Goal: Task Accomplishment & Management: Complete application form

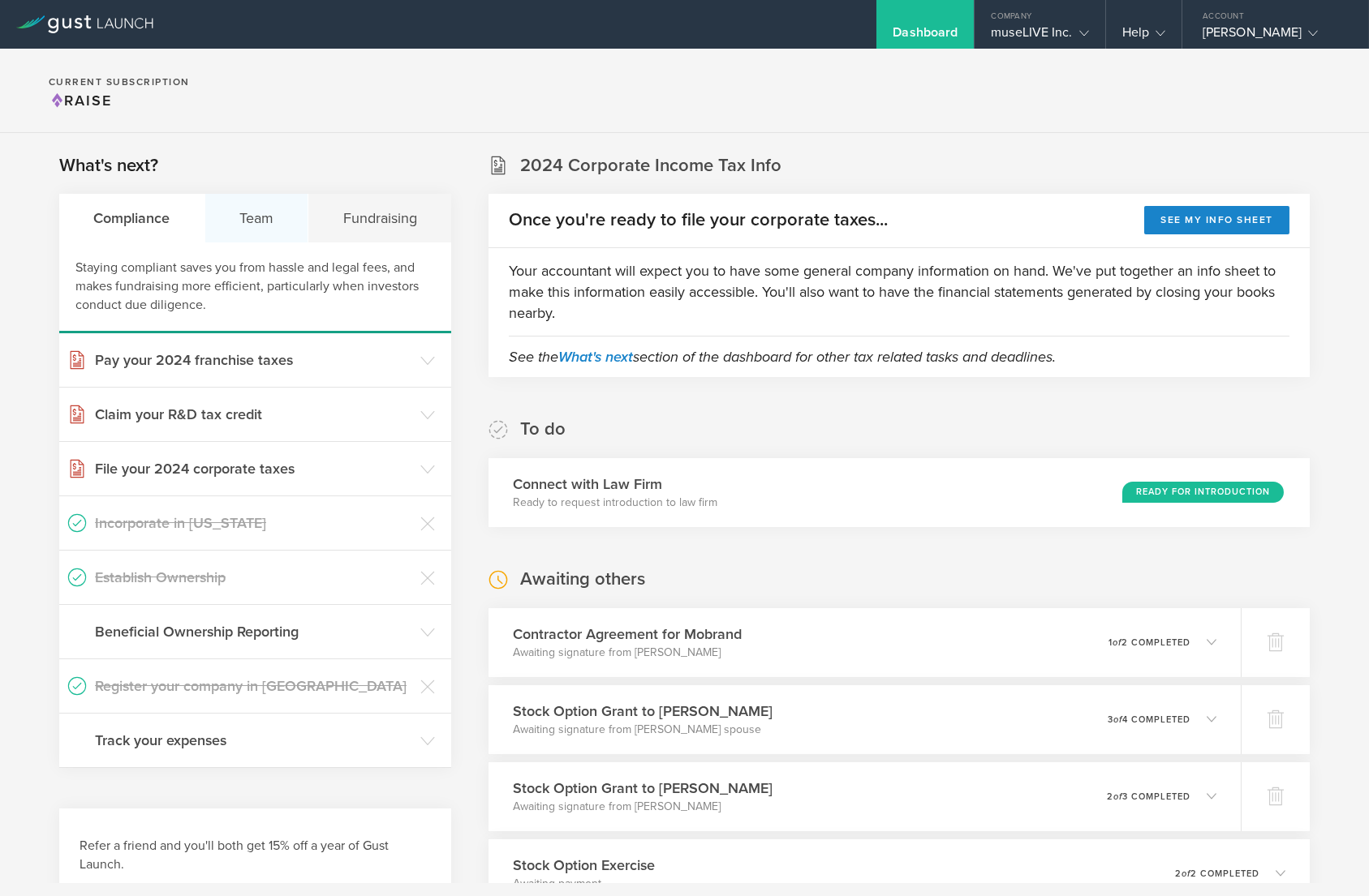
click at [273, 225] on div "Team" at bounding box center [257, 218] width 104 height 48
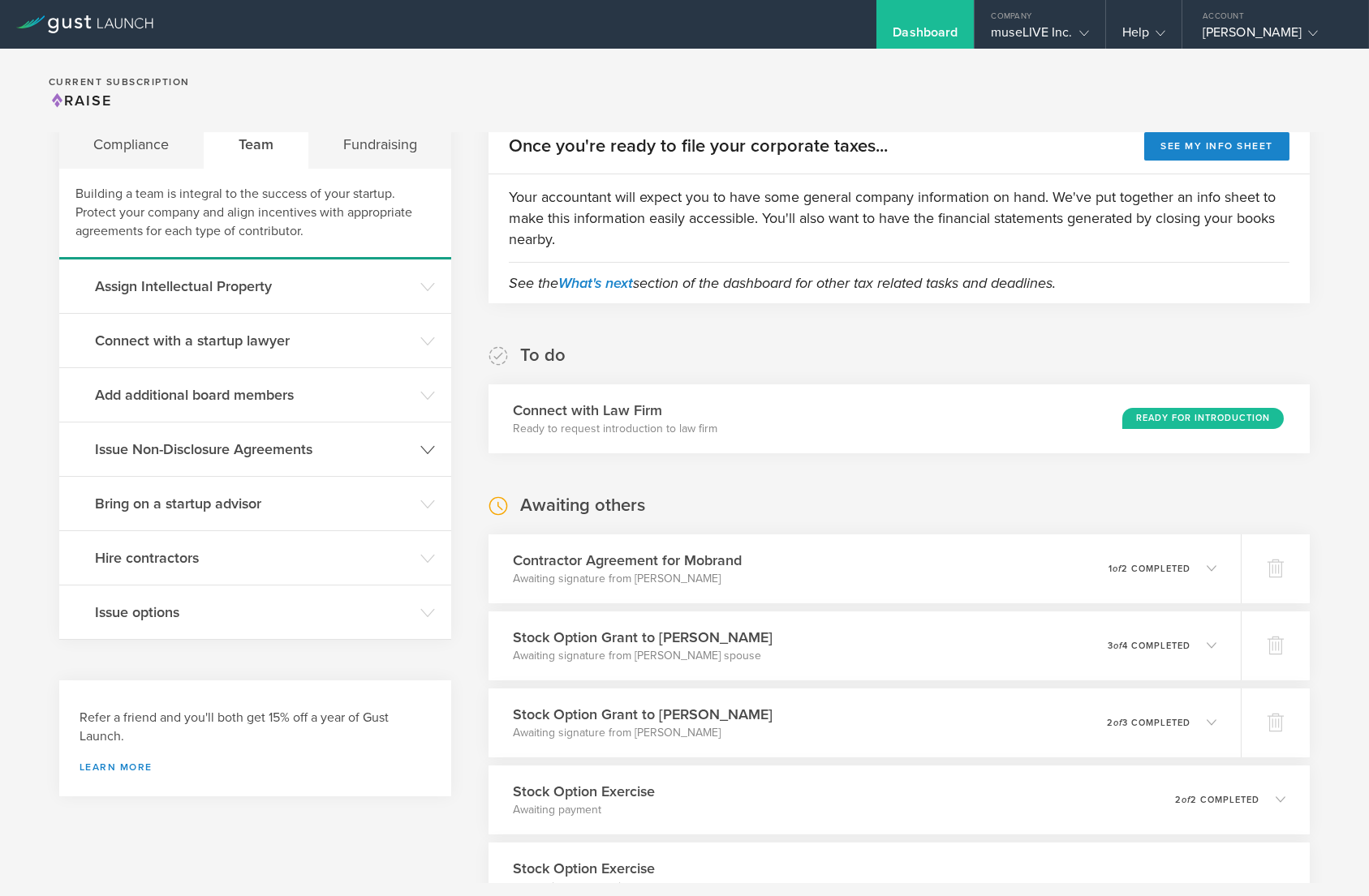
scroll to position [79, 0]
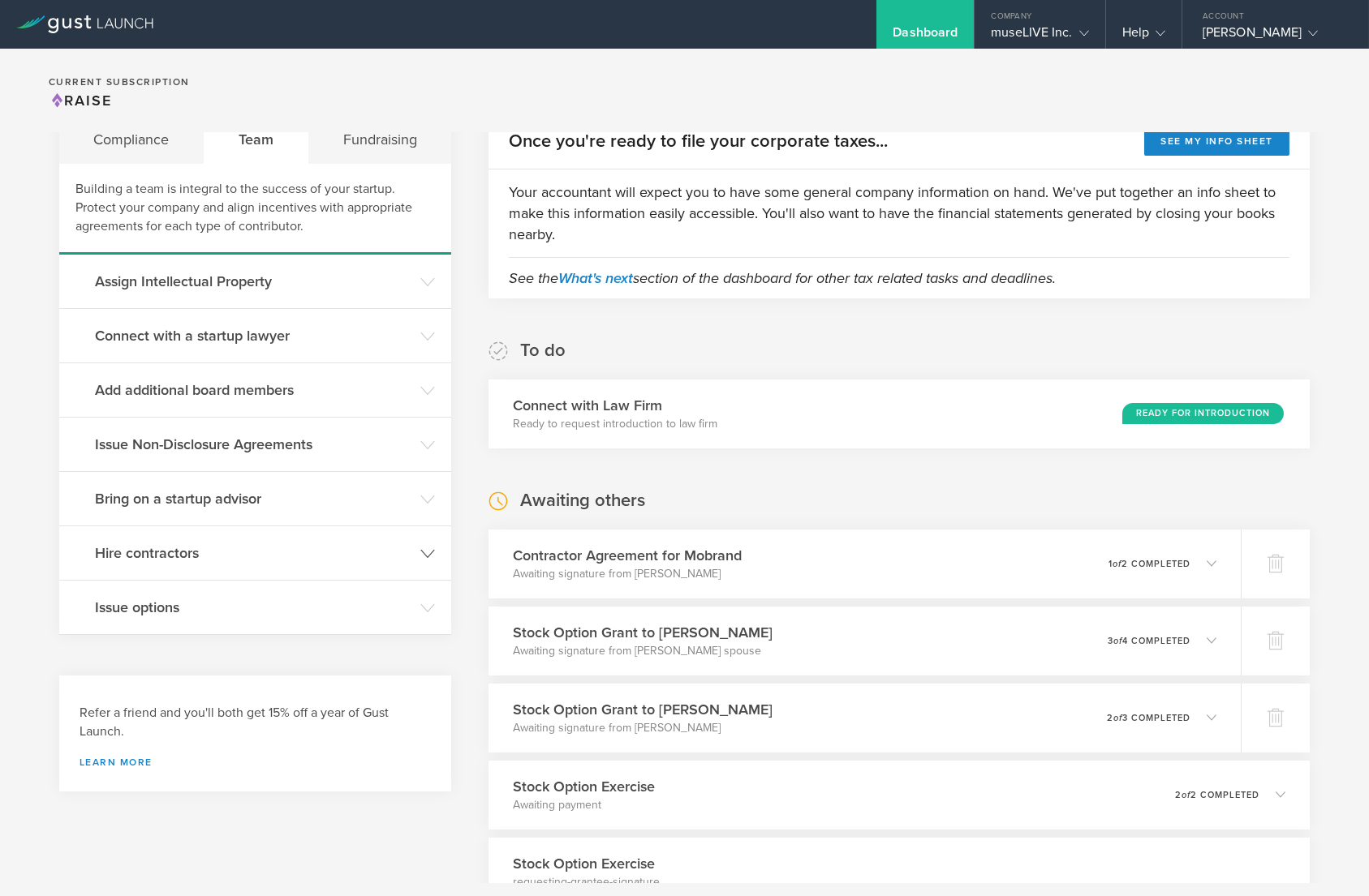
click at [242, 544] on h3 "Hire contractors" at bounding box center [253, 553] width 317 height 21
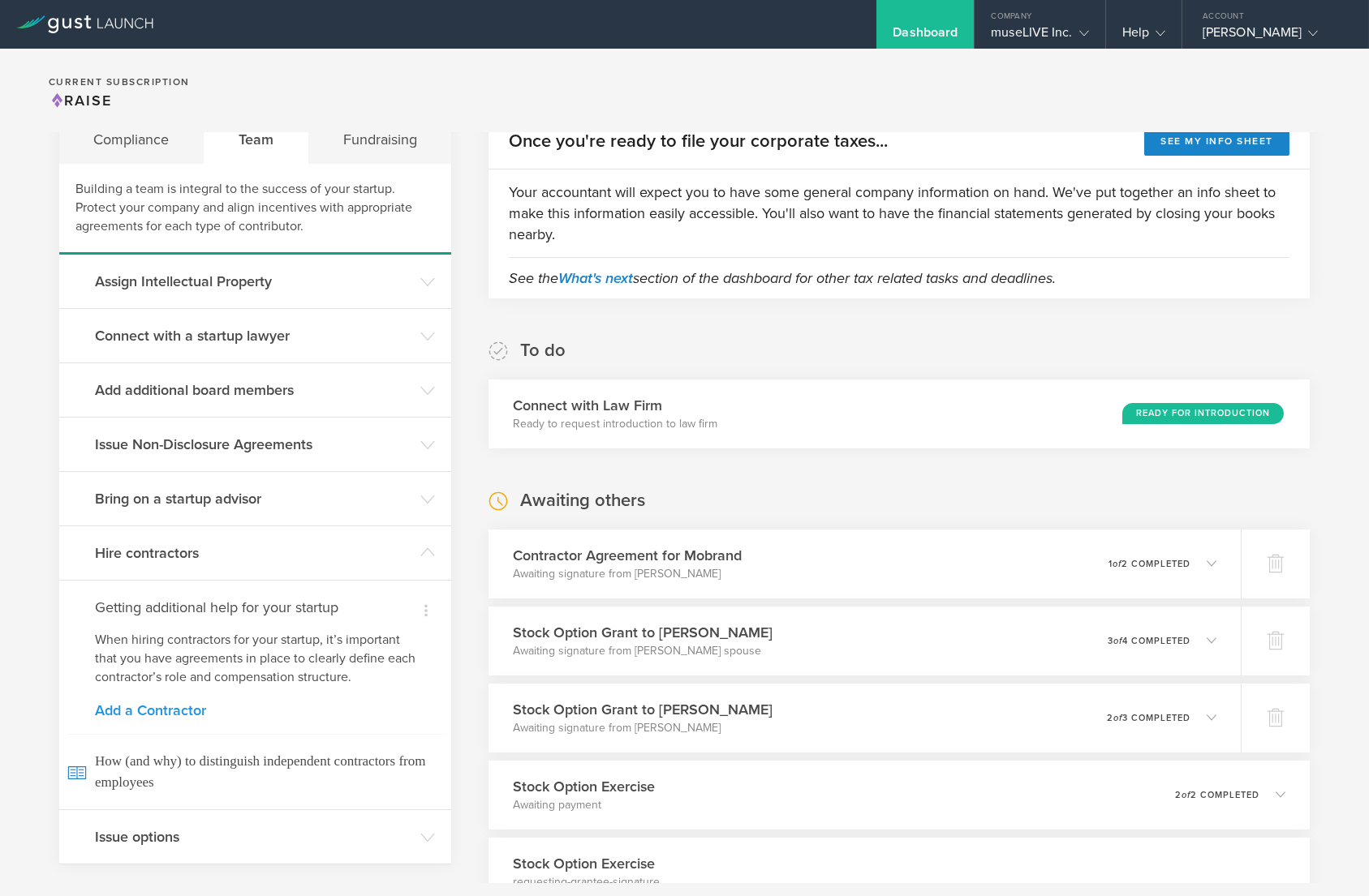
click at [190, 712] on link "Add a Contractor" at bounding box center [255, 710] width 321 height 14
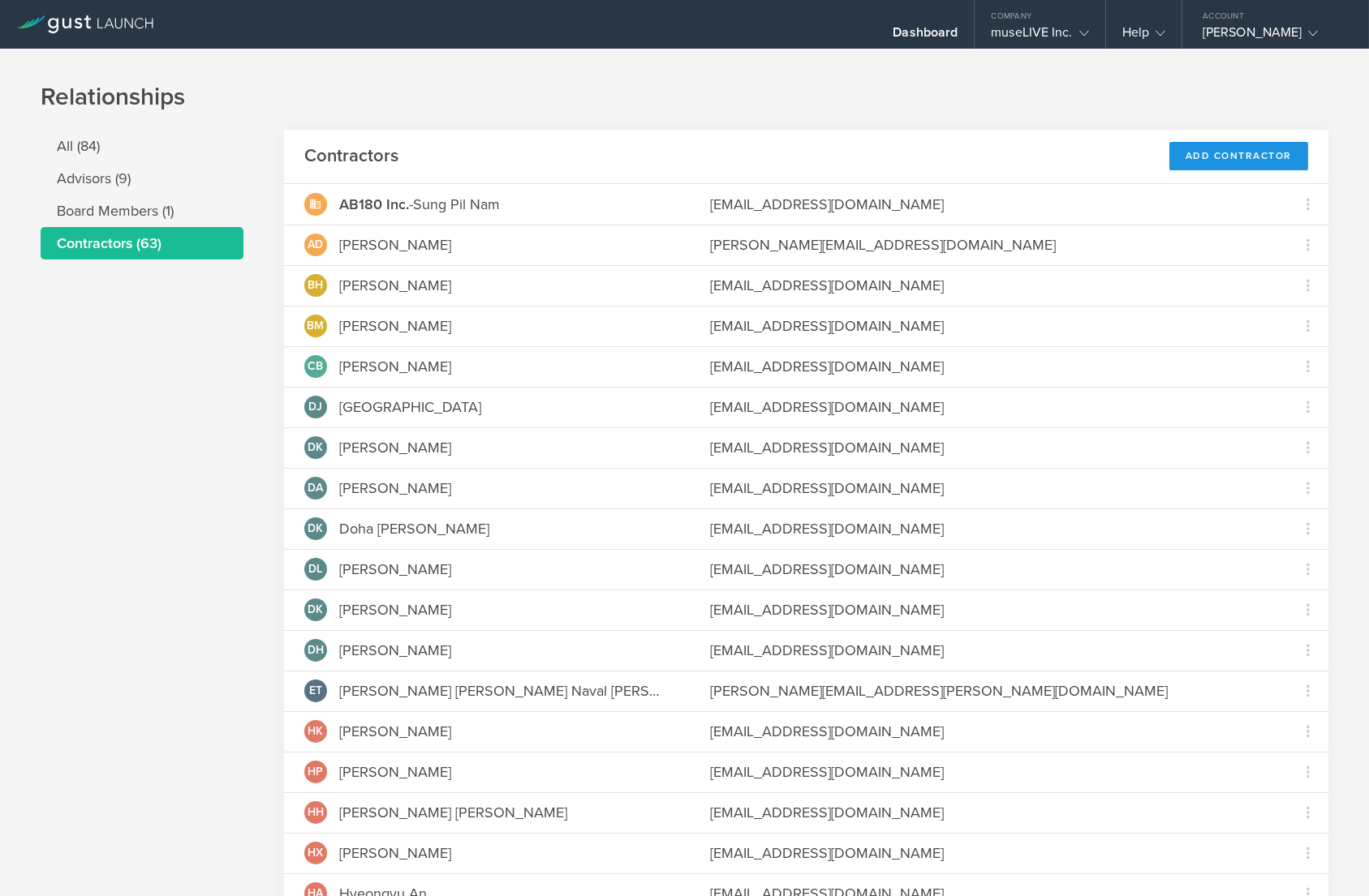
click at [1254, 155] on div "Add Contractor" at bounding box center [1238, 156] width 139 height 29
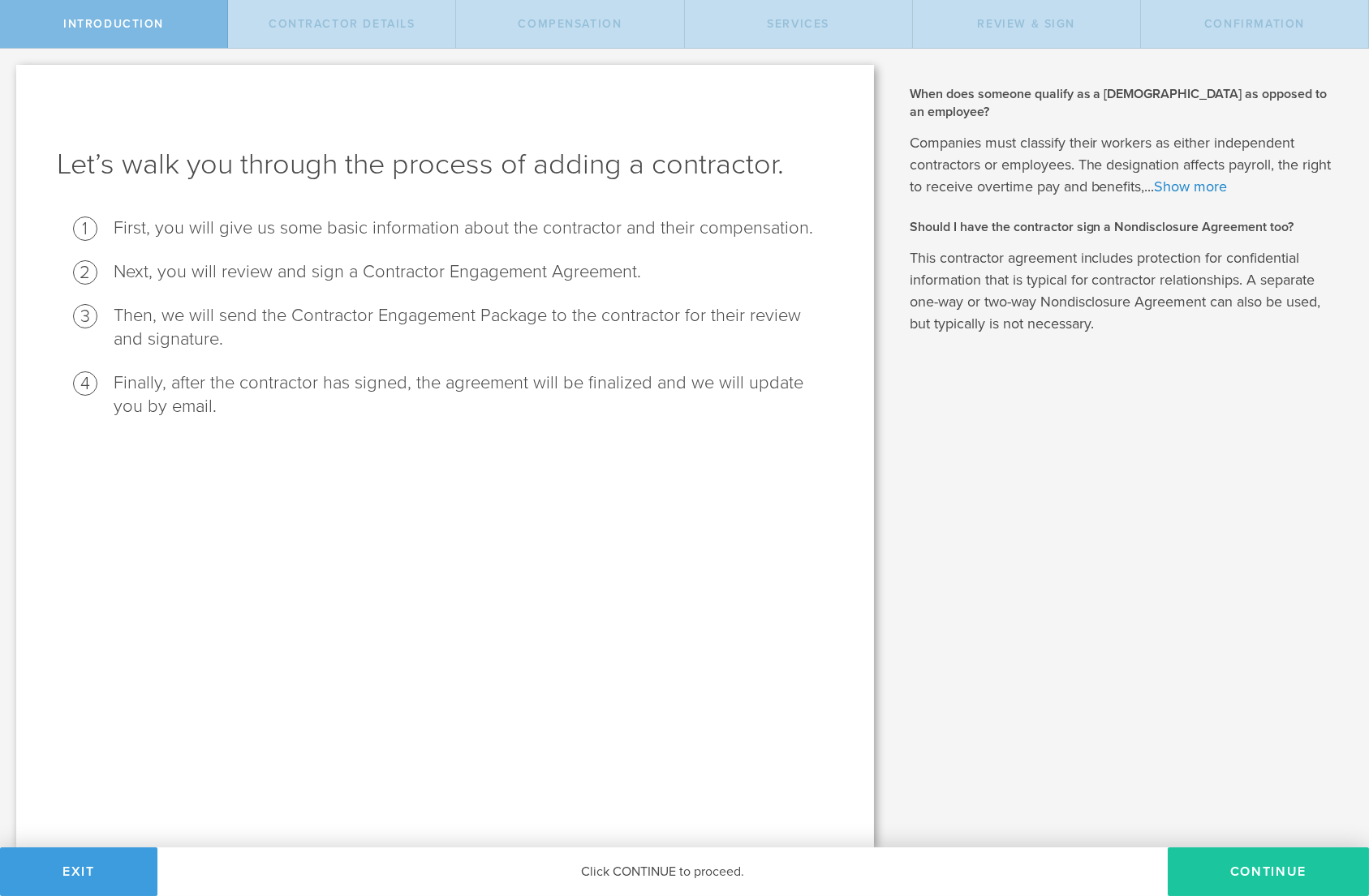
click at [1246, 868] on button "Continue" at bounding box center [1268, 872] width 201 height 48
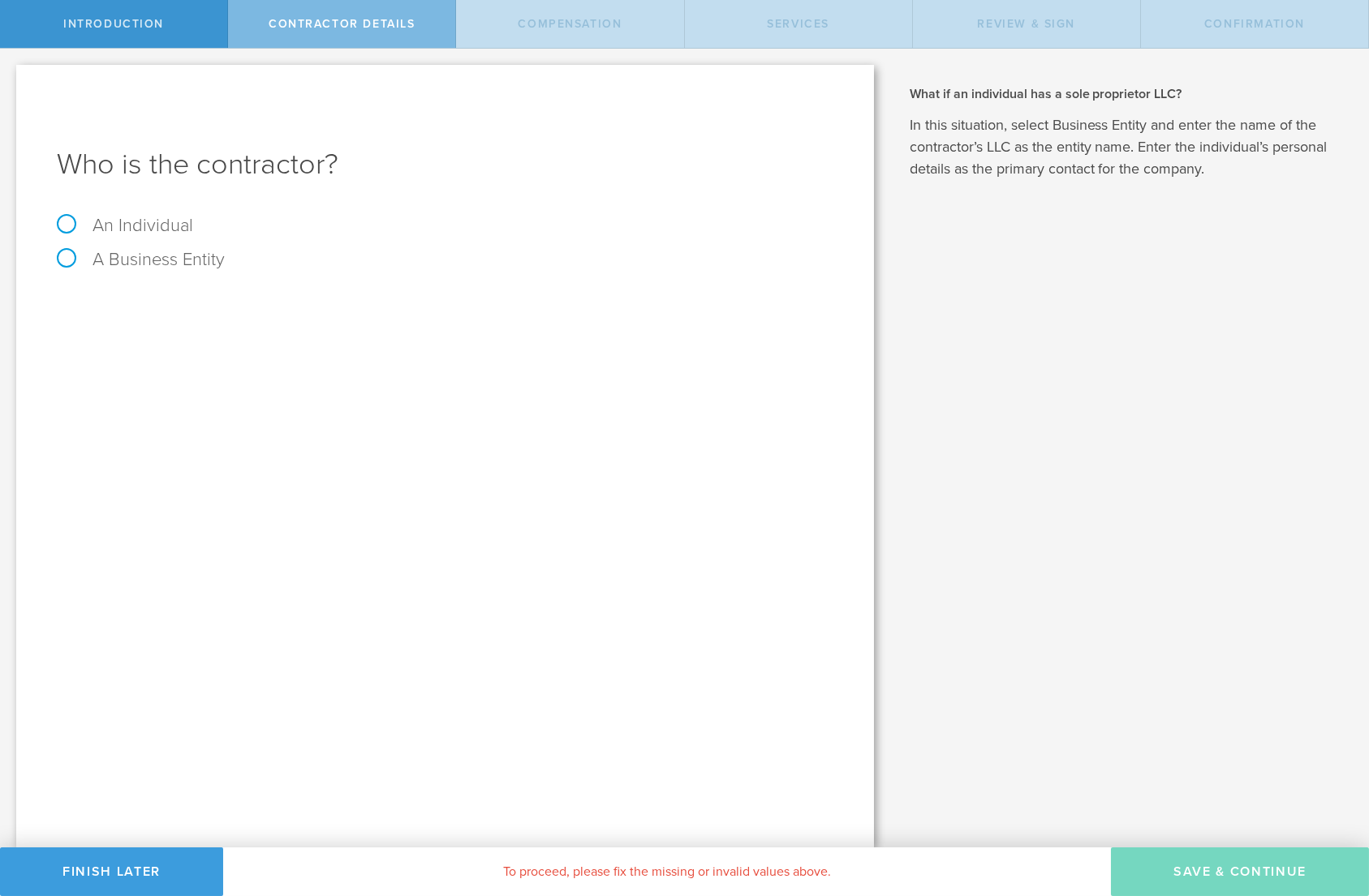
click at [101, 213] on div "Who is the contractor? An Individual A Business Entity" at bounding box center [445, 456] width 858 height 783
click at [93, 219] on label "An Individual" at bounding box center [125, 226] width 137 height 21
click at [11, 75] on input "An Individual" at bounding box center [5, 61] width 11 height 26
radio input "true"
type input "[PERSON_NAME]"
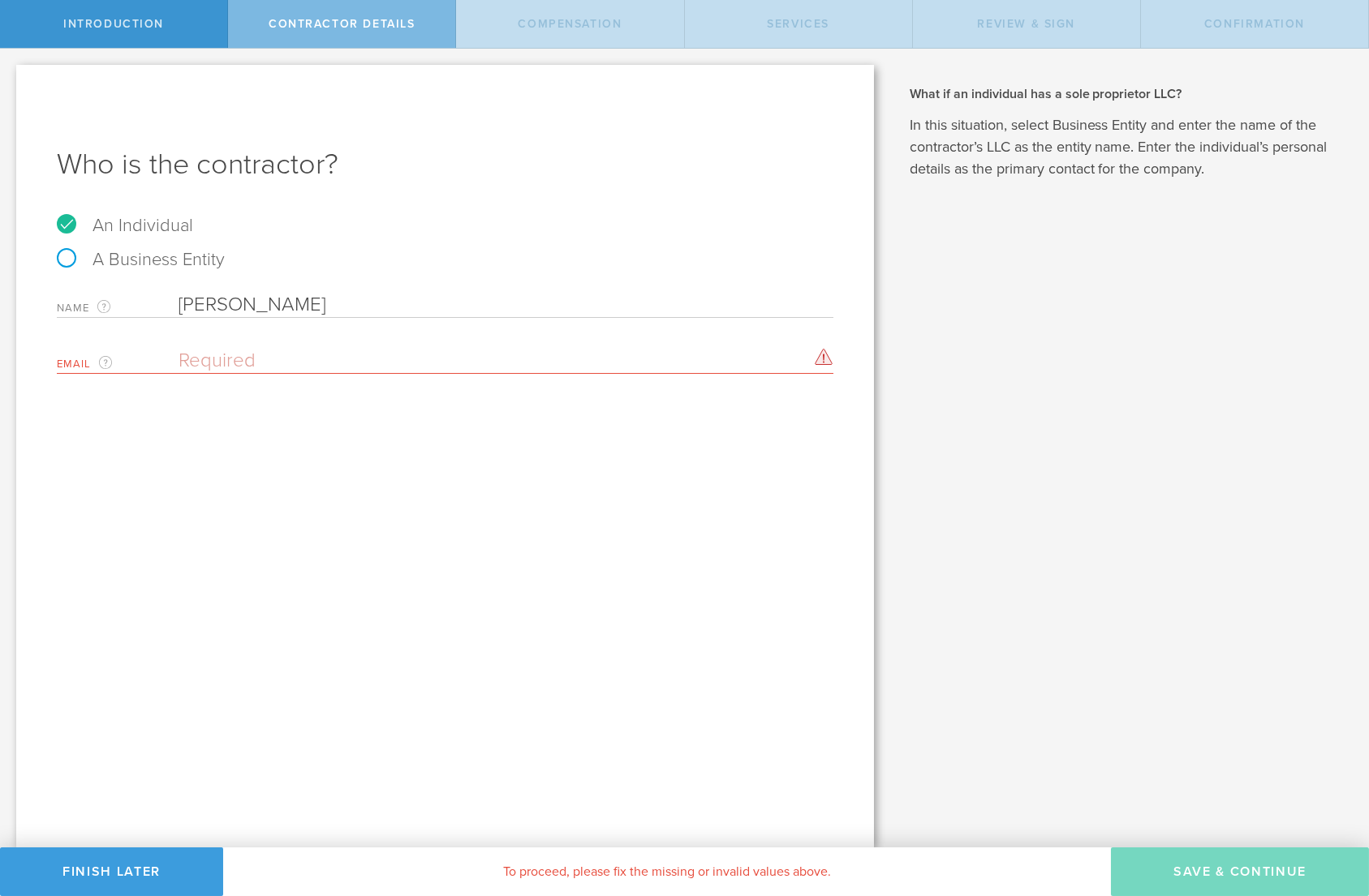
paste input "[PERSON_NAME][DOMAIN_NAME][EMAIL_ADDRESS][PERSON_NAME][DOMAIN_NAME]"
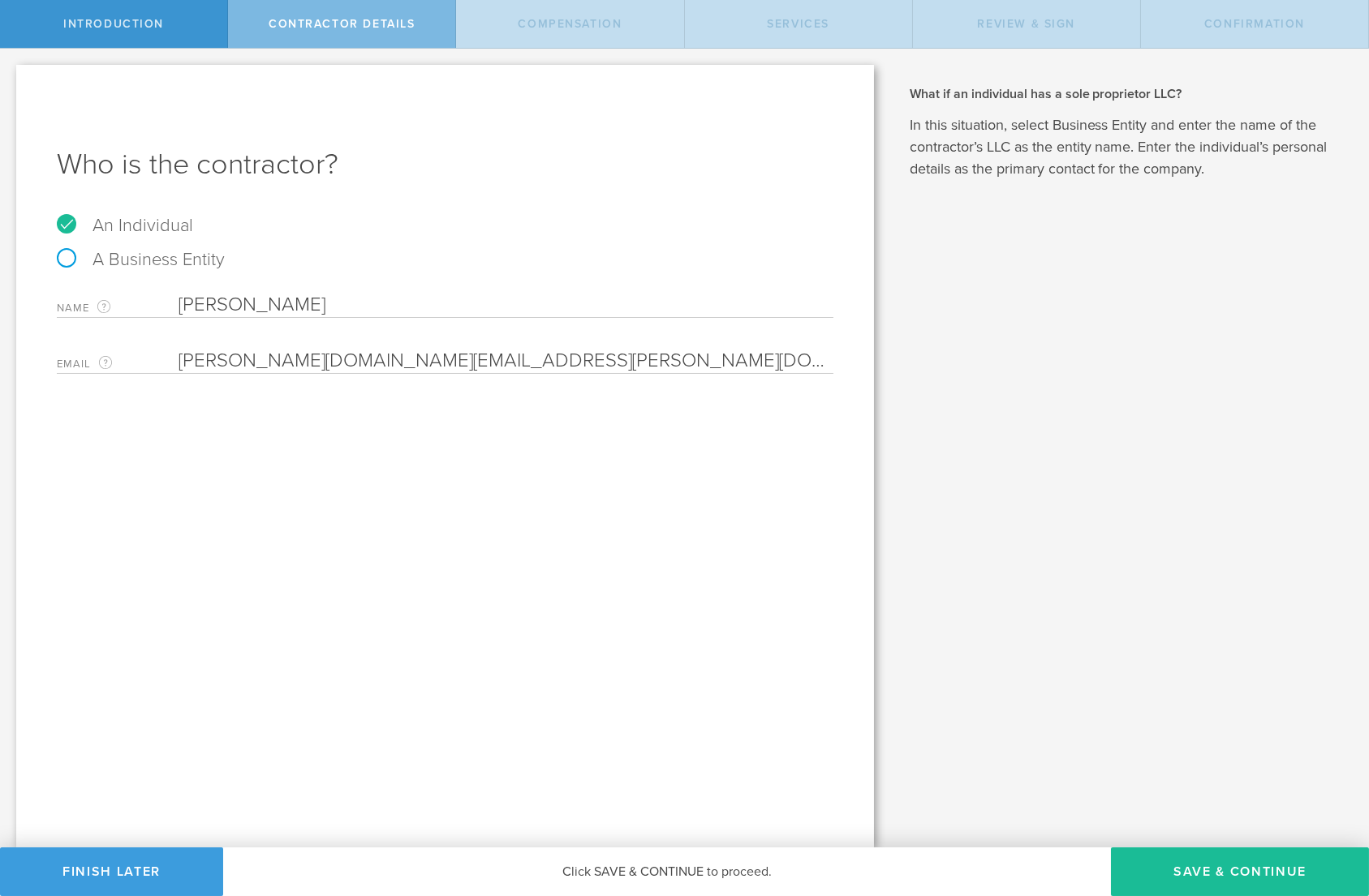
type input "[PERSON_NAME][DOMAIN_NAME][EMAIL_ADDRESS][PERSON_NAME][DOMAIN_NAME]"
click at [710, 523] on div "Who is the contractor? An Individual A Business Entity Name The first and last …" at bounding box center [445, 456] width 858 height 783
click at [1272, 877] on button "Save & Continue" at bounding box center [1239, 872] width 258 height 48
select select "none"
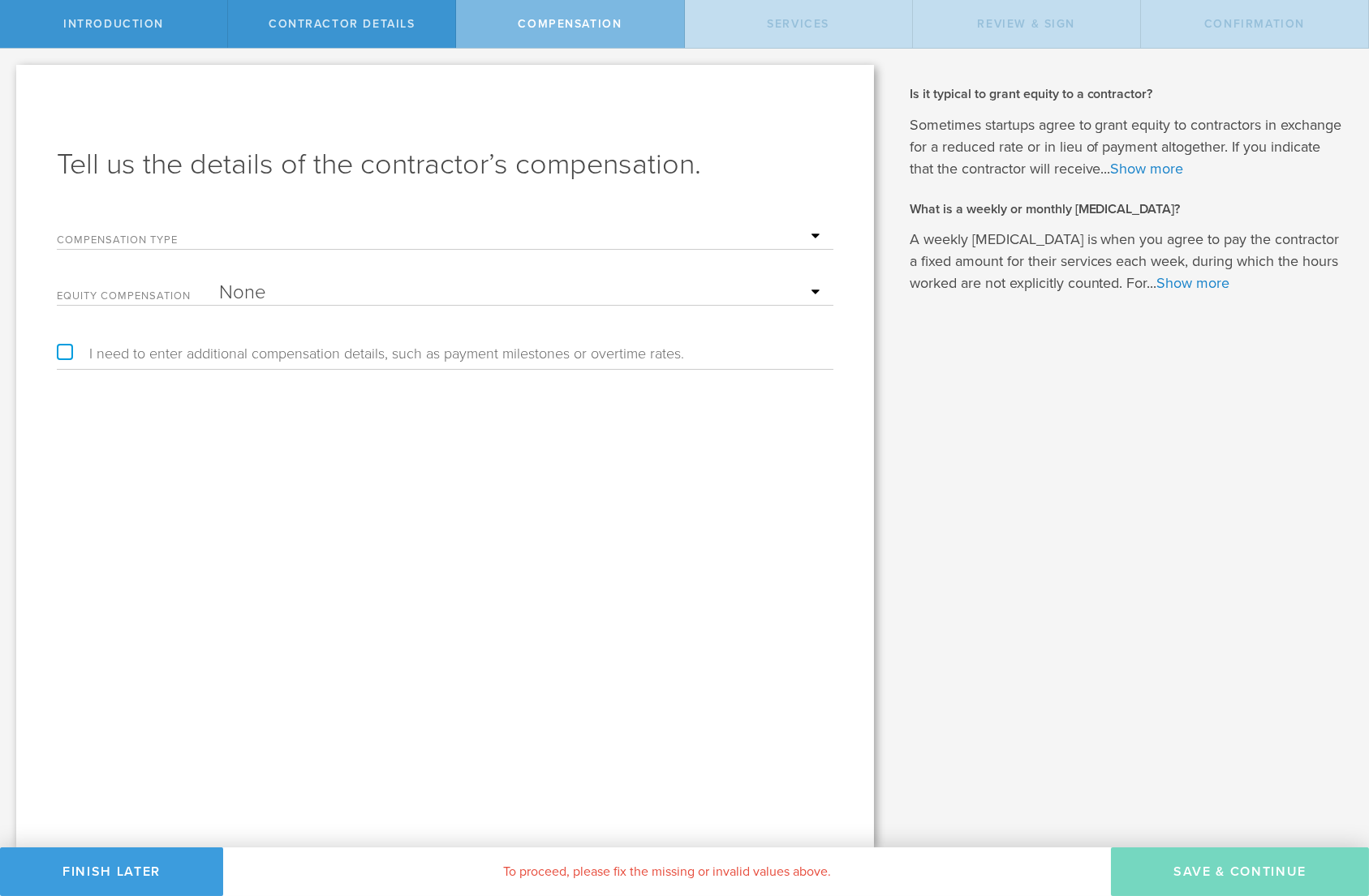
select select "project"
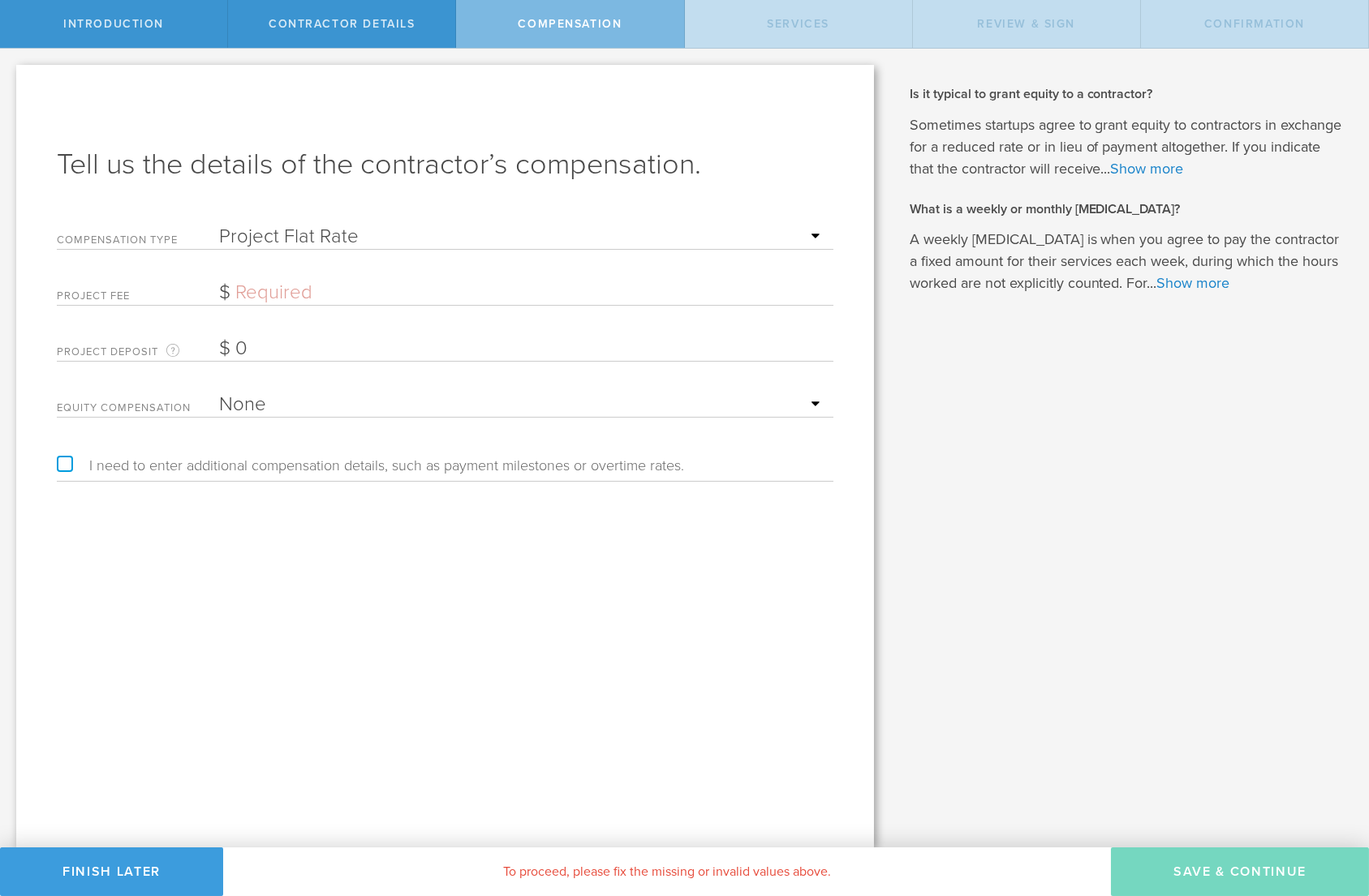
click at [316, 288] on input "text" at bounding box center [522, 292] width 606 height 24
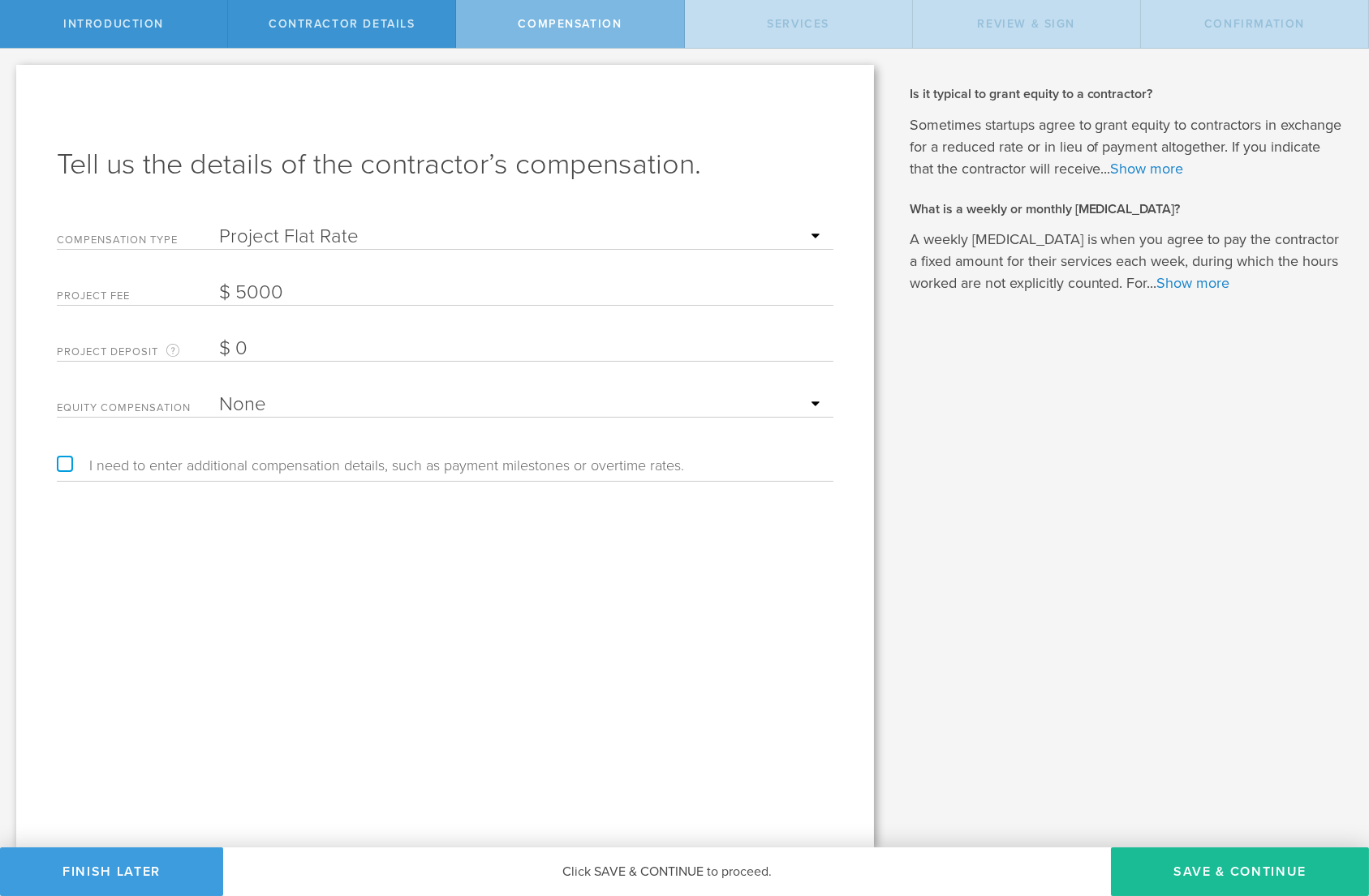
type input "5,000"
click at [294, 571] on div "Tell us the details of the contractor’s compensation. Compensation Type Hourly …" at bounding box center [445, 456] width 858 height 783
select select "stock"
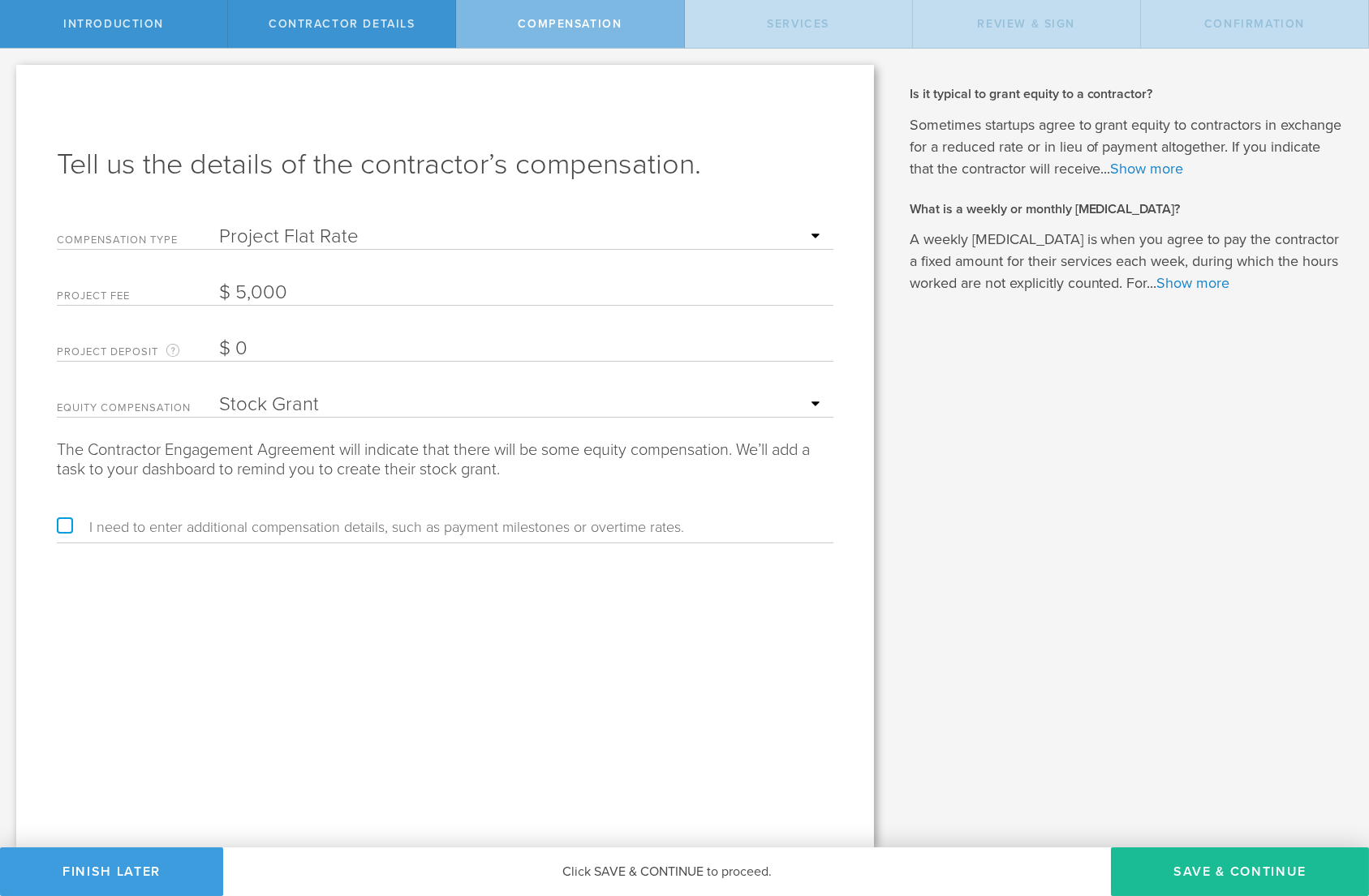
click at [67, 522] on label "I need to enter additional compensation details, such as payment milestones or …" at bounding box center [371, 527] width 627 height 14
click at [11, 75] on input "I need to enter additional compensation details, such as payment milestones or …" at bounding box center [5, 61] width 11 height 26
checkbox input "true"
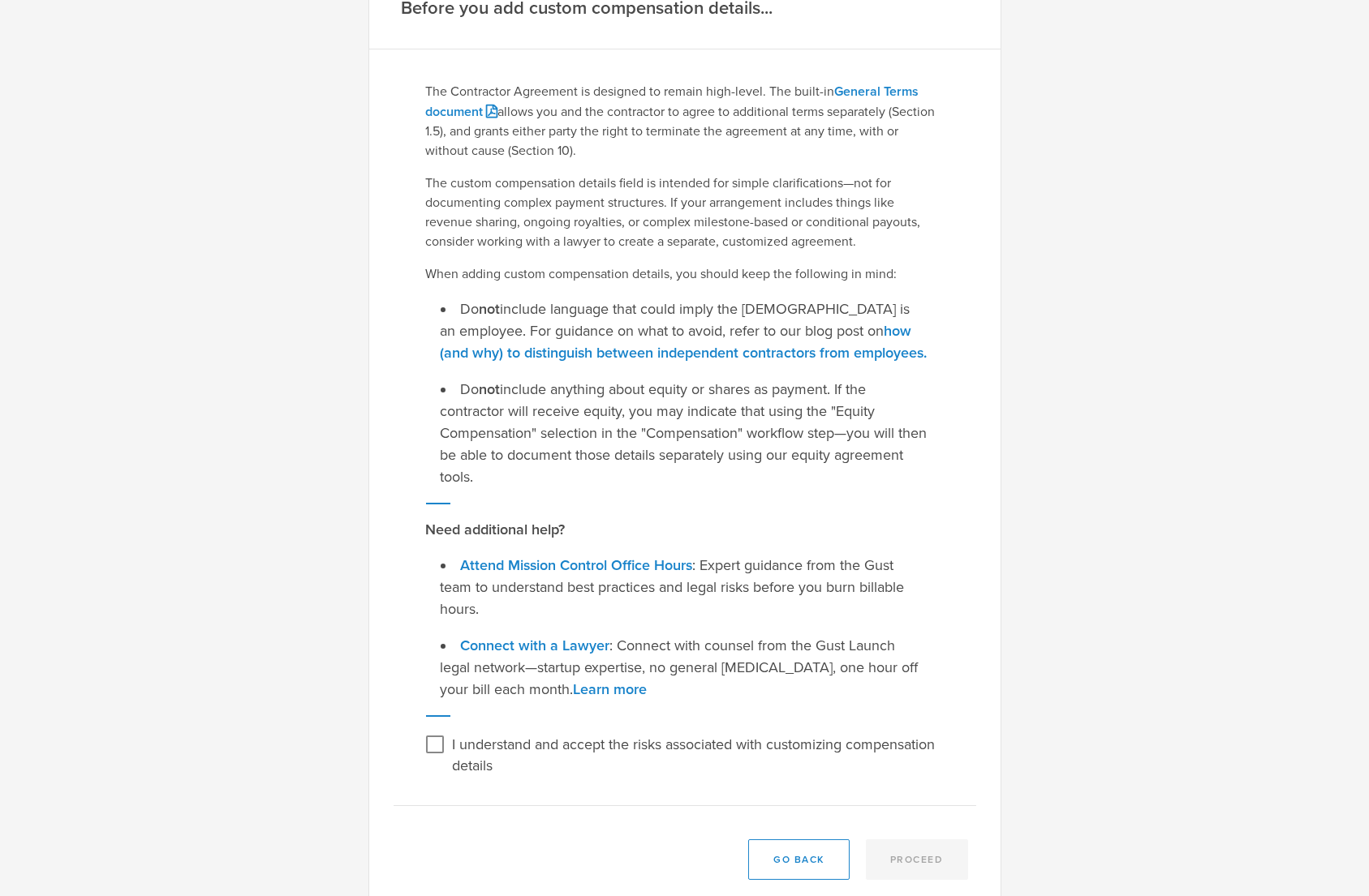
scroll to position [47, 0]
click at [437, 733] on input "I understand and accept the risks associated with customizing compensation deta…" at bounding box center [434, 746] width 26 height 26
checkbox input "true"
click at [917, 842] on button "Proceed" at bounding box center [917, 861] width 102 height 40
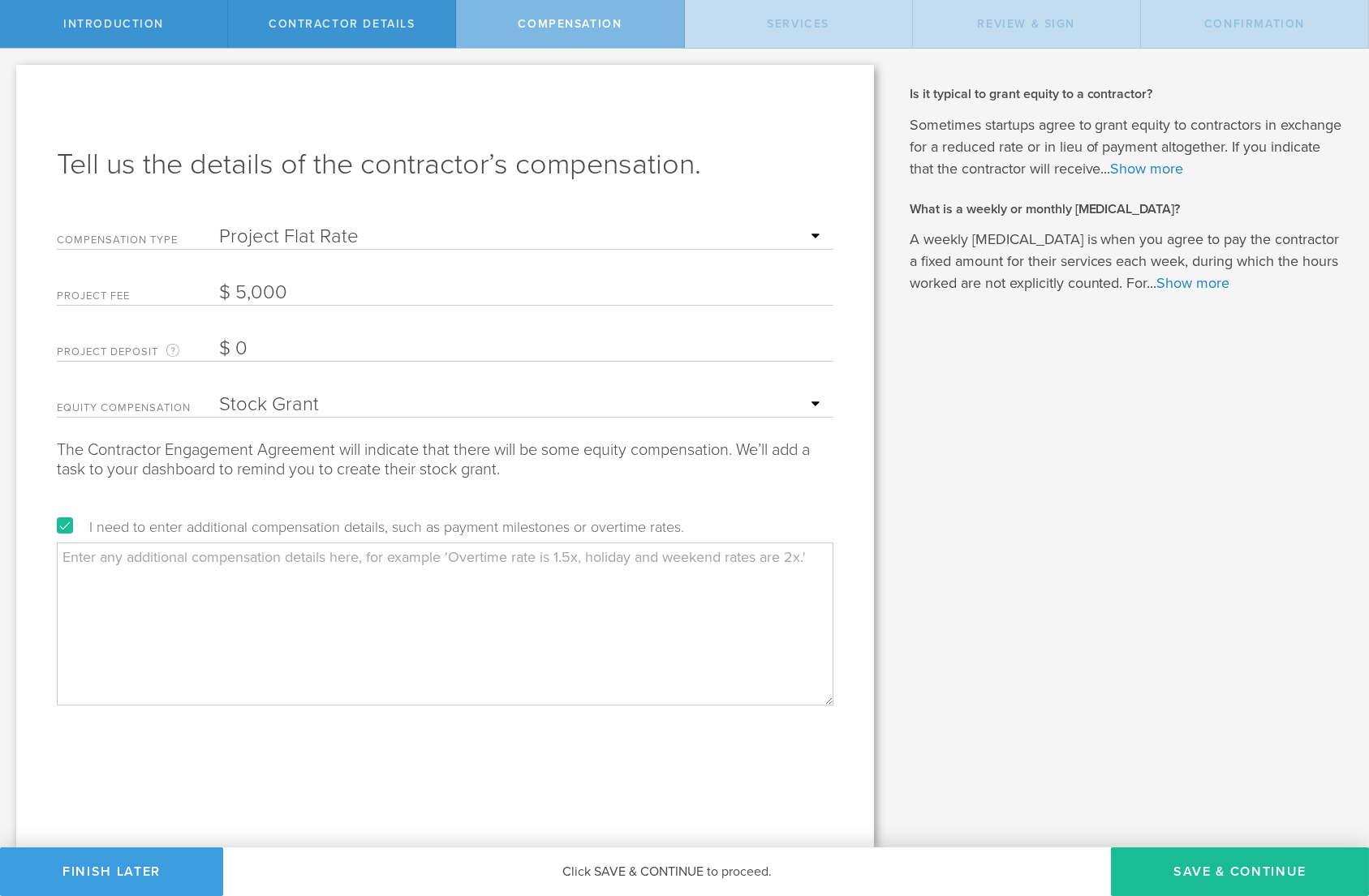
click at [342, 588] on textarea at bounding box center [445, 624] width 777 height 163
click at [181, 553] on textarea "- payment term: $1000 at start, 2" at bounding box center [445, 624] width 777 height 163
click at [723, 558] on textarea "- payment term: $1,000 at start, $1,500 upon submission of the documents, $5,00…" at bounding box center [445, 624] width 777 height 163
click at [210, 577] on textarea "- payment term: $1,000 at start, $1,500 upon submission of the documents, $5,00…" at bounding box center [445, 624] width 777 height 163
click at [392, 575] on textarea "- payment term: $1,000 at start, $1,500 upon submission of the documents, $5,00…" at bounding box center [445, 624] width 777 height 163
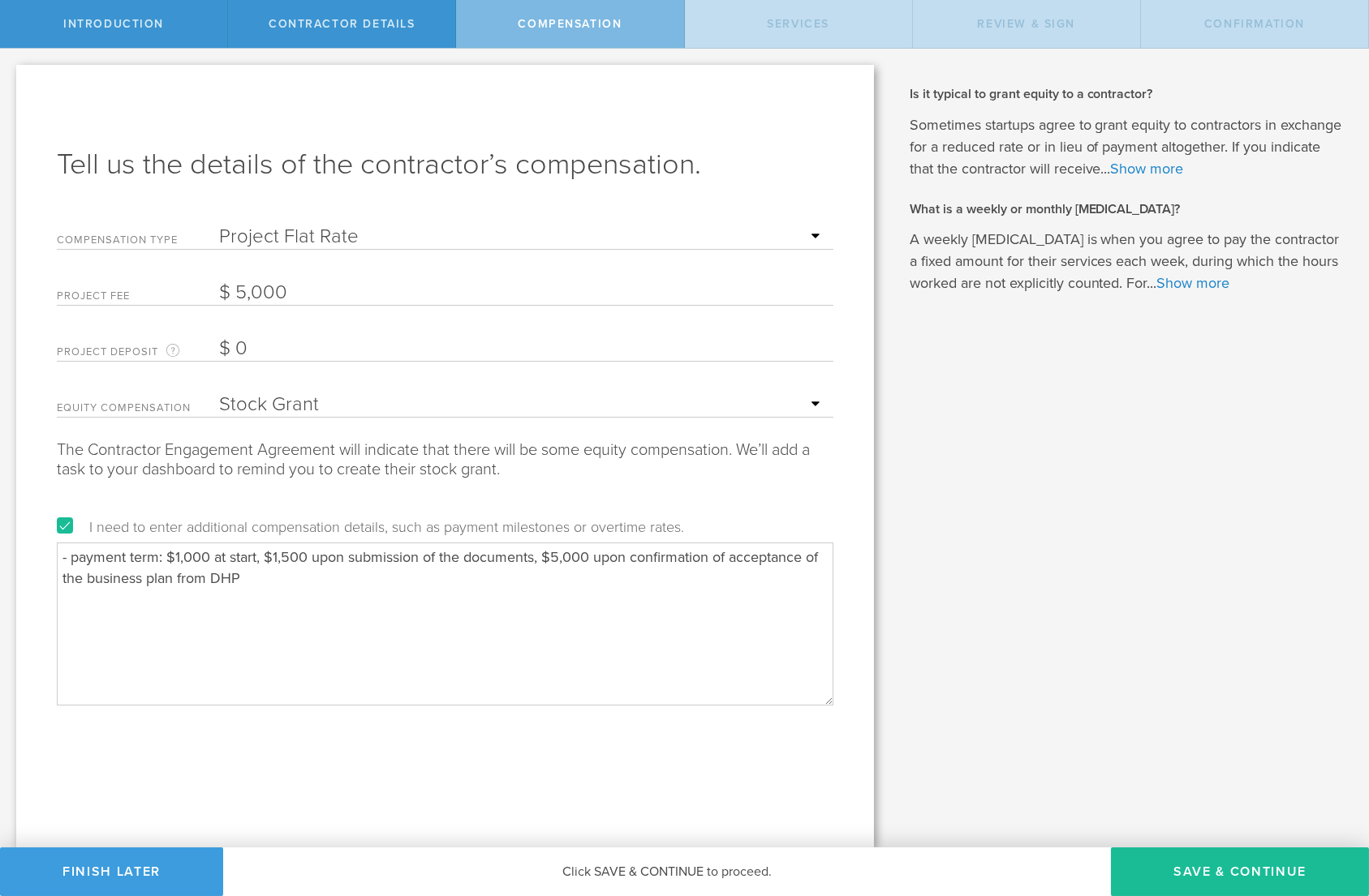
click at [556, 557] on textarea "- payment term: $1,000 at start, $1,500 upon submission of the documents, $5,00…" at bounding box center [445, 624] width 777 height 163
click at [657, 581] on textarea "- payment term: $1,000 at start, $1,500 upon submission of the documents, $2,50…" at bounding box center [445, 624] width 777 height 163
click at [365, 577] on textarea "- payment term: $1,000 at start, $1,500 upon submission of the documents, $2,50…" at bounding box center [445, 624] width 777 height 163
type textarea "- payment term: $1,000 at start, $1,500 upon submission of the documents, $2,50…"
click at [819, 590] on textarea "- payment term: $1,000 at start, $1,500 upon submission of the documents, $2,50…" at bounding box center [445, 624] width 777 height 163
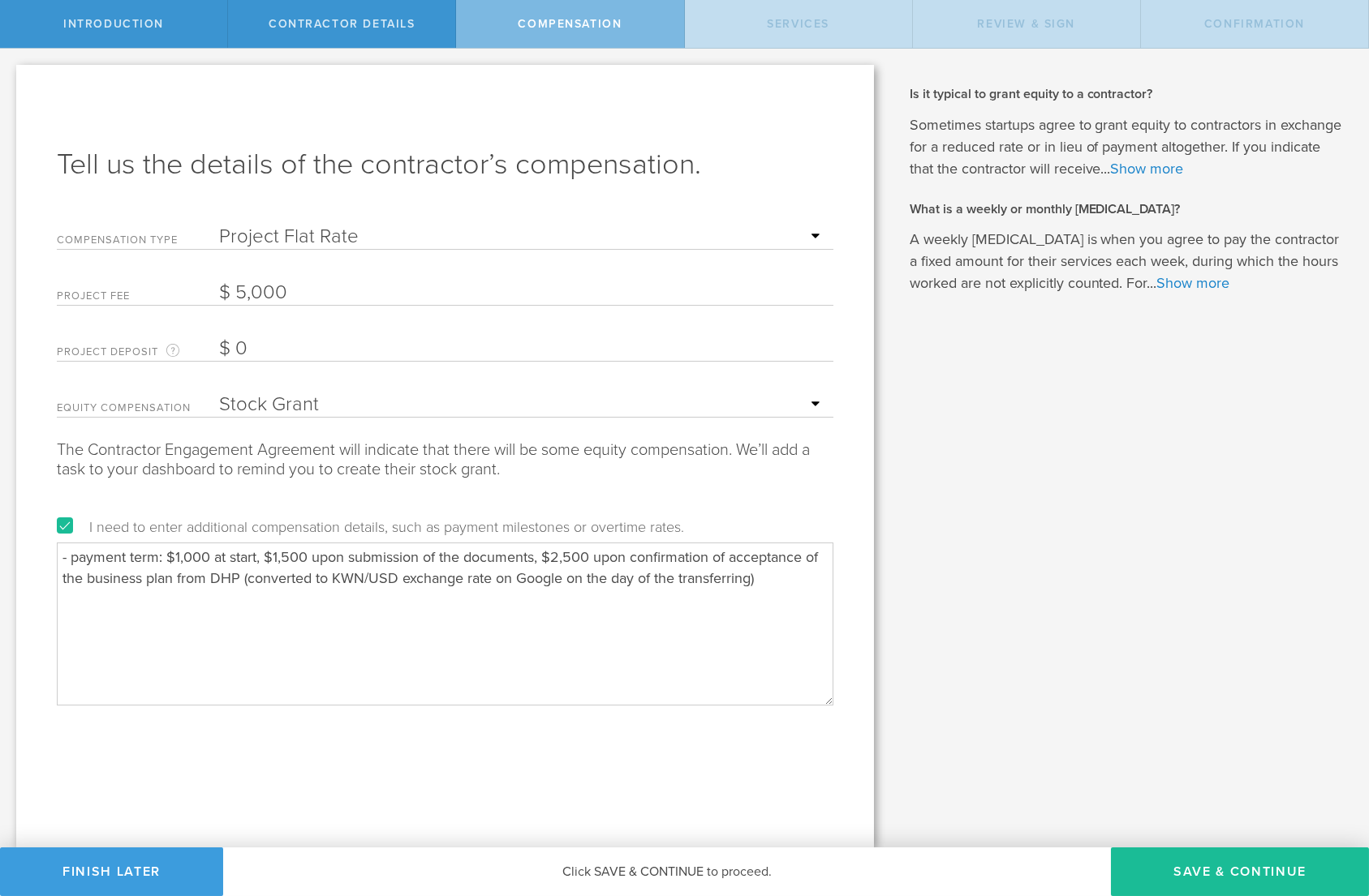
click at [771, 598] on textarea "- payment term: $1,000 at start, $1,500 upon submission of the documents, $2,50…" at bounding box center [445, 624] width 777 height 163
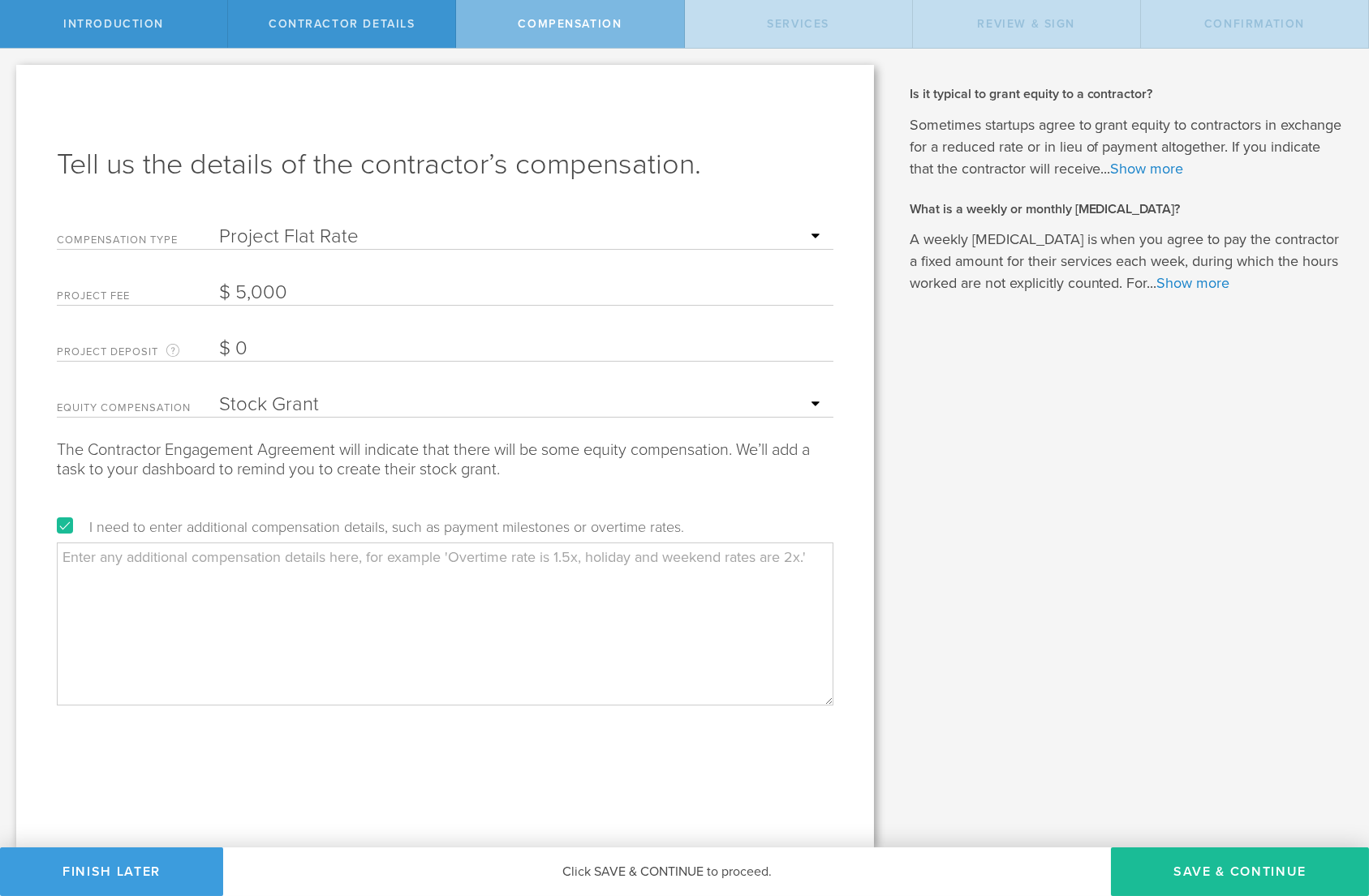
paste textarea "Payment Terms: • $1,000 payable at project start • $1,500 upon submission of th…"
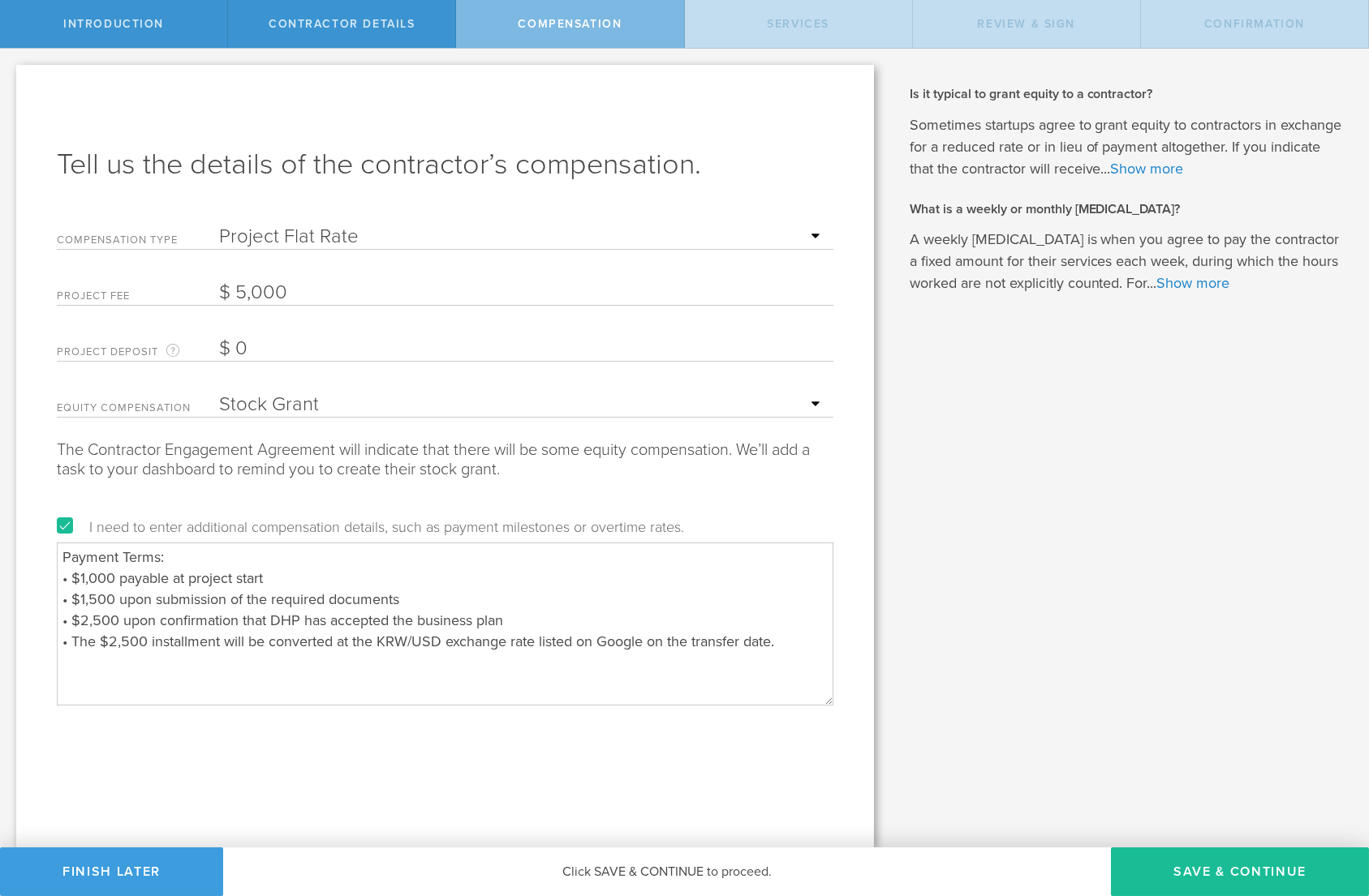
click at [240, 619] on textarea "Payment Terms: • $1,000 payable at project start • $1,500 upon submission of th…" at bounding box center [445, 624] width 777 height 163
click at [307, 615] on textarea "Payment Terms: • $1,000 payable at project start • $1,500 upon submission of th…" at bounding box center [445, 624] width 777 height 163
click at [631, 617] on textarea "Payment Terms: • $1,000 payable at project start • $1,500 upon submission of th…" at bounding box center [445, 624] width 777 height 163
click at [574, 619] on textarea "Payment Terms: • $1,000 payable at project start • $1,500 upon submission of th…" at bounding box center [445, 624] width 777 height 163
click at [657, 619] on textarea "Payment Terms: • $1,000 payable at project start • $1,500 upon submission of th…" at bounding box center [445, 624] width 777 height 163
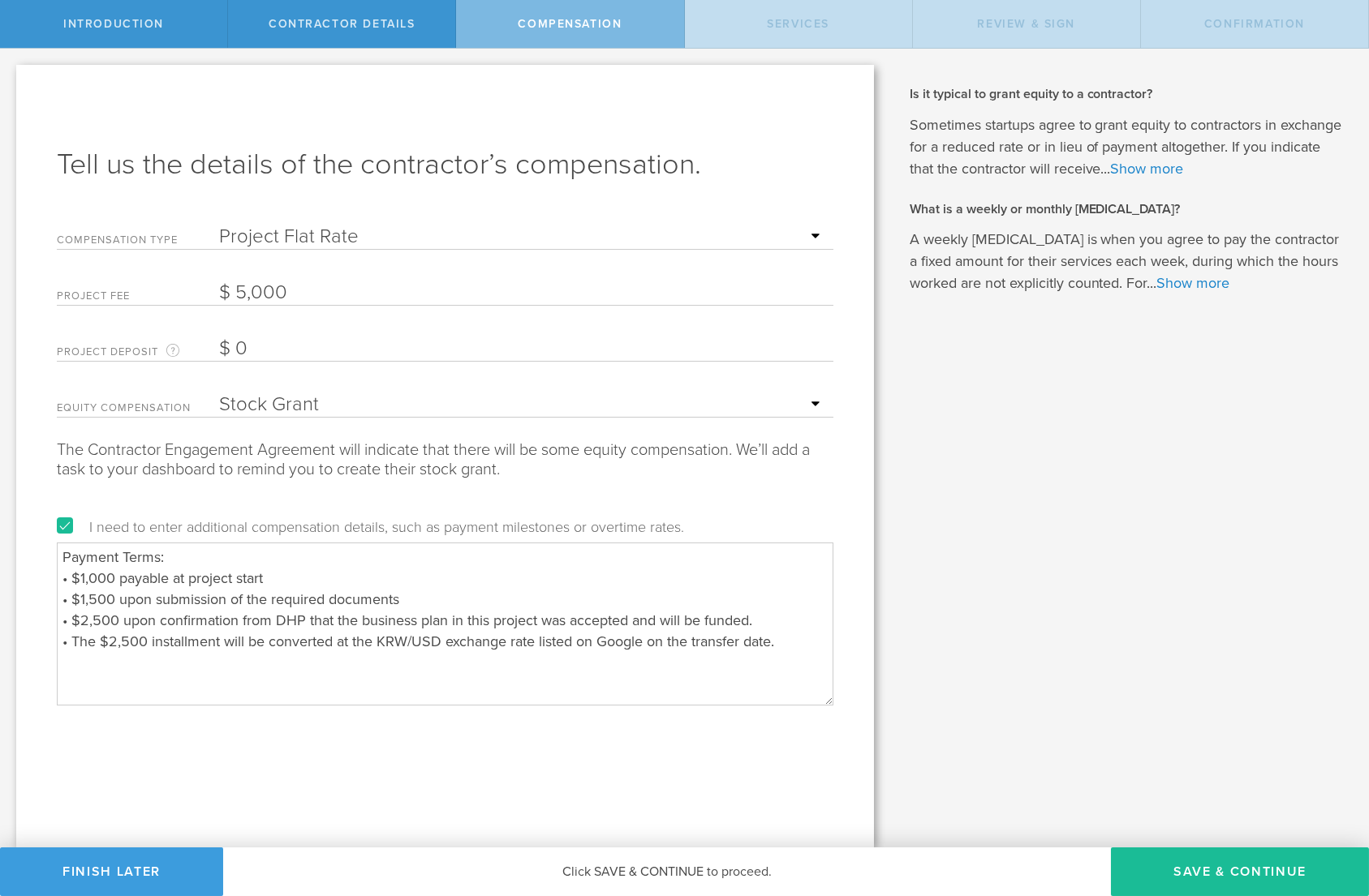
paste textarea "• $1,000 payable at project commencement • $1,500 payable upon submission of th…"
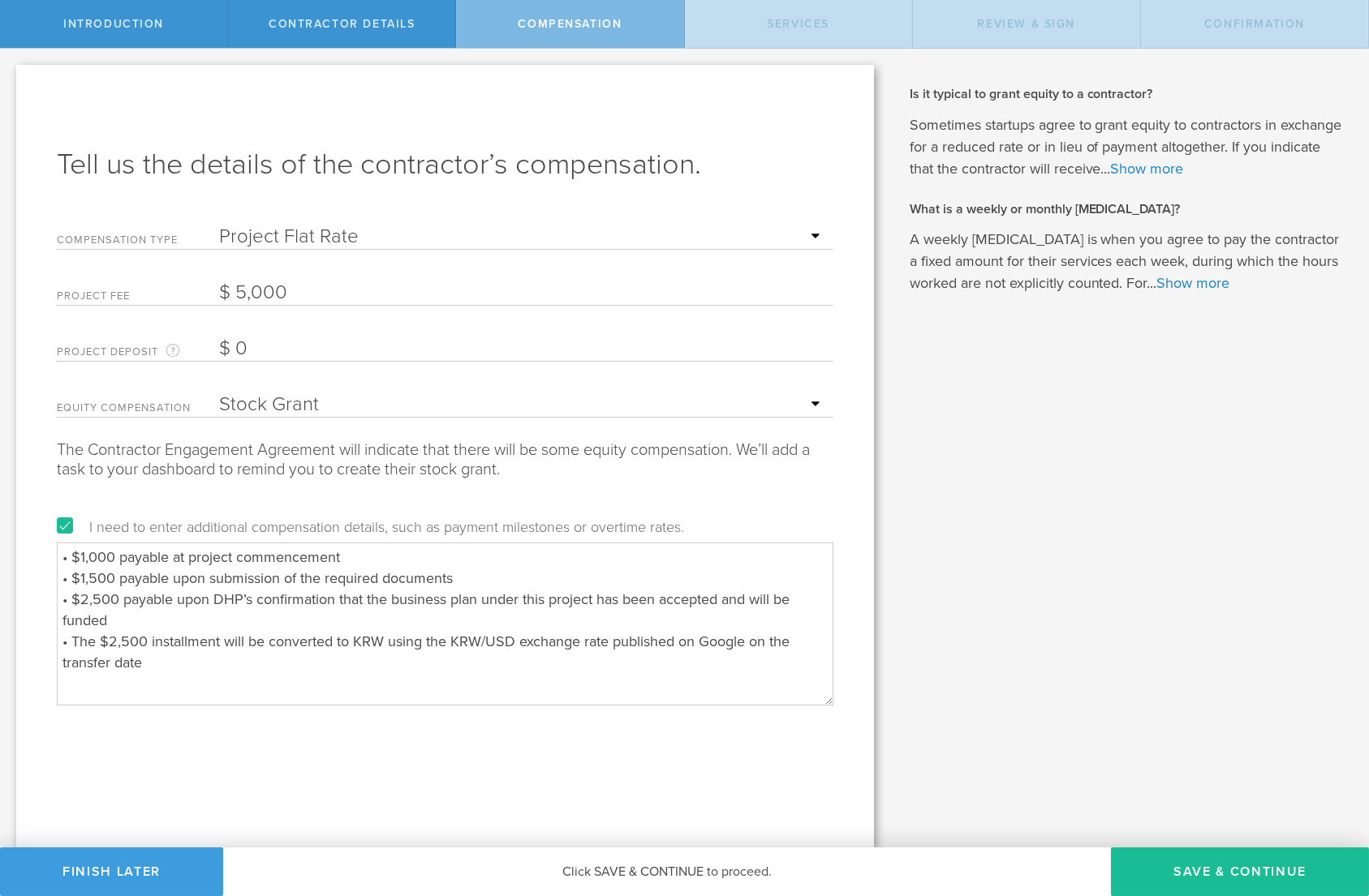
scroll to position [0, 0]
click at [260, 640] on textarea "• $1,000 payable at project commencement • $1,500 payable upon submission of th…" at bounding box center [445, 624] width 777 height 163
click at [755, 649] on textarea "• $1,000 payable at project commencement • $1,500 payable upon submission of th…" at bounding box center [445, 624] width 777 height 163
click at [491, 640] on textarea "• $1,000 payable at project commencement • $1,500 payable upon submission of th…" at bounding box center [445, 624] width 777 height 163
click at [625, 641] on textarea "• $1,000 payable at project commencement • $1,500 payable upon submission of th…" at bounding box center [445, 624] width 777 height 163
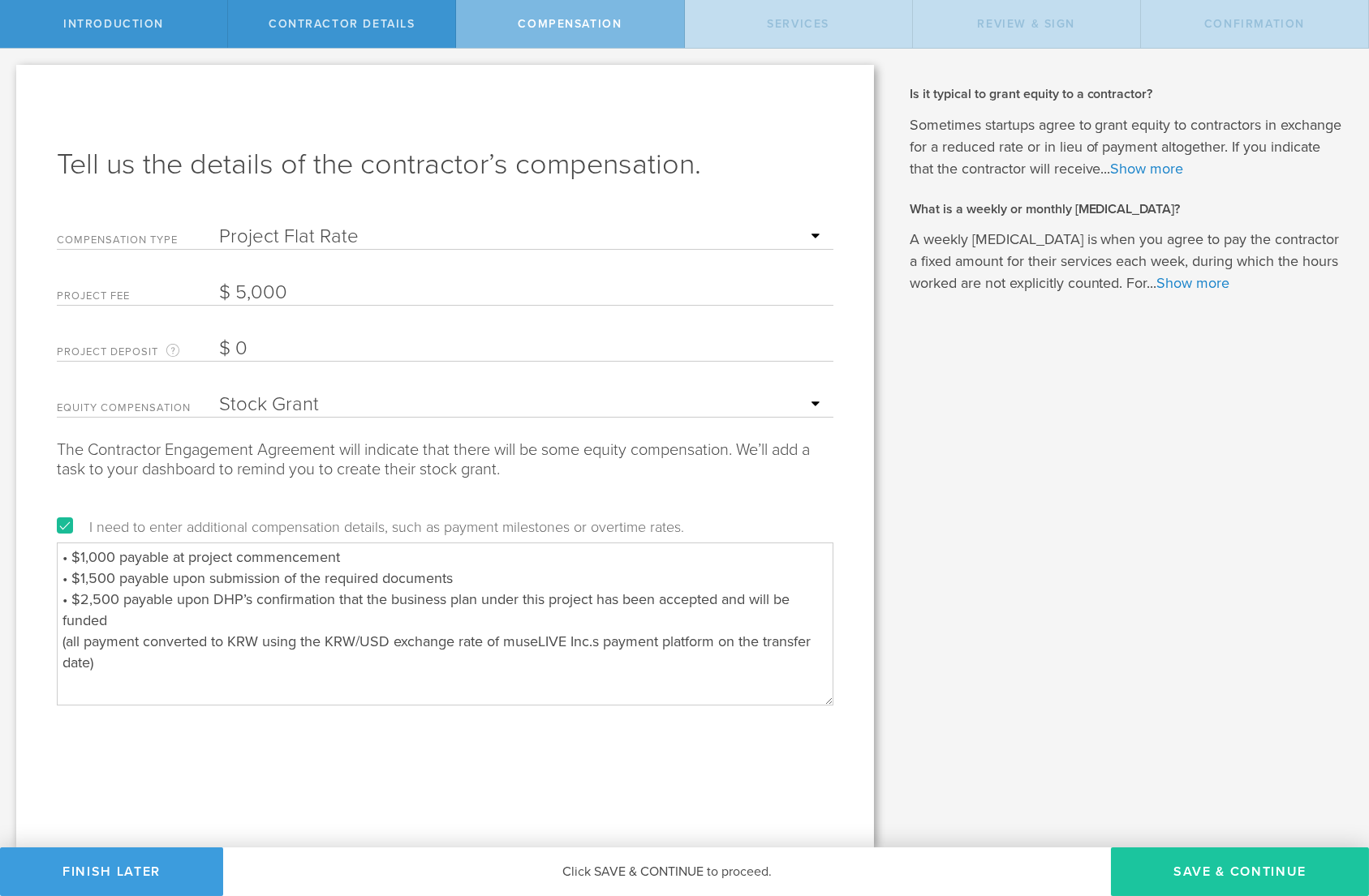
type textarea "• $1,000 payable at project commencement • $1,500 payable upon submission of th…"
click at [1215, 868] on button "Save & Continue" at bounding box center [1239, 872] width 258 height 48
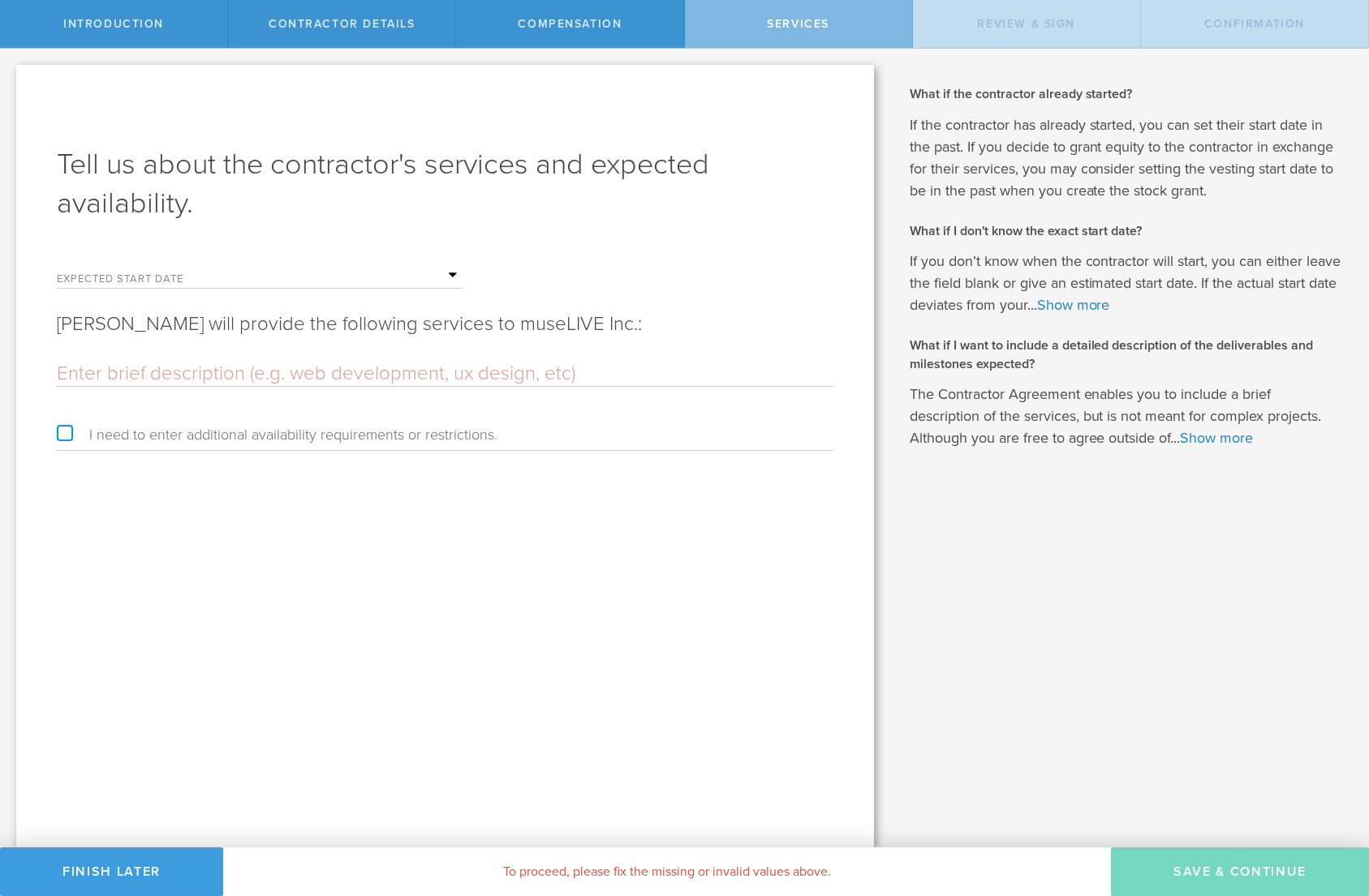
click at [403, 280] on input "text" at bounding box center [340, 275] width 243 height 24
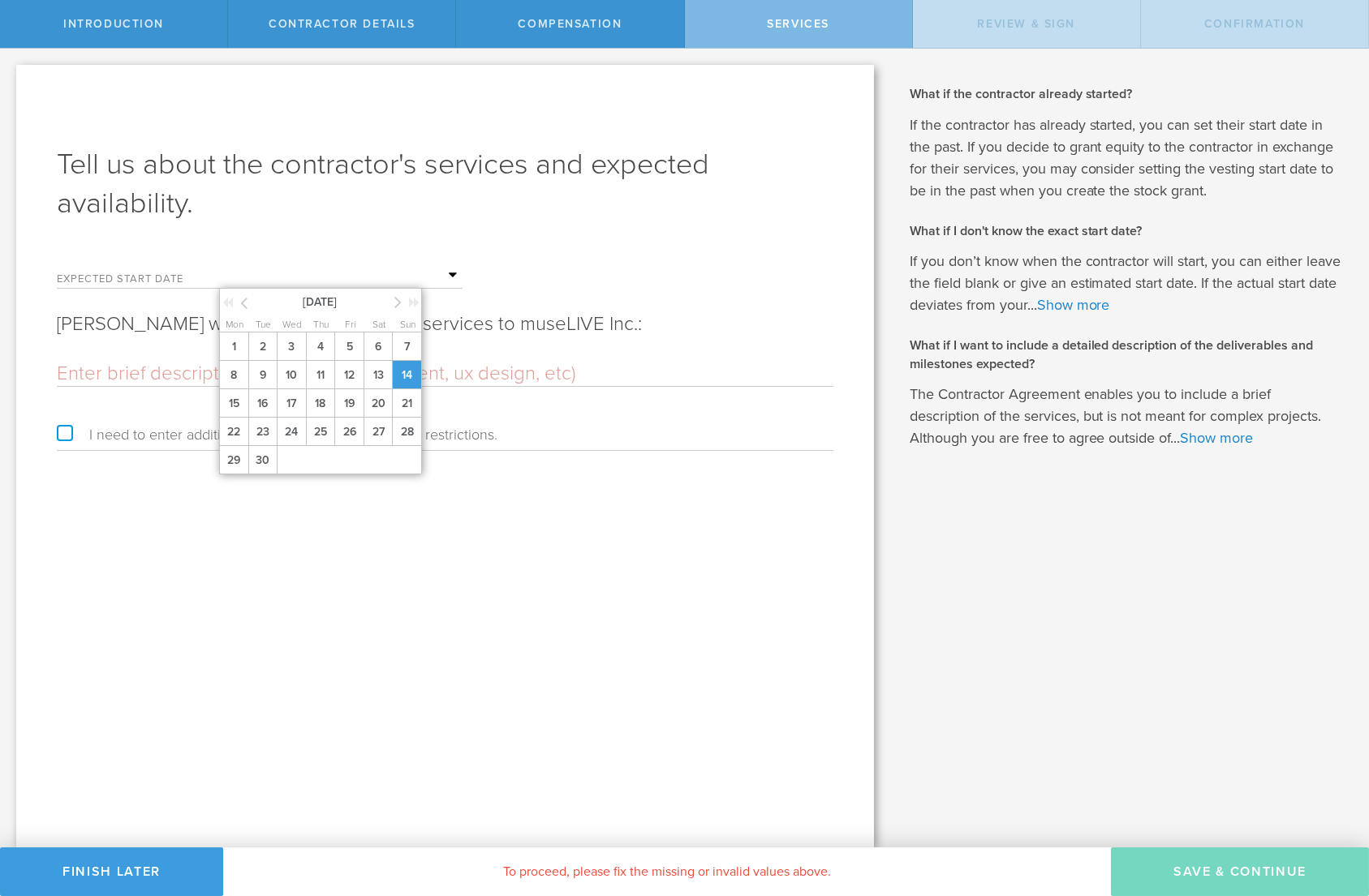
click at [399, 385] on span "14" at bounding box center [407, 375] width 29 height 29
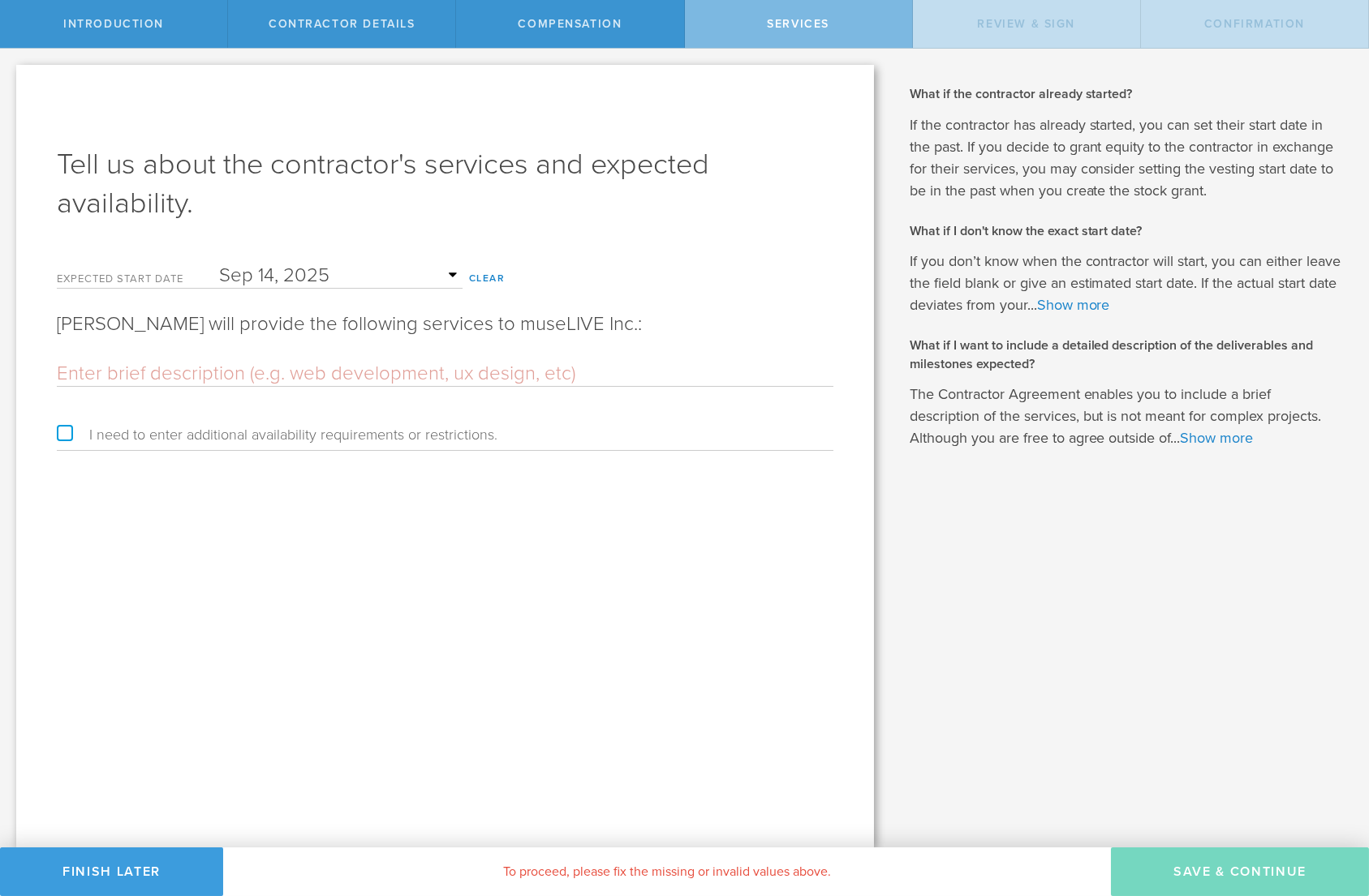
click at [128, 371] on input "text" at bounding box center [445, 373] width 777 height 24
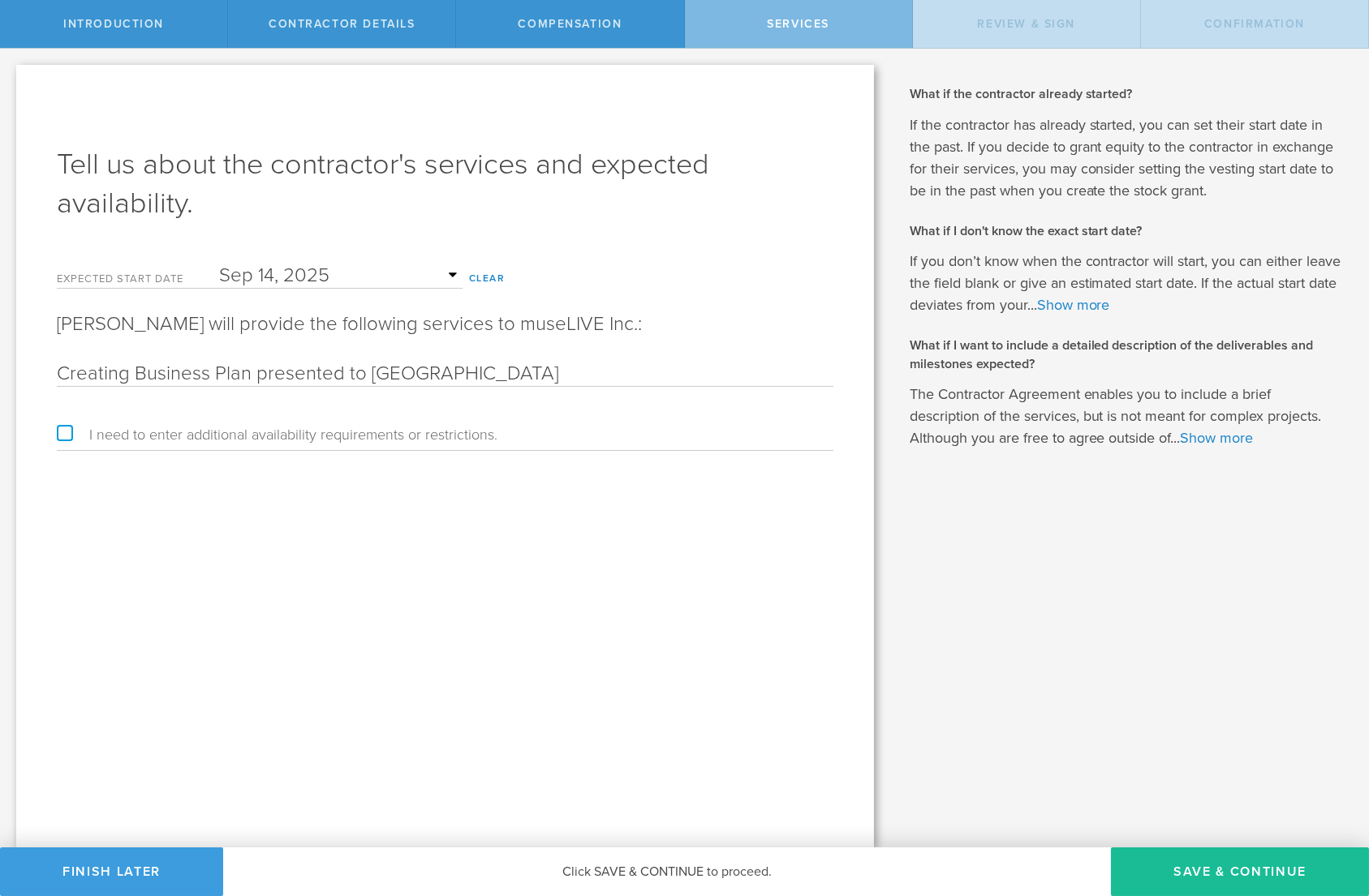
click at [265, 372] on input "Creating Business Plan presented to Korea" at bounding box center [445, 373] width 777 height 24
click at [543, 374] on input "Contribute to creating a Business Plan presented to Korea" at bounding box center [445, 373] width 777 height 24
type input "Contribute to creating a Business Plan presented to Korea Government"
click at [956, 613] on div "When does someone qualify as a contractor as opposed to an employee? Companies …" at bounding box center [1130, 448] width 479 height 799
click at [69, 431] on label "I need to enter additional availability requirements or restrictions." at bounding box center [277, 434] width 441 height 14
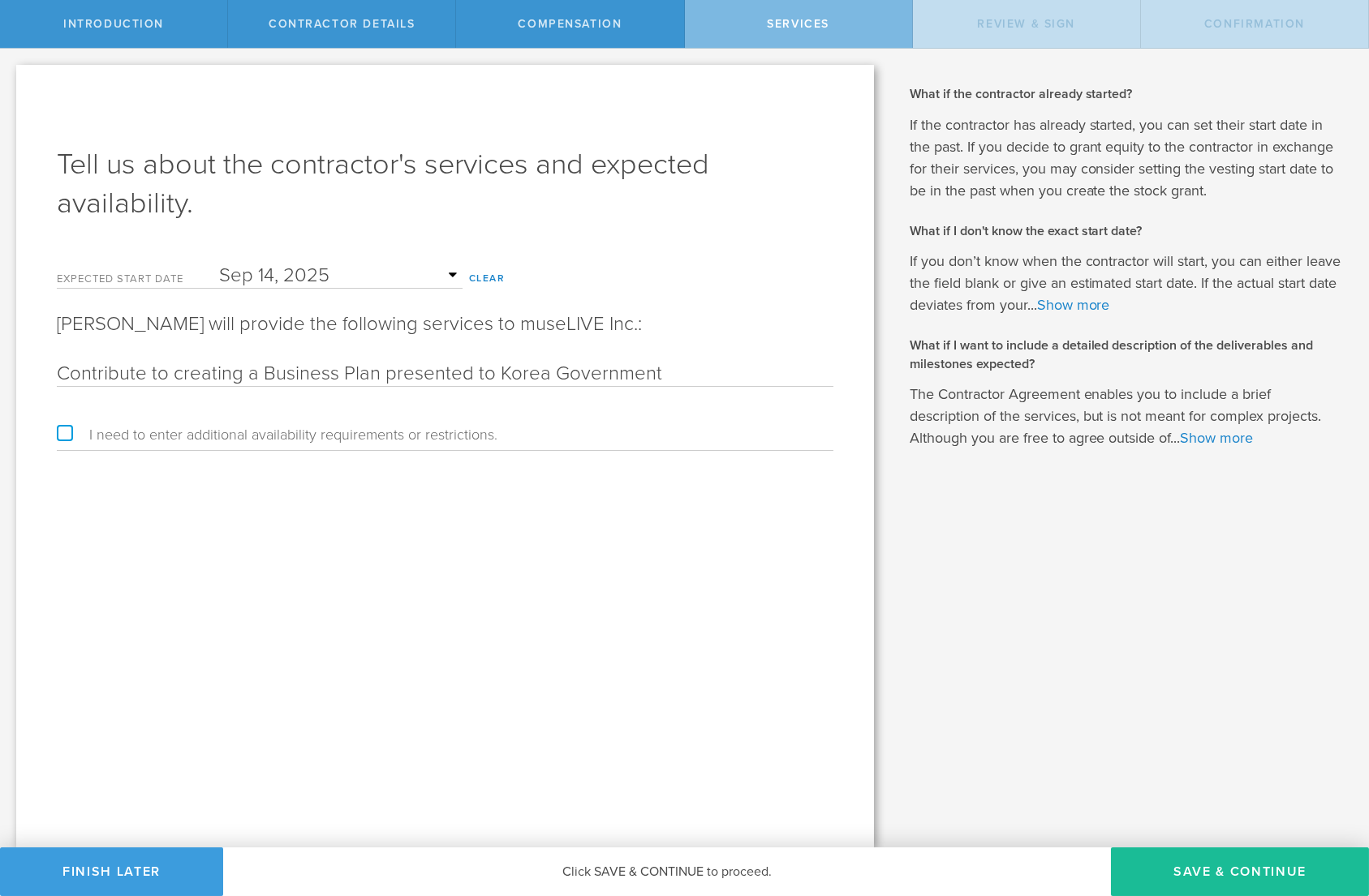
click at [11, 75] on input "I need to enter additional availability requirements or restrictions." at bounding box center [5, 61] width 11 height 26
checkbox input "true"
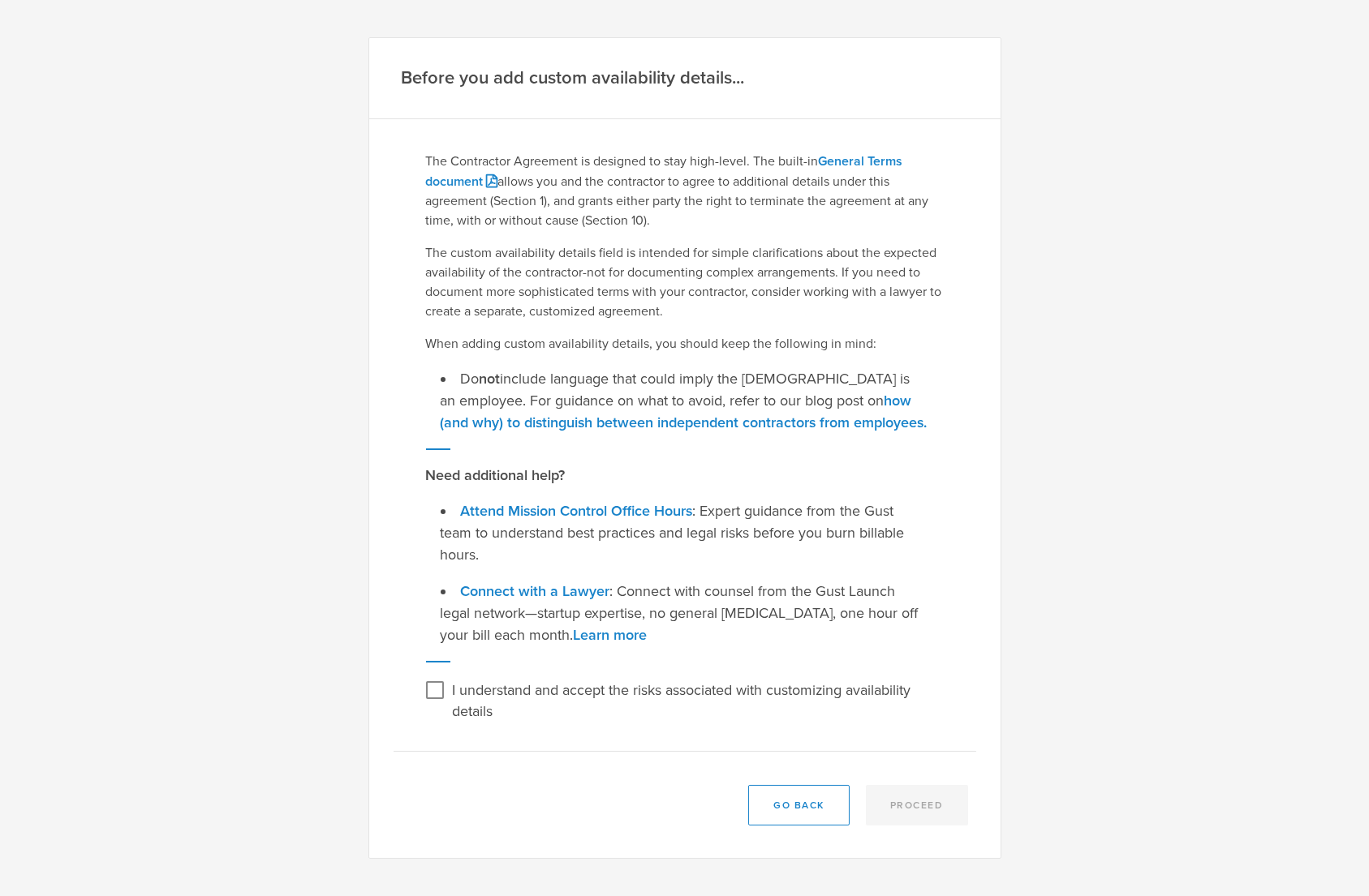
click at [433, 677] on input "I understand and accept the risks associated with customizing availability deta…" at bounding box center [434, 690] width 26 height 26
checkbox input "true"
click at [894, 789] on button "Proceed" at bounding box center [917, 805] width 102 height 40
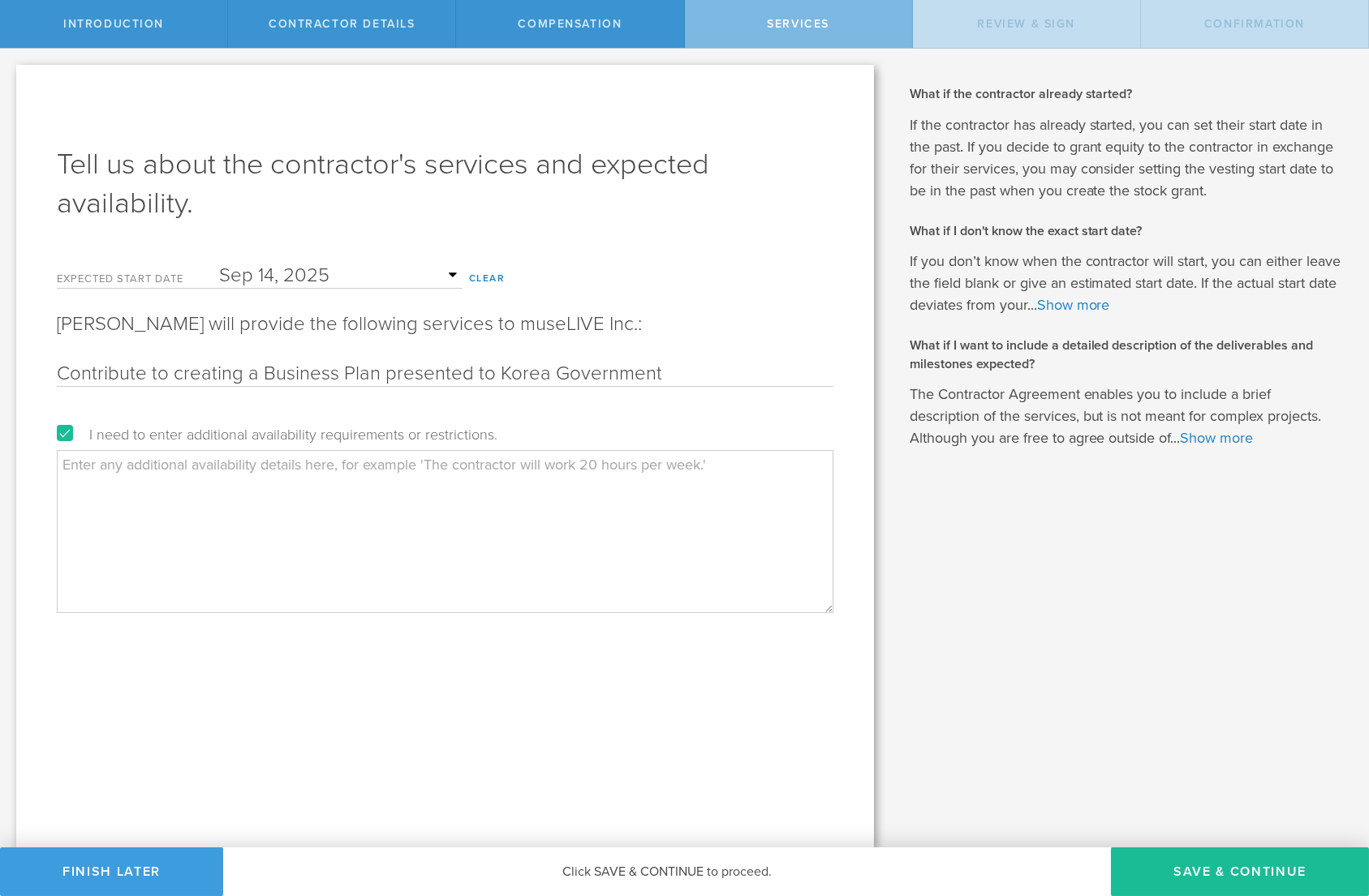
click at [539, 523] on textarea at bounding box center [445, 532] width 777 height 163
type textarea "completion"
click at [62, 430] on label "I need to enter additional availability requirements or restrictions." at bounding box center [277, 434] width 441 height 14
click at [11, 75] on input "I need to enter additional availability requirements or restrictions." at bounding box center [5, 61] width 11 height 26
checkbox input "false"
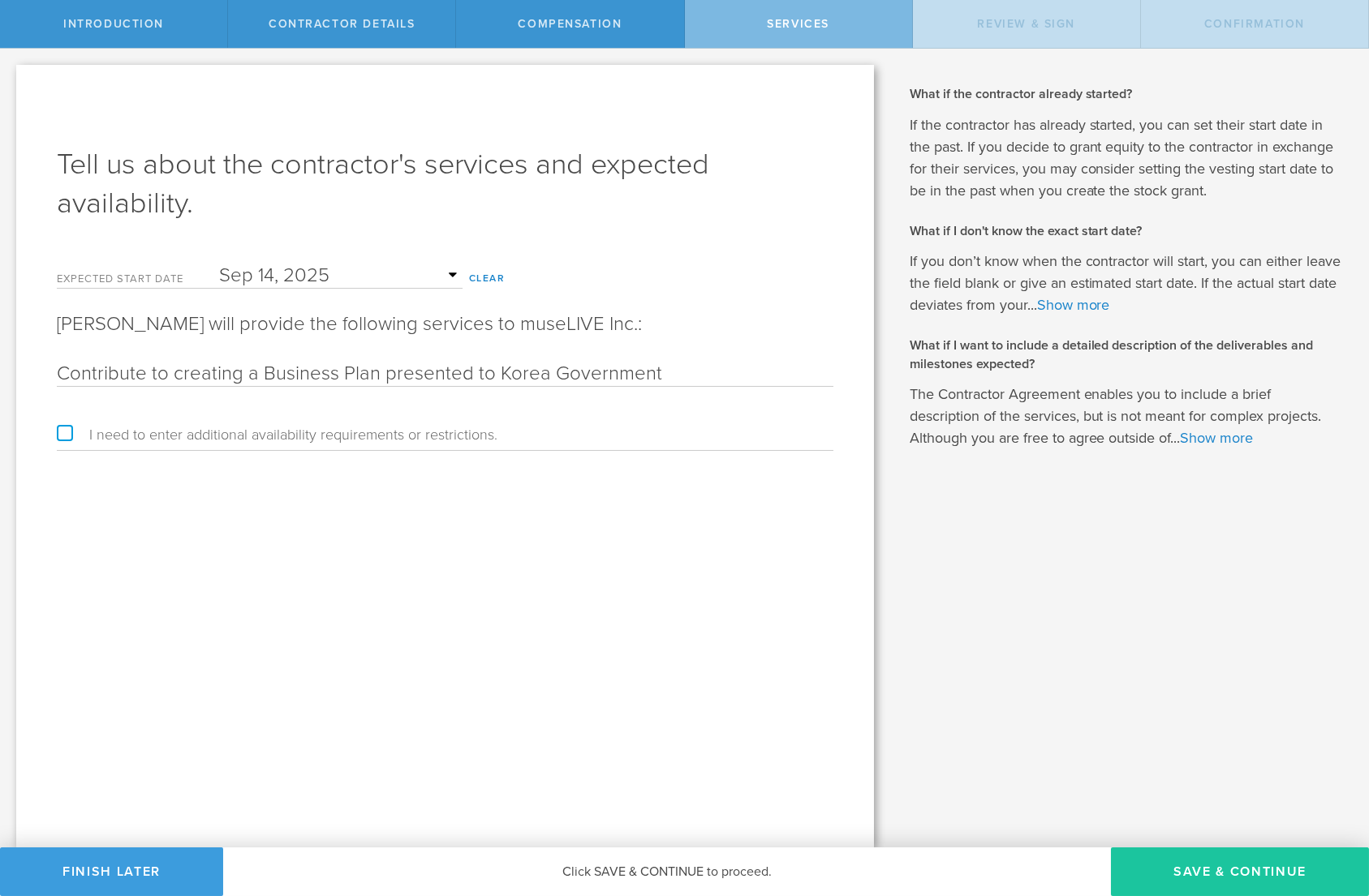
click at [1229, 864] on button "Save & Continue" at bounding box center [1239, 872] width 258 height 48
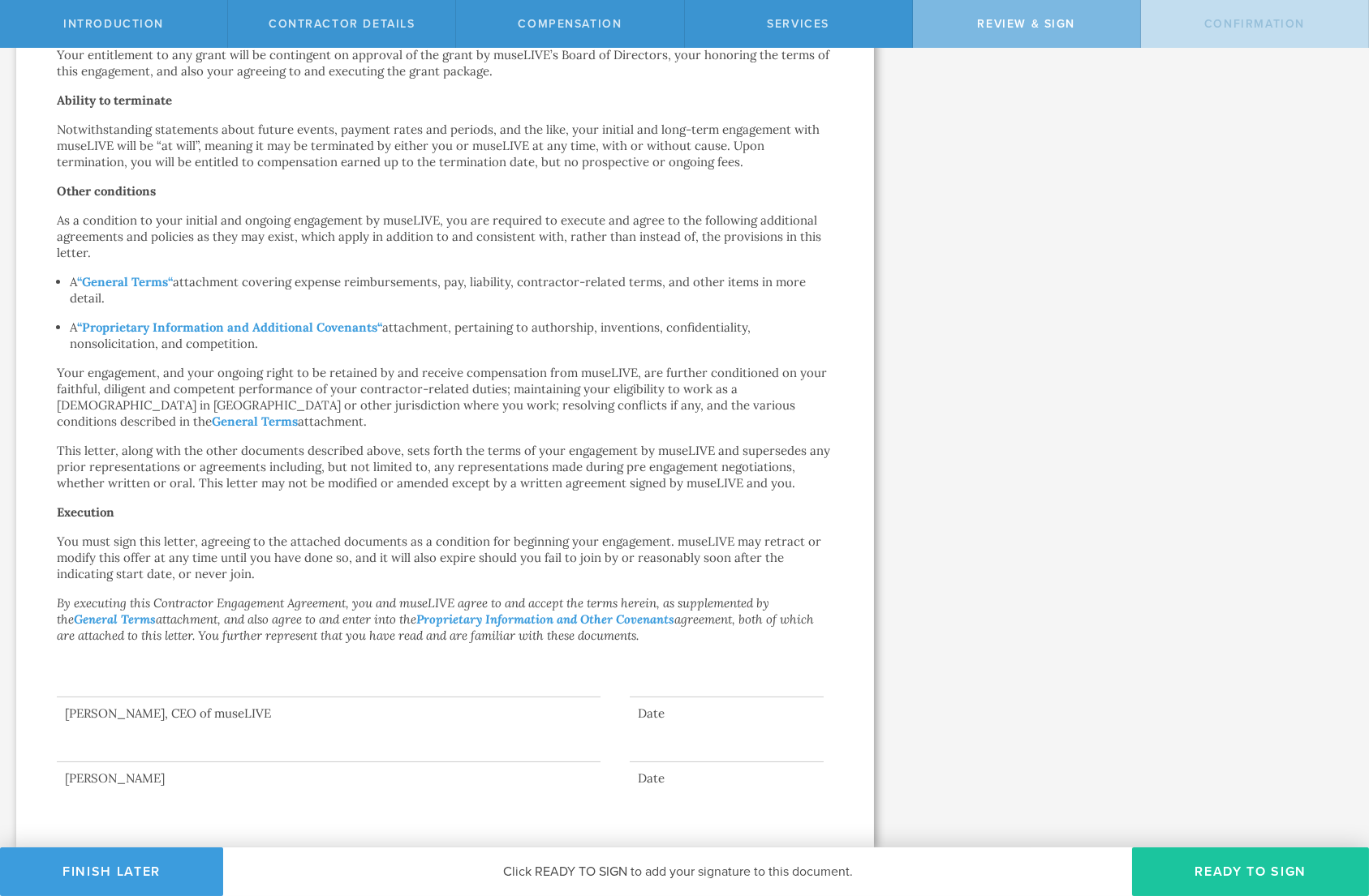
scroll to position [858, 0]
click at [1258, 878] on button "Ready to Sign" at bounding box center [1250, 872] width 237 height 48
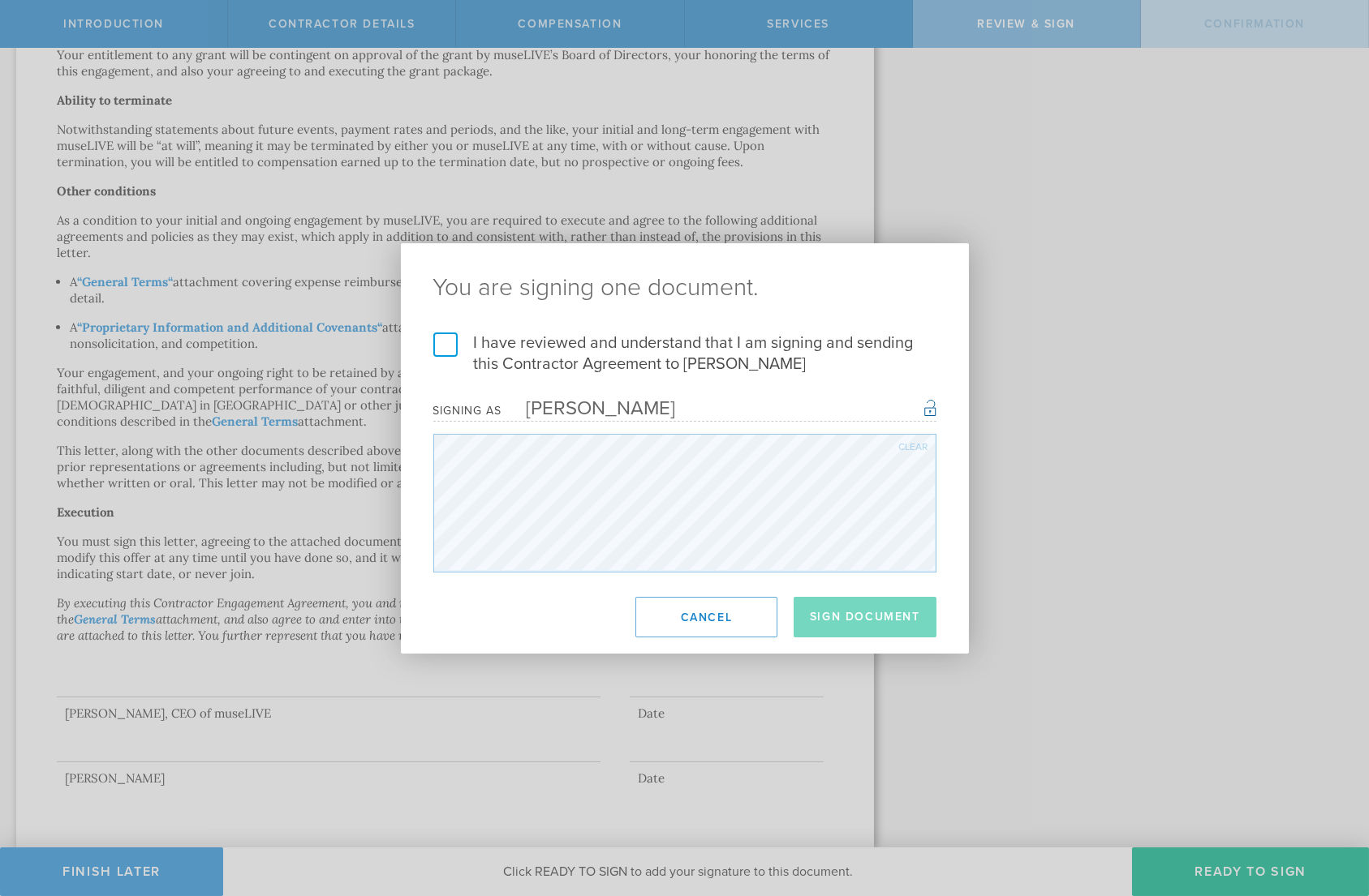
click at [440, 343] on label "I have reviewed and understand that I am signing and sending this Contractor Ag…" at bounding box center [684, 353] width 503 height 42
click at [0, 0] on input "I have reviewed and understand that I am signing and sending this Contractor Ag…" at bounding box center [0, 0] width 0 height 0
click at [894, 630] on button "Sign Document" at bounding box center [865, 616] width 143 height 40
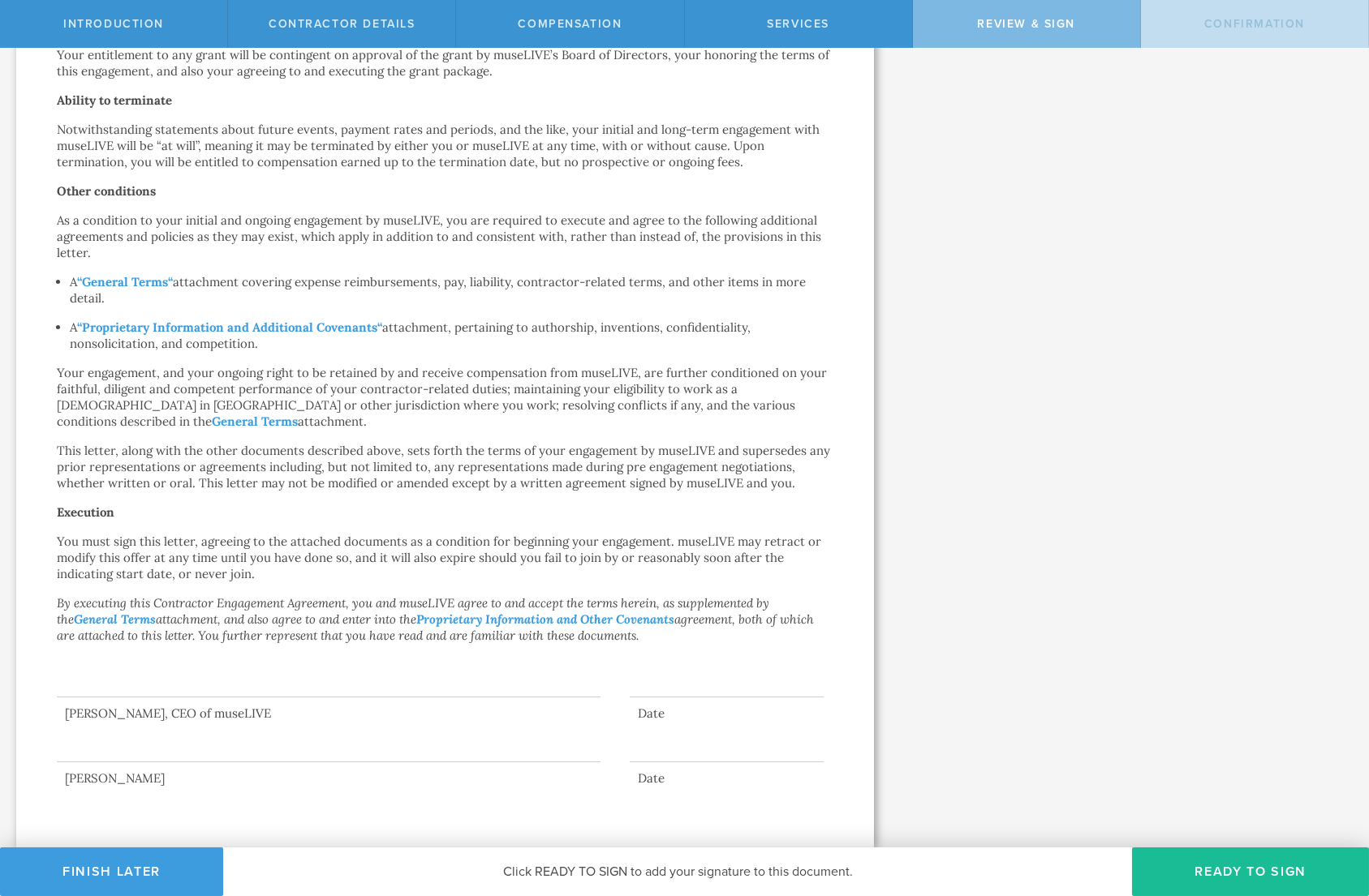
scroll to position [0, 0]
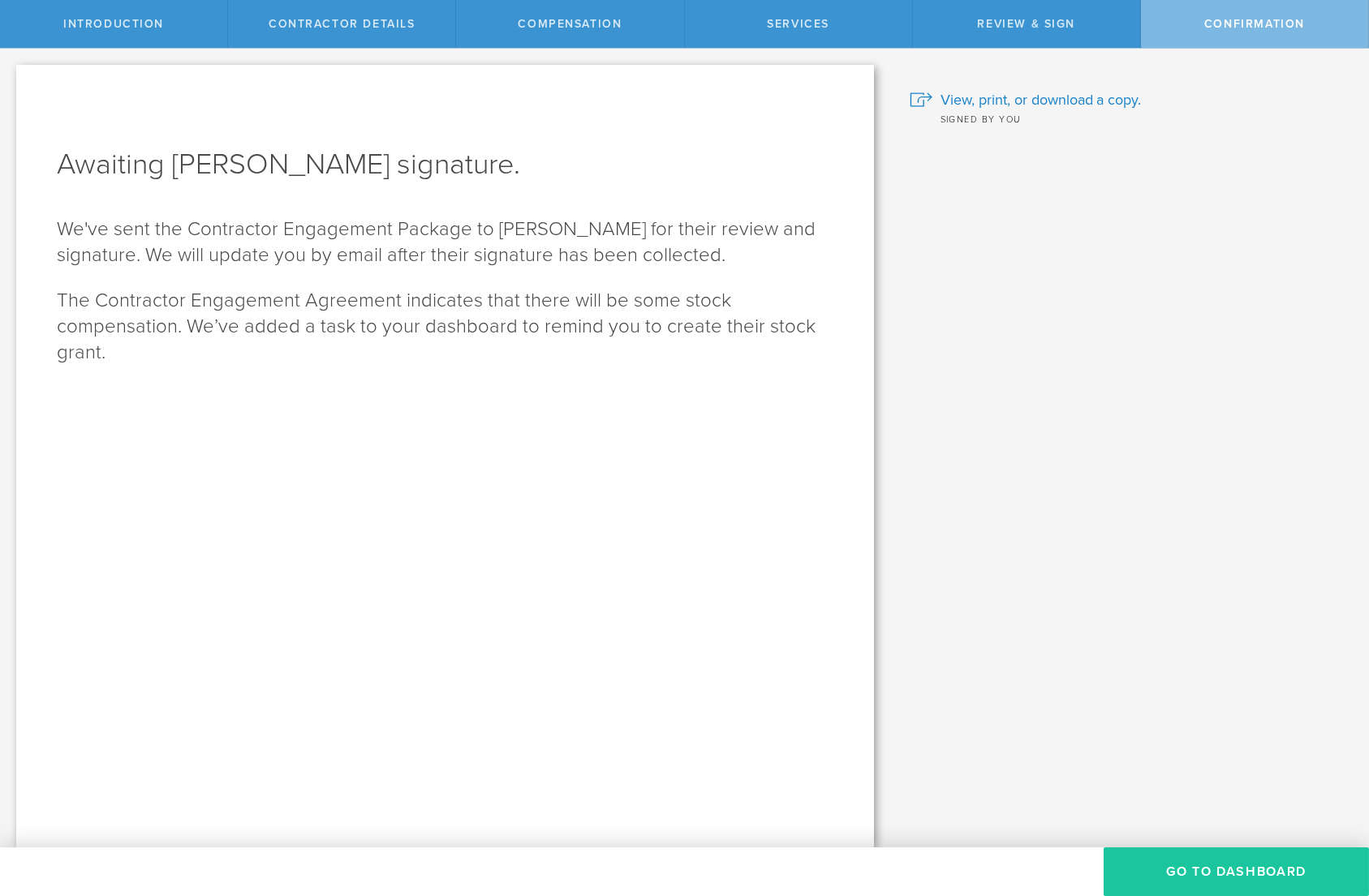
click at [1214, 874] on button "Go To Dashboard" at bounding box center [1236, 872] width 265 height 48
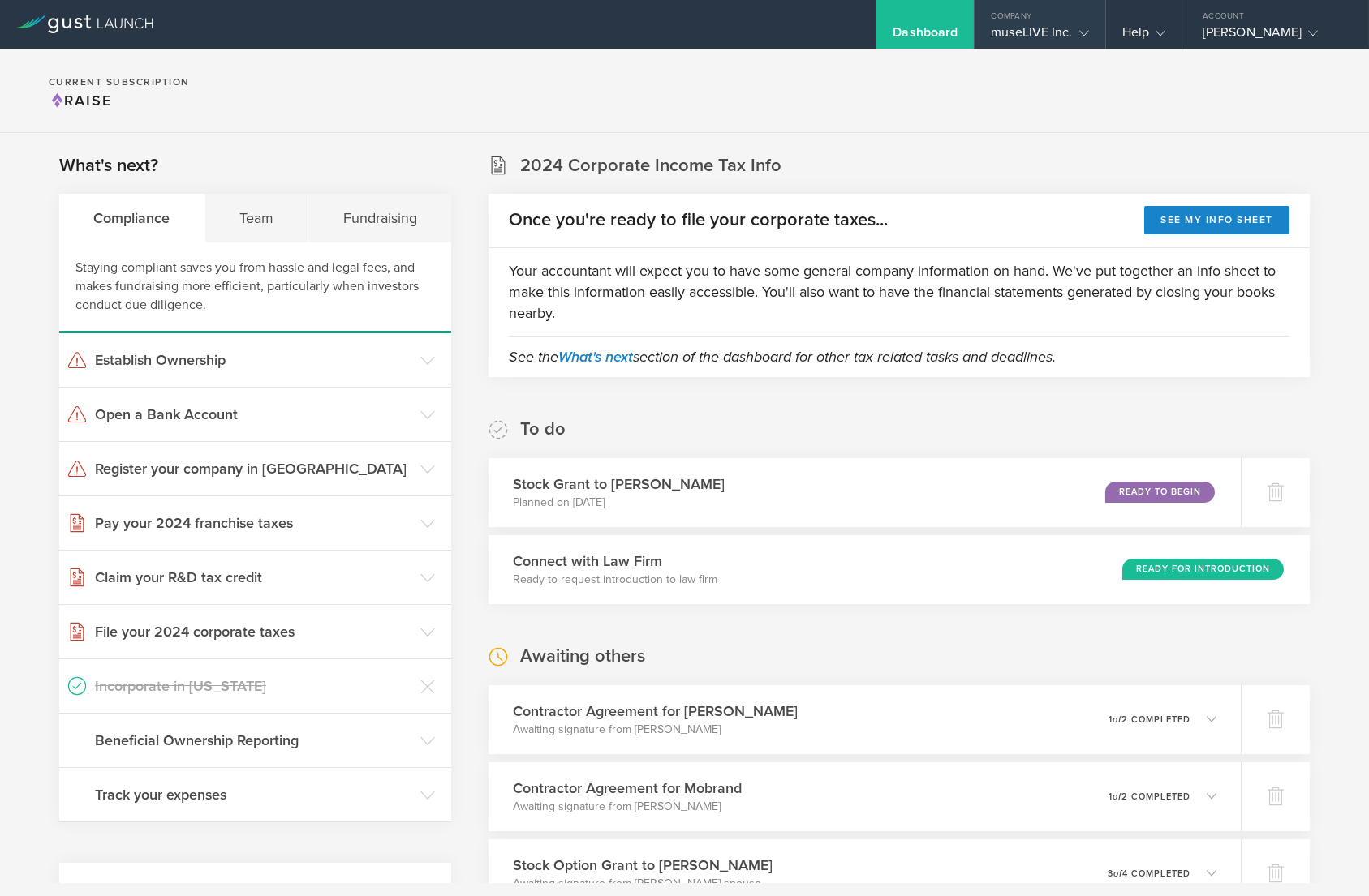
click at [1054, 30] on div "museLIVE Inc." at bounding box center [1039, 36] width 97 height 24
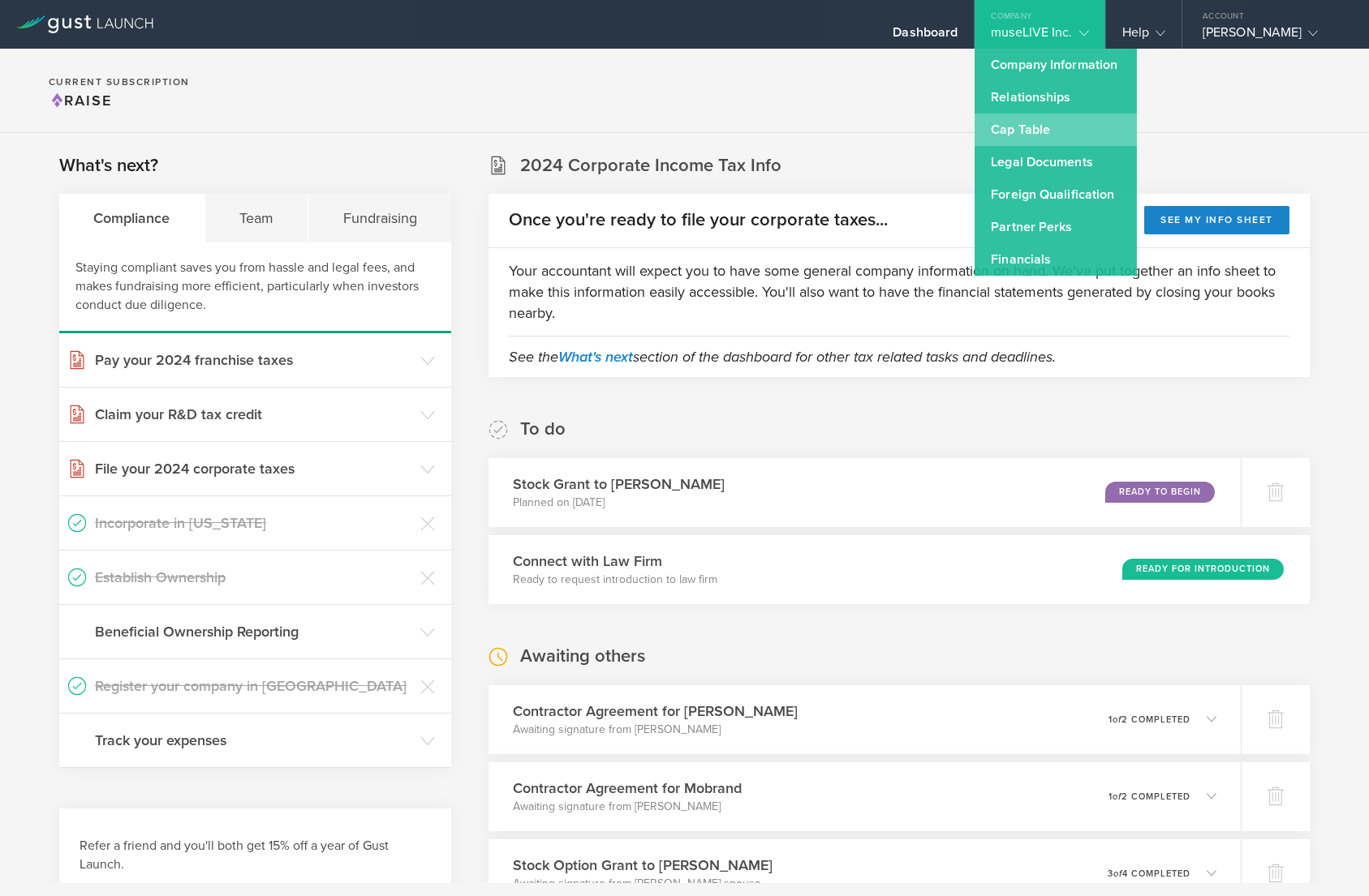
click at [1040, 134] on link "Cap Table" at bounding box center [1055, 130] width 163 height 32
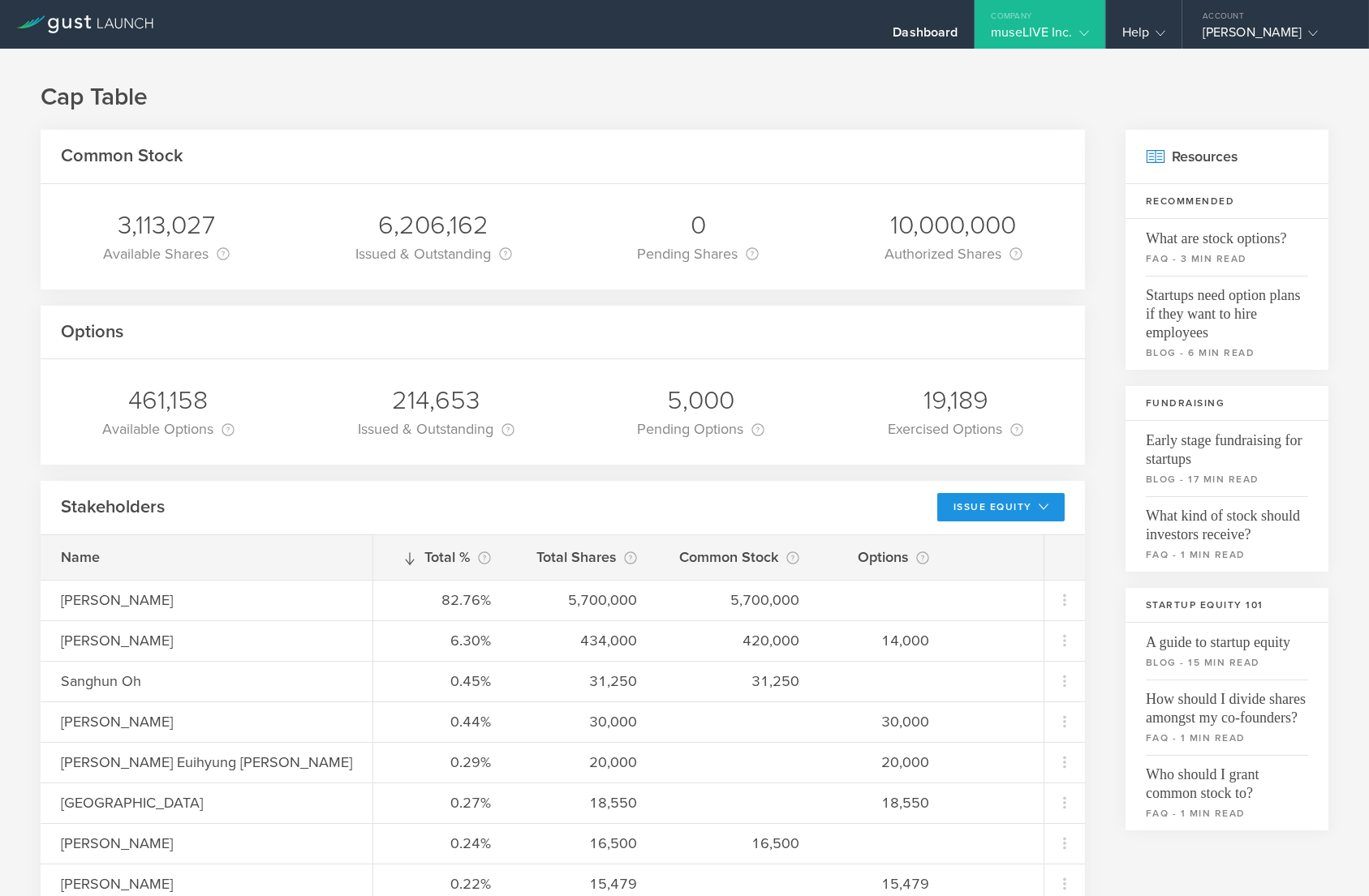
click at [973, 502] on button "Issue Equity" at bounding box center [1001, 507] width 128 height 29
click at [994, 534] on li "Grant Stock Options" at bounding box center [987, 543] width 140 height 31
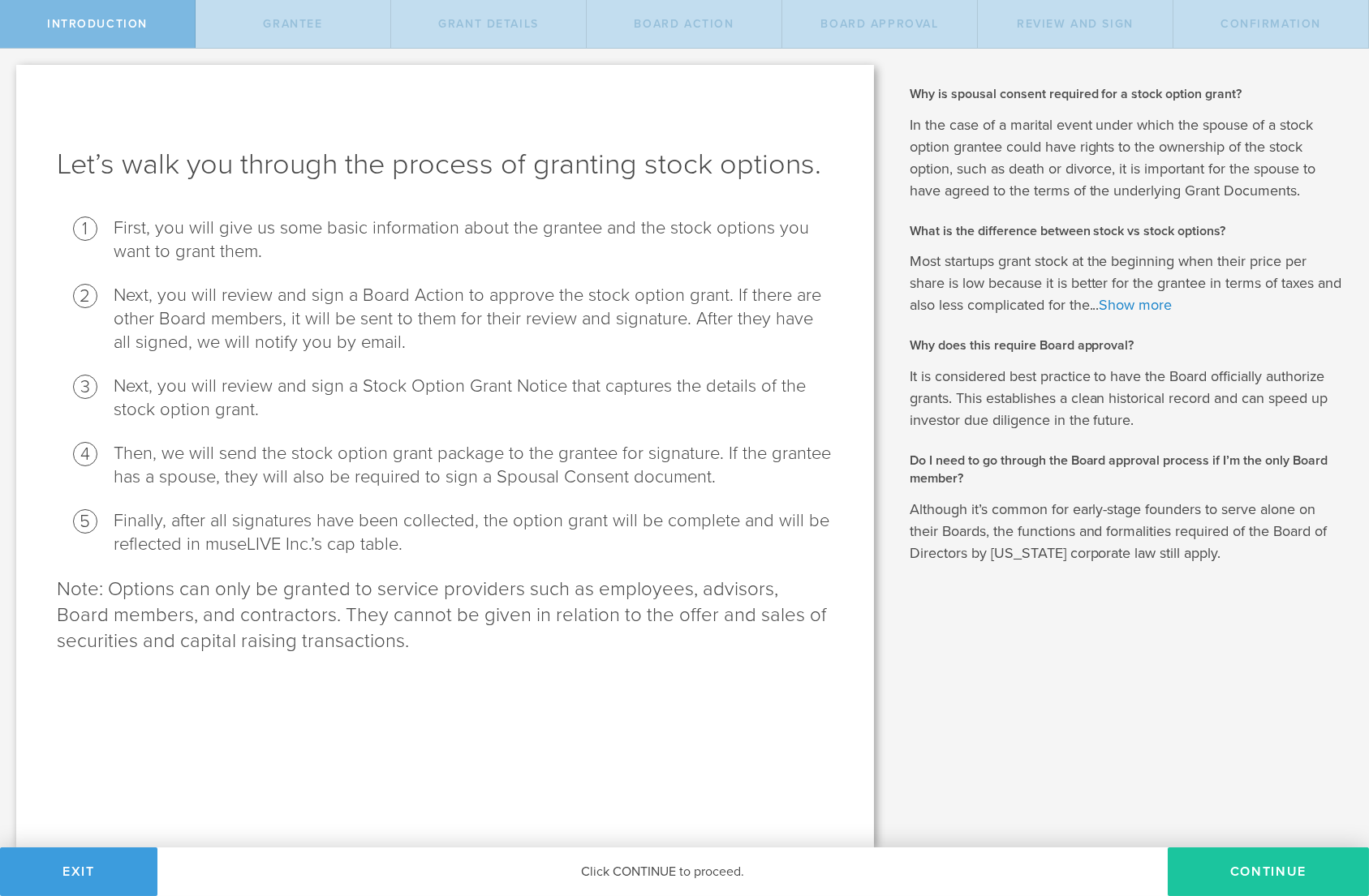
click at [1281, 884] on button "Continue" at bounding box center [1268, 872] width 201 height 48
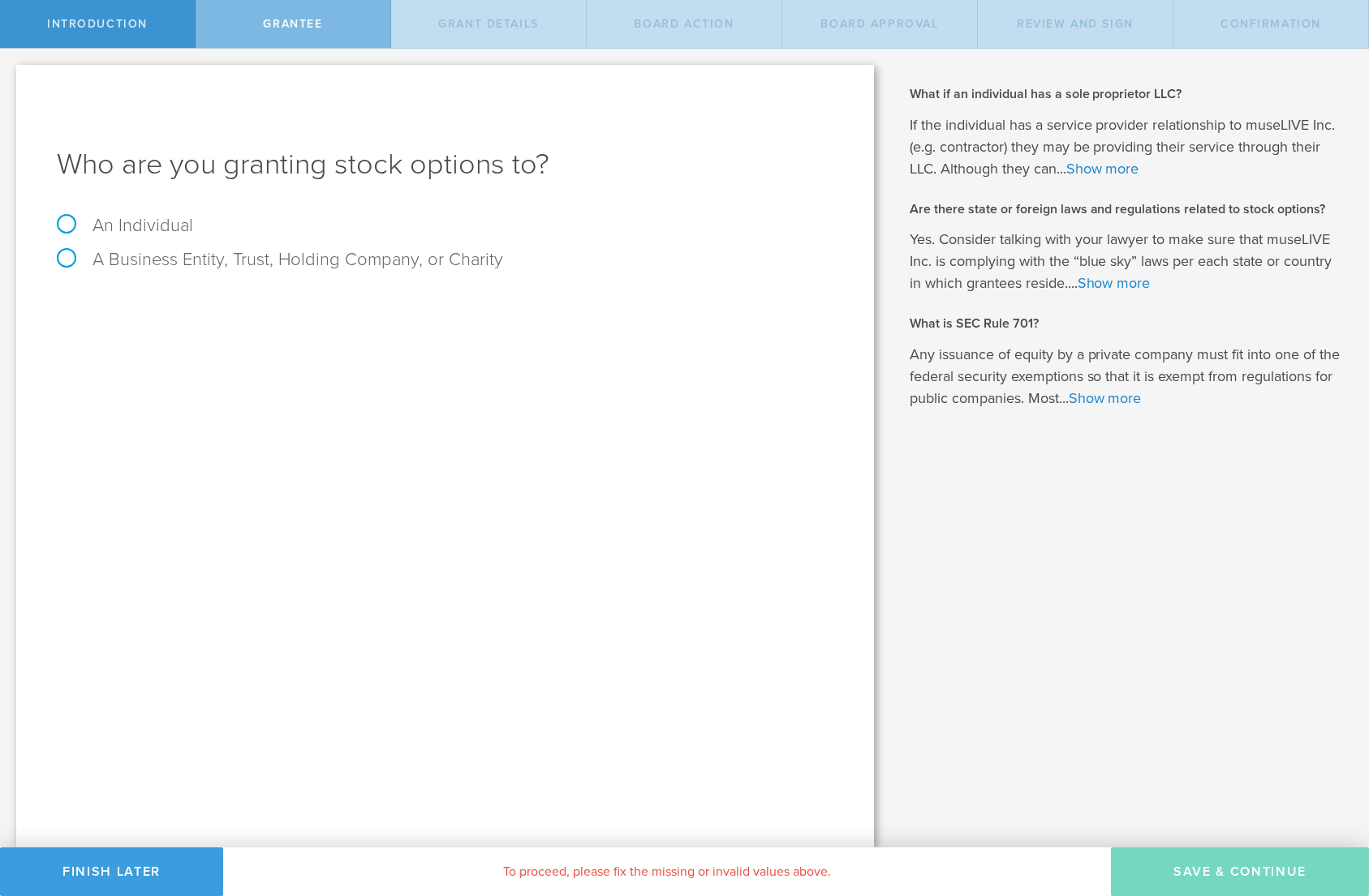
click at [166, 224] on label "An Individual" at bounding box center [125, 226] width 137 height 21
click at [11, 75] on input "An Individual" at bounding box center [5, 61] width 11 height 26
radio input "true"
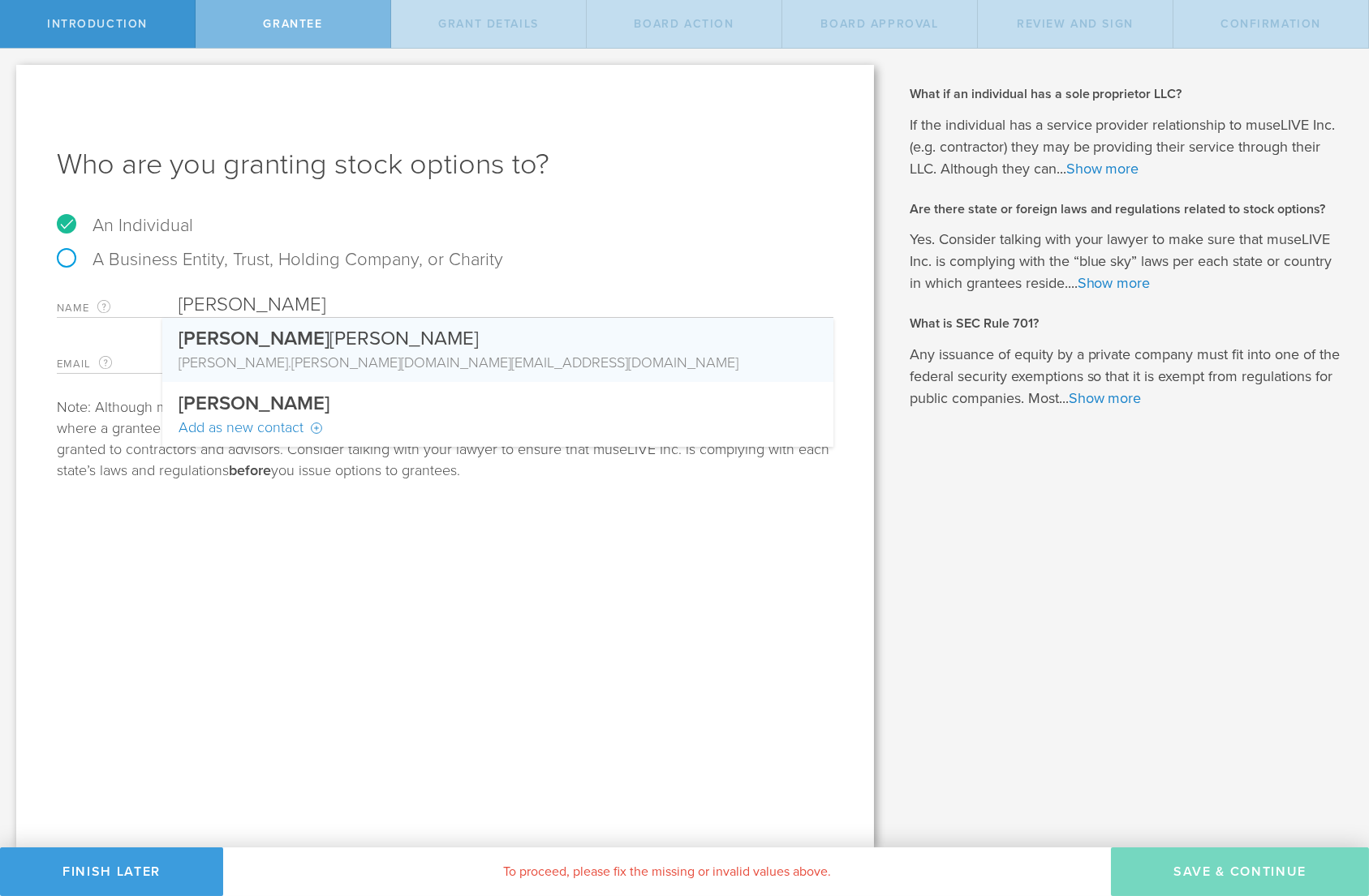
click at [417, 360] on div "kevin .lee.th@gmail.com" at bounding box center [498, 363] width 639 height 21
type input "[PERSON_NAME]"
type input "[PERSON_NAME][DOMAIN_NAME][EMAIL_ADDRESS][PERSON_NAME][DOMAIN_NAME]"
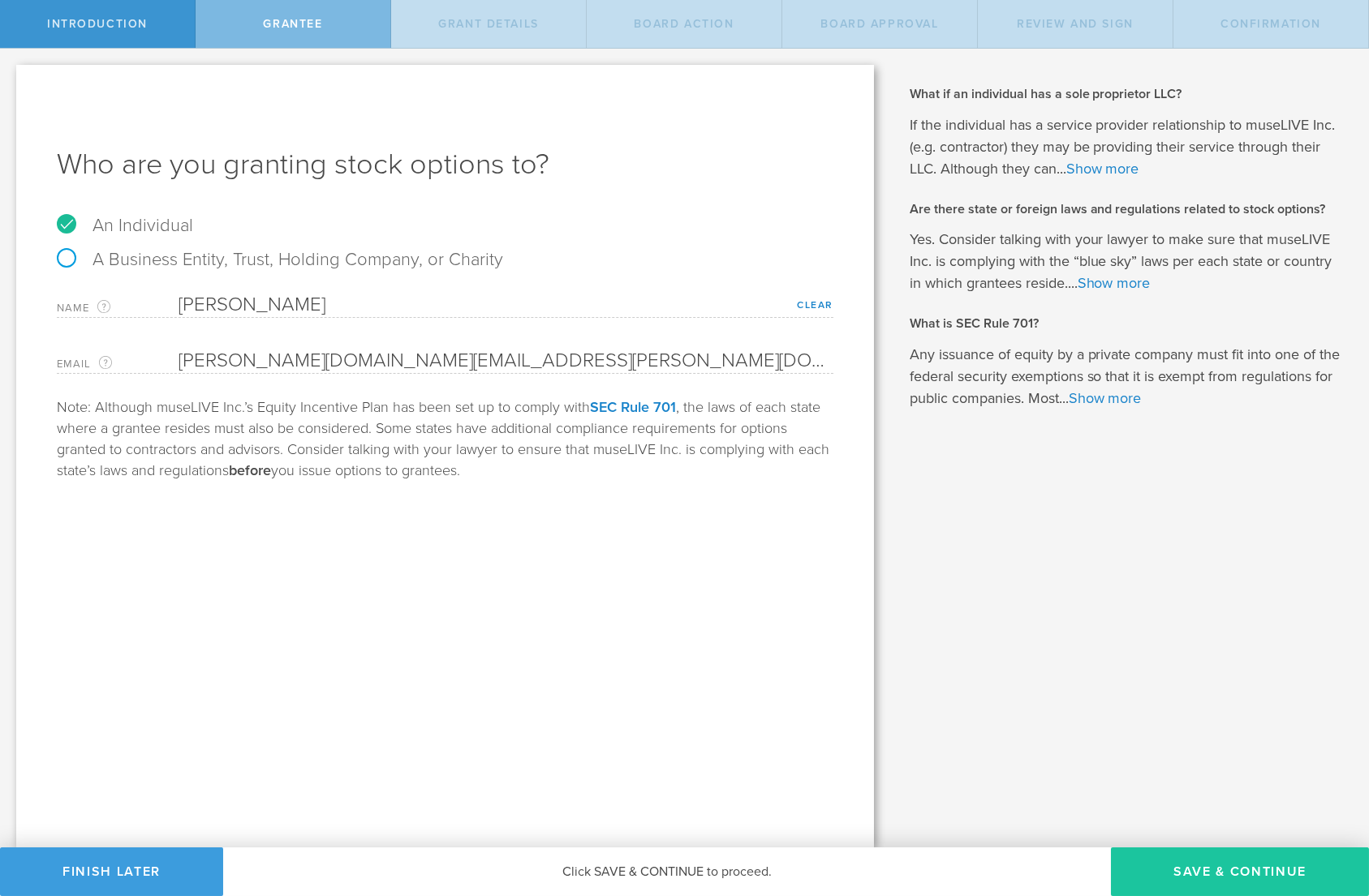
click at [1180, 866] on button "Save & Continue" at bounding box center [1239, 872] width 258 height 48
type input "48"
type input "12"
select select "none"
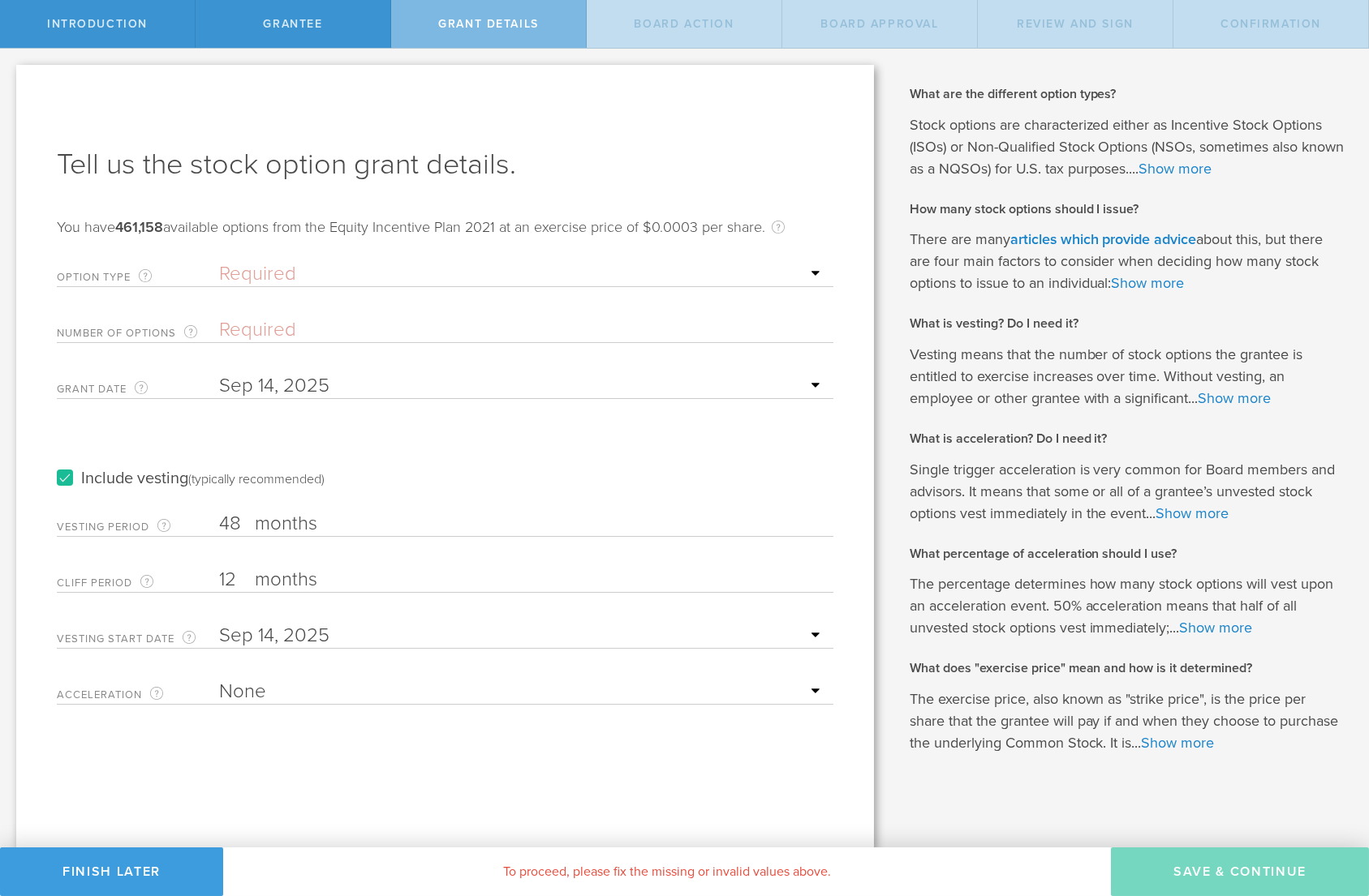
select select "nso"
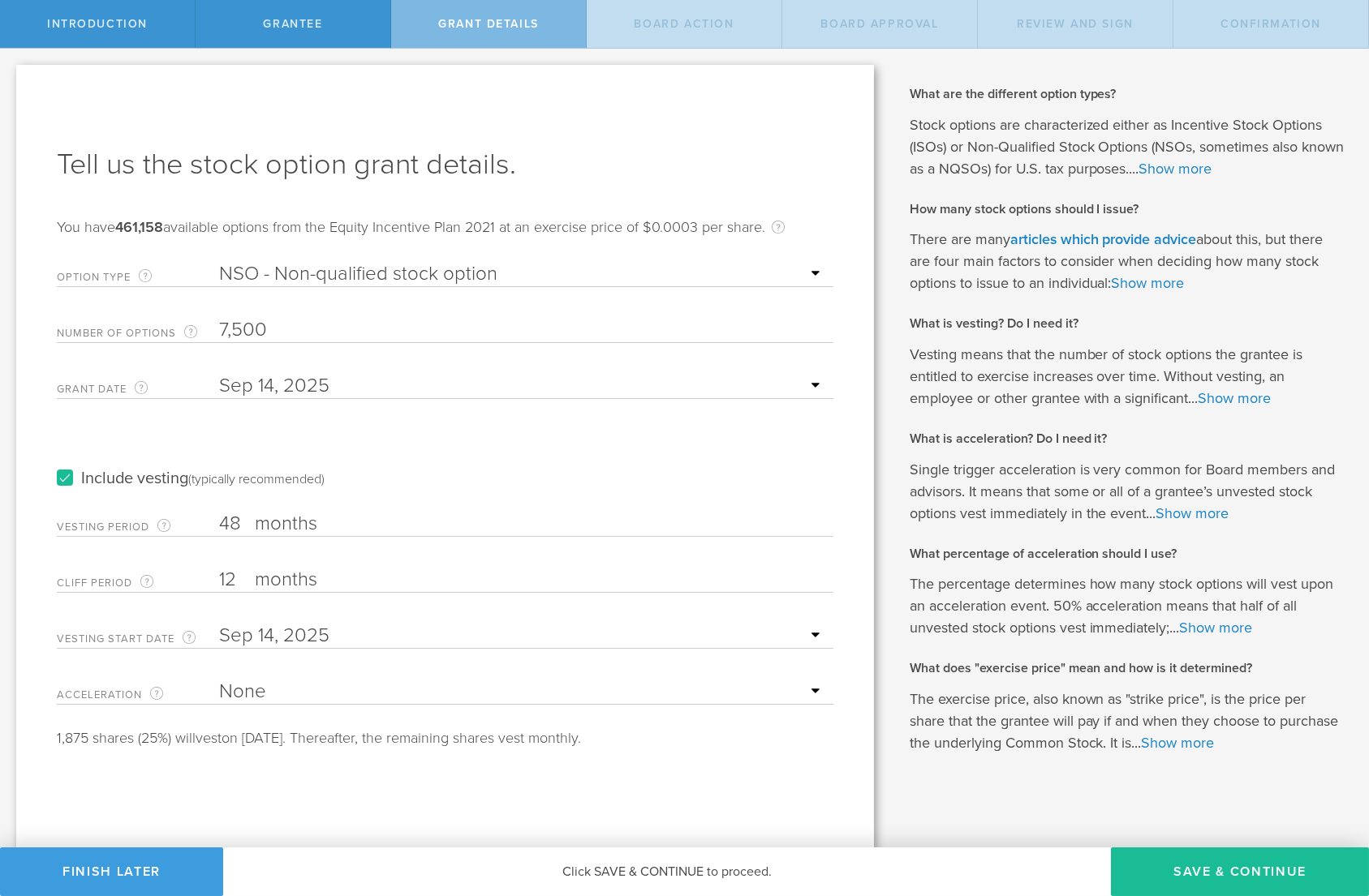
click at [386, 436] on div "Include vesting (typically recommended)" at bounding box center [445, 463] width 777 height 82
click at [244, 327] on input "7,500" at bounding box center [522, 330] width 606 height 24
type input "7,000"
click at [1226, 875] on button "Save & Continue" at bounding box center [1239, 872] width 258 height 48
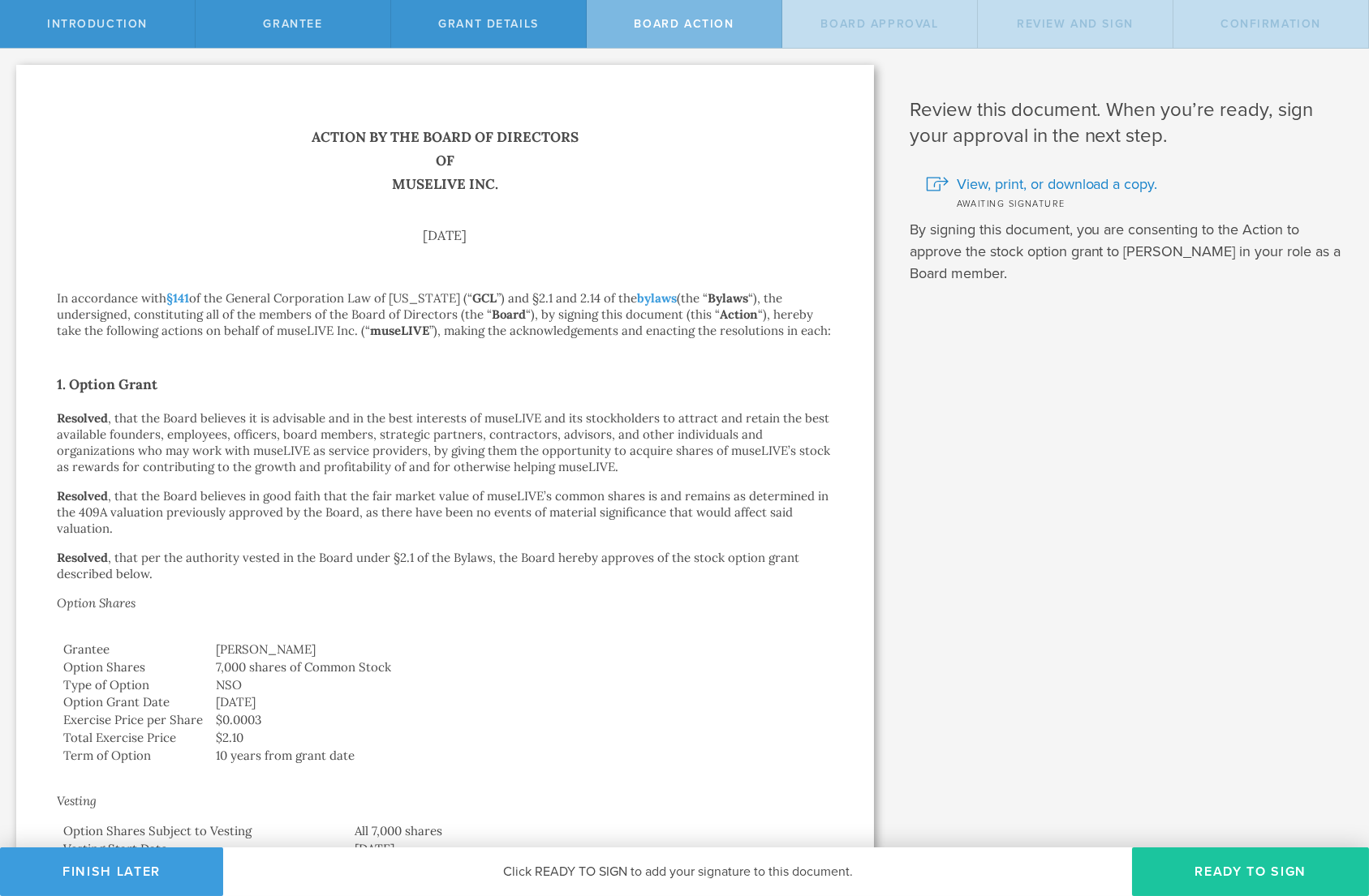
click at [1253, 867] on button "Ready to Sign" at bounding box center [1250, 872] width 237 height 48
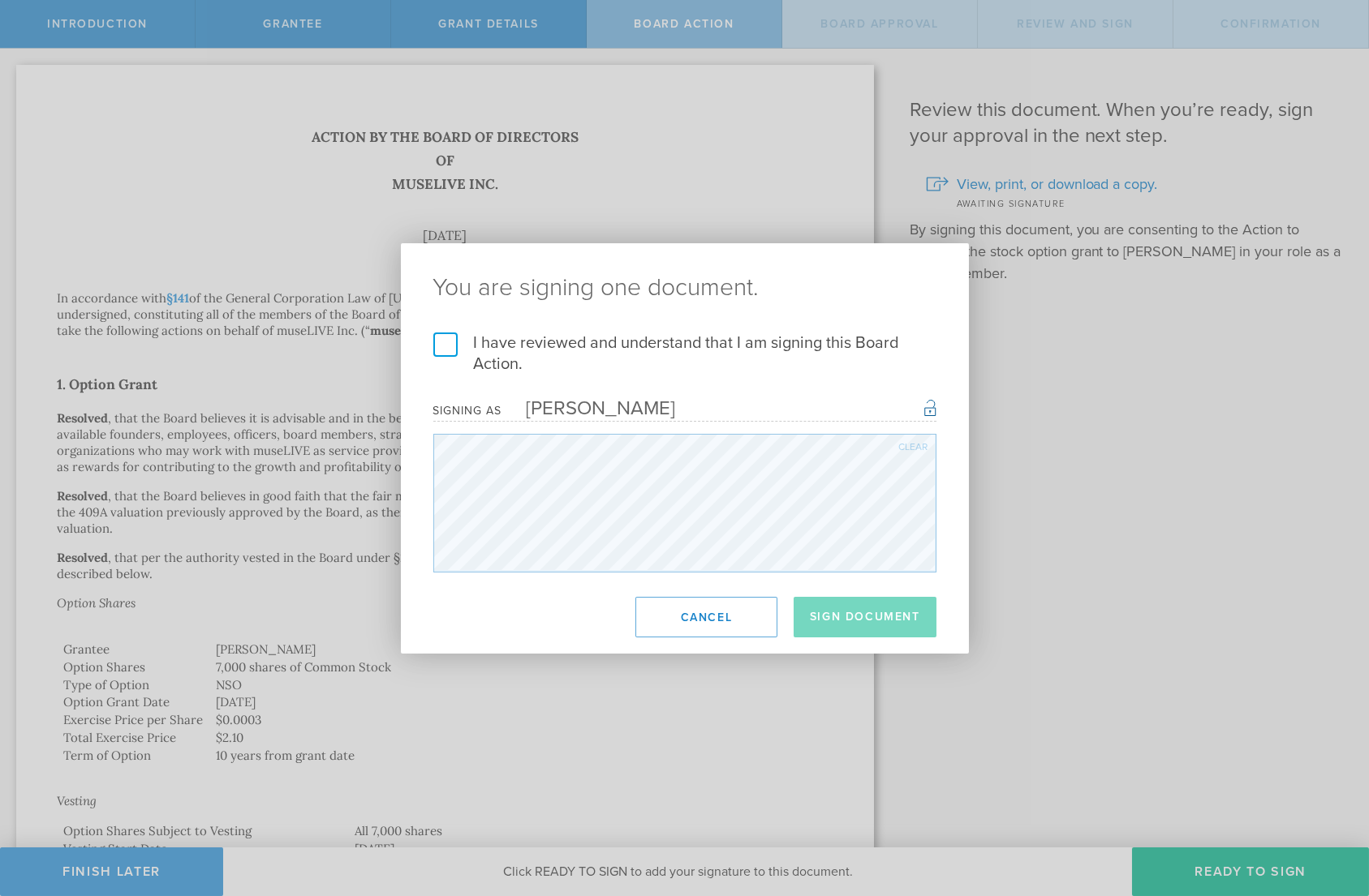
click at [445, 341] on label "I have reviewed and understand that I am signing this Board Action." at bounding box center [684, 353] width 503 height 42
click at [0, 0] on input "I have reviewed and understand that I am signing this Board Action." at bounding box center [0, 0] width 0 height 0
click at [890, 632] on button "Sign Document" at bounding box center [865, 616] width 143 height 40
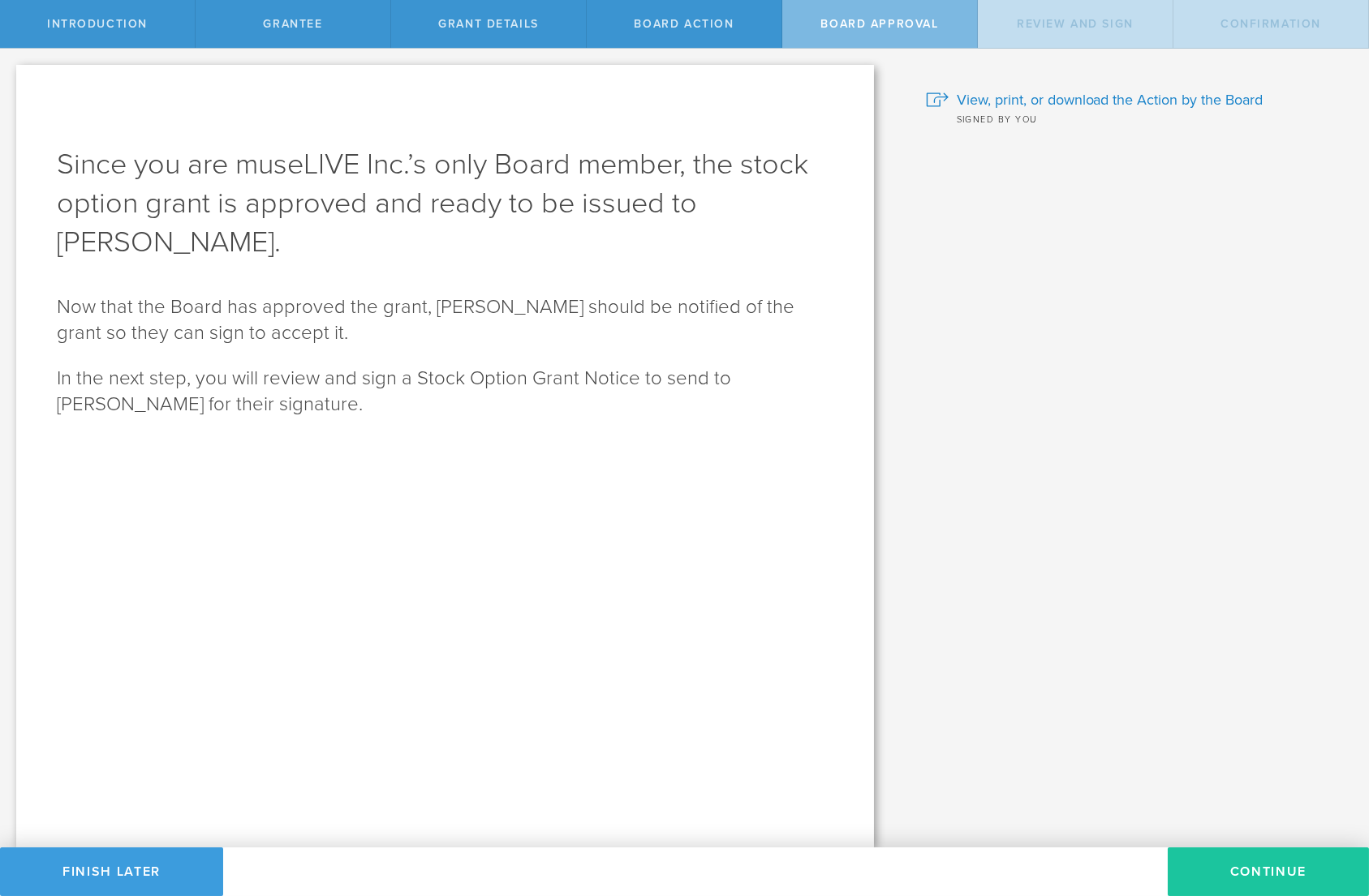
click at [1269, 879] on button "Continue" at bounding box center [1268, 872] width 201 height 48
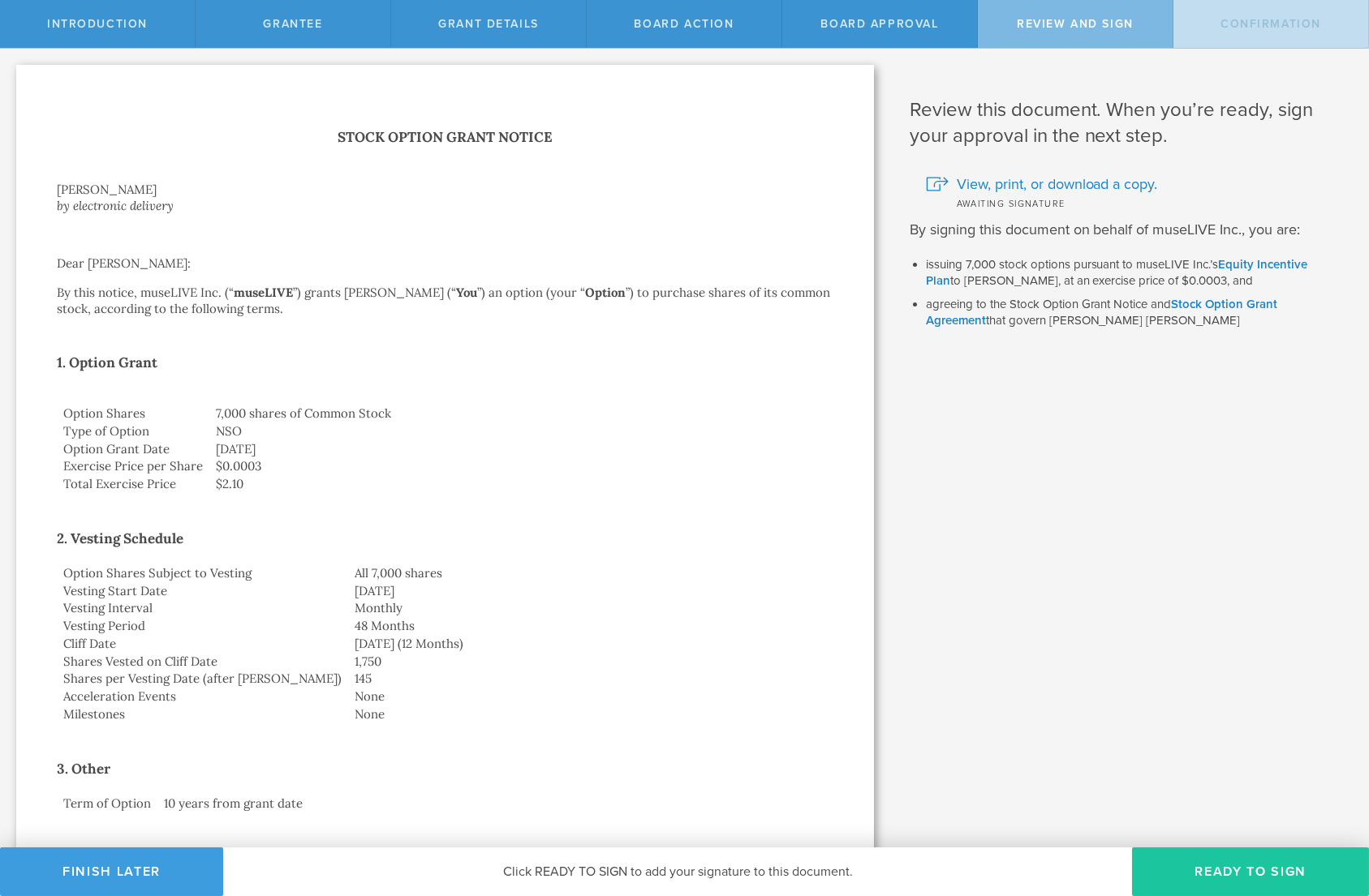
click at [1242, 863] on button "Ready to Sign" at bounding box center [1250, 872] width 237 height 48
click at [1226, 867] on button "Ready to Sign" at bounding box center [1250, 872] width 237 height 48
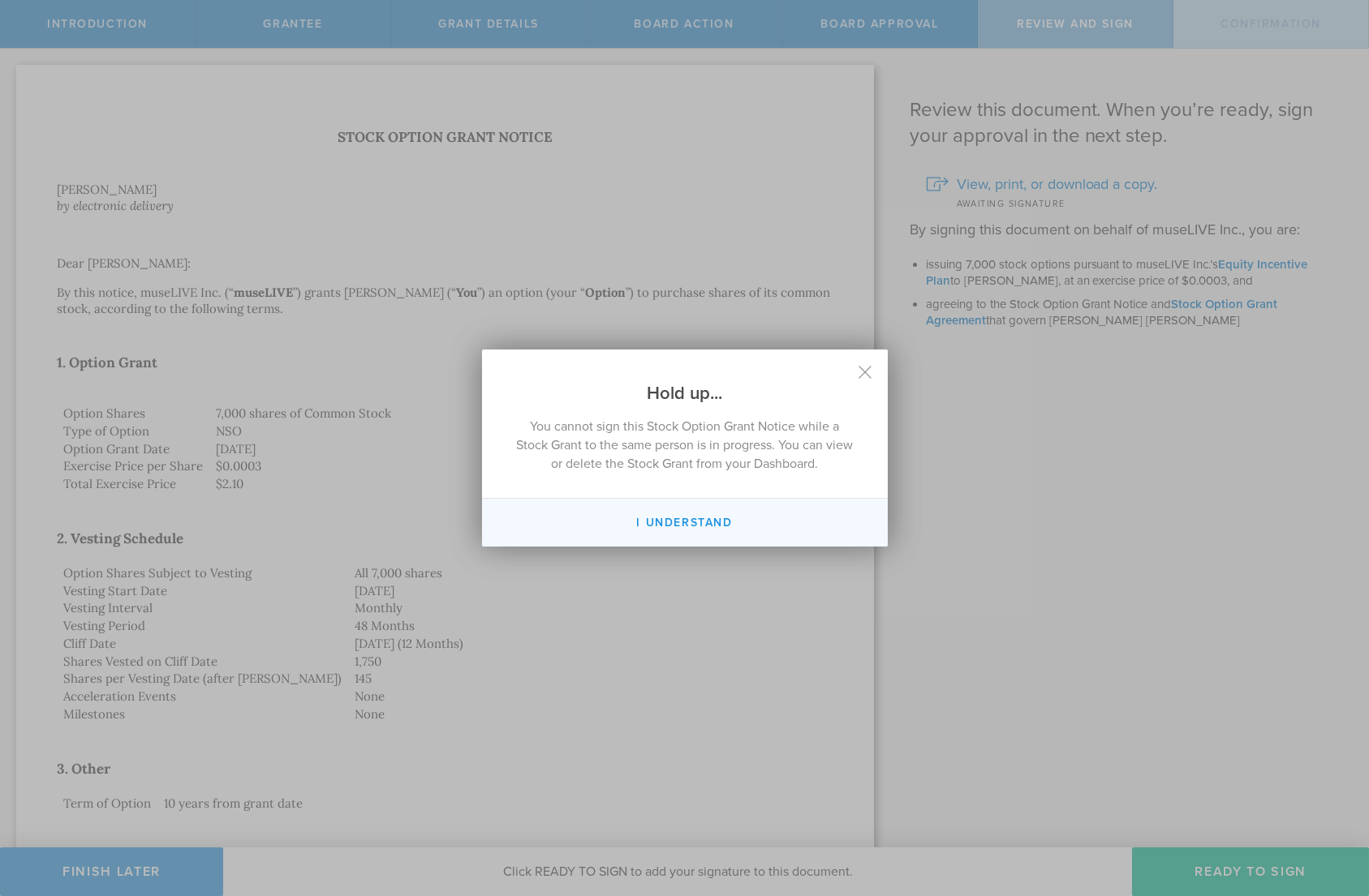
click at [668, 523] on button "I Understand" at bounding box center [684, 523] width 406 height 48
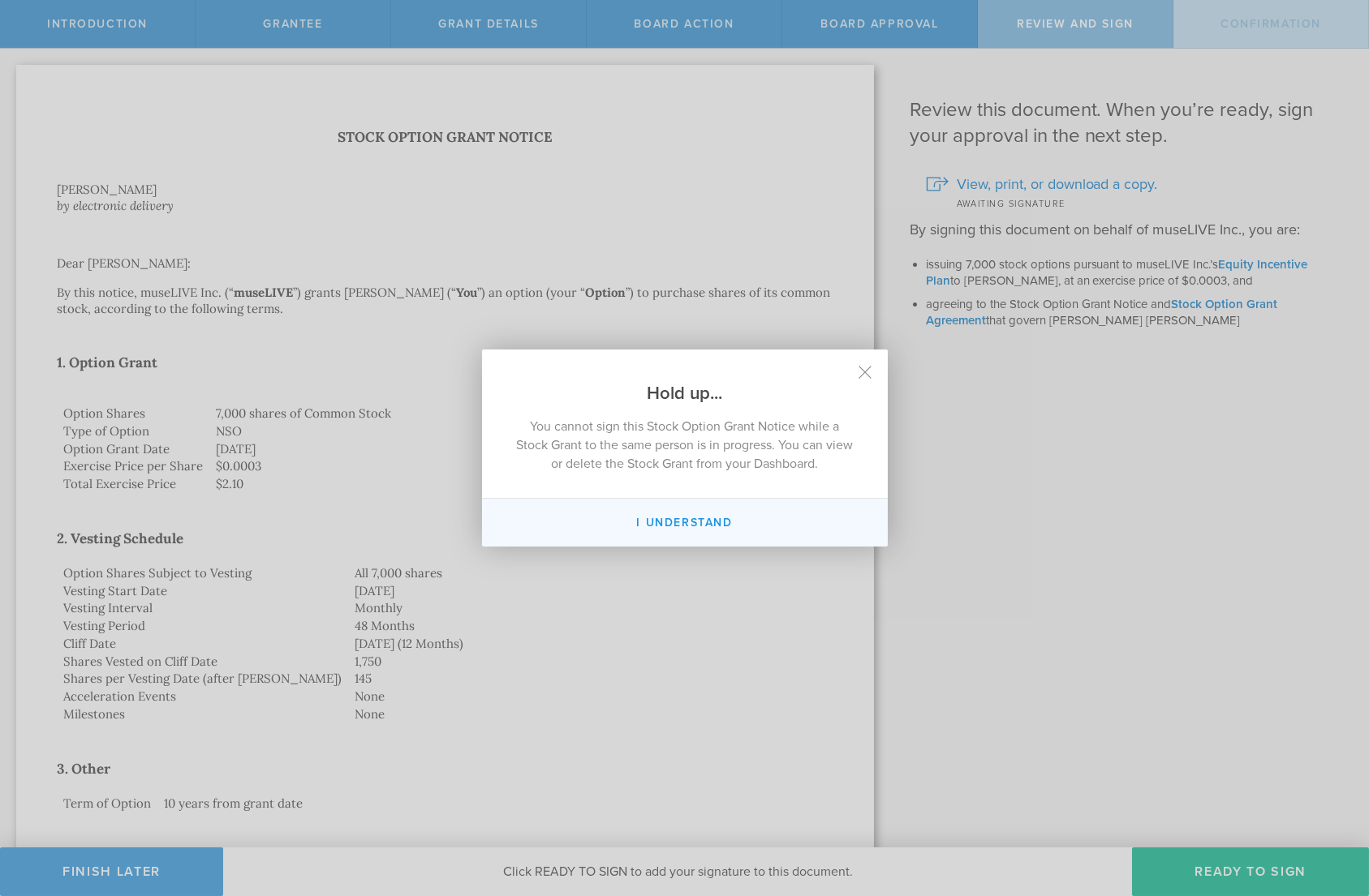
click at [688, 520] on button "I Understand" at bounding box center [684, 523] width 406 height 48
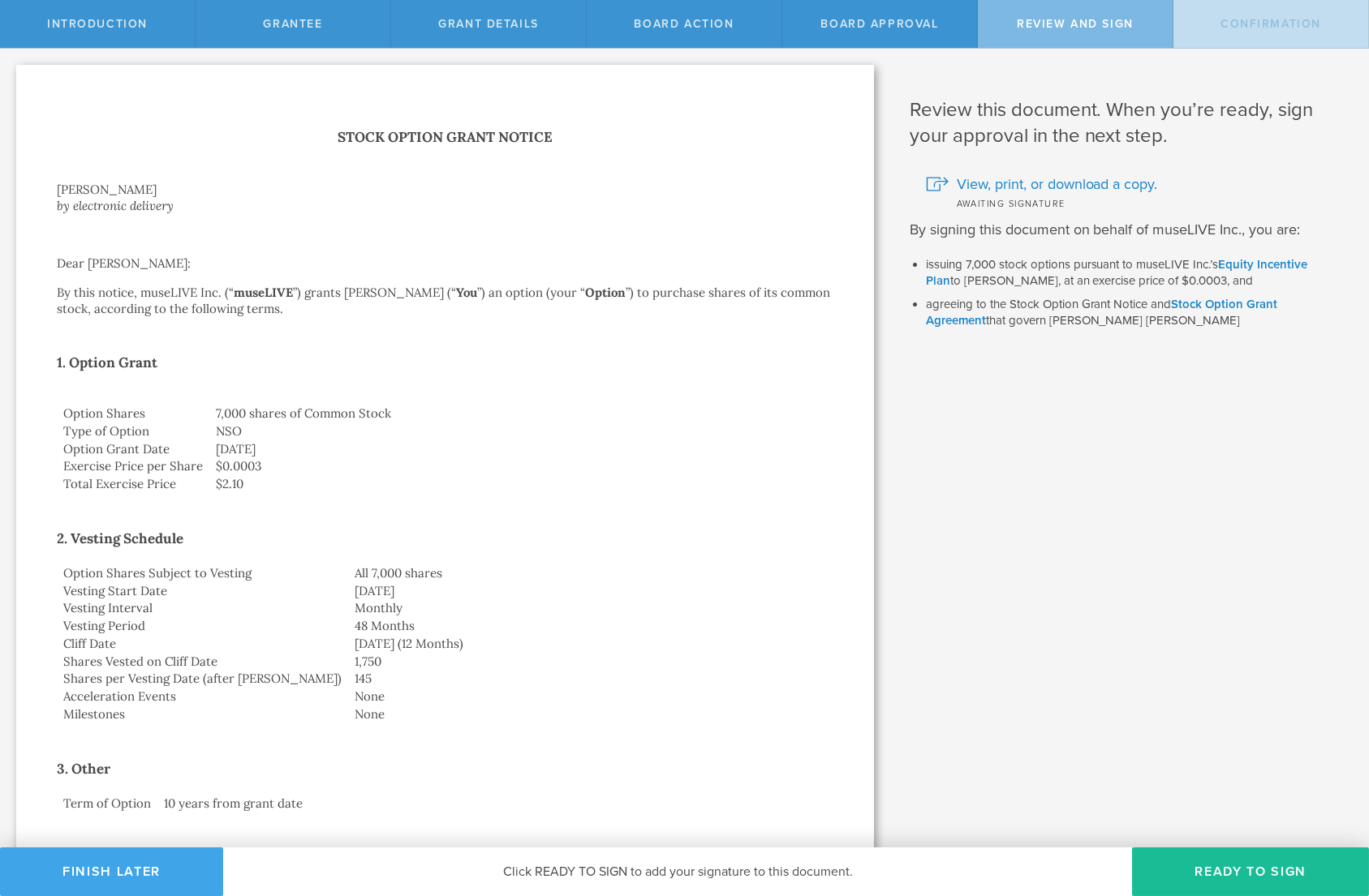
click at [130, 883] on button "Finish Later" at bounding box center [112, 872] width 223 height 48
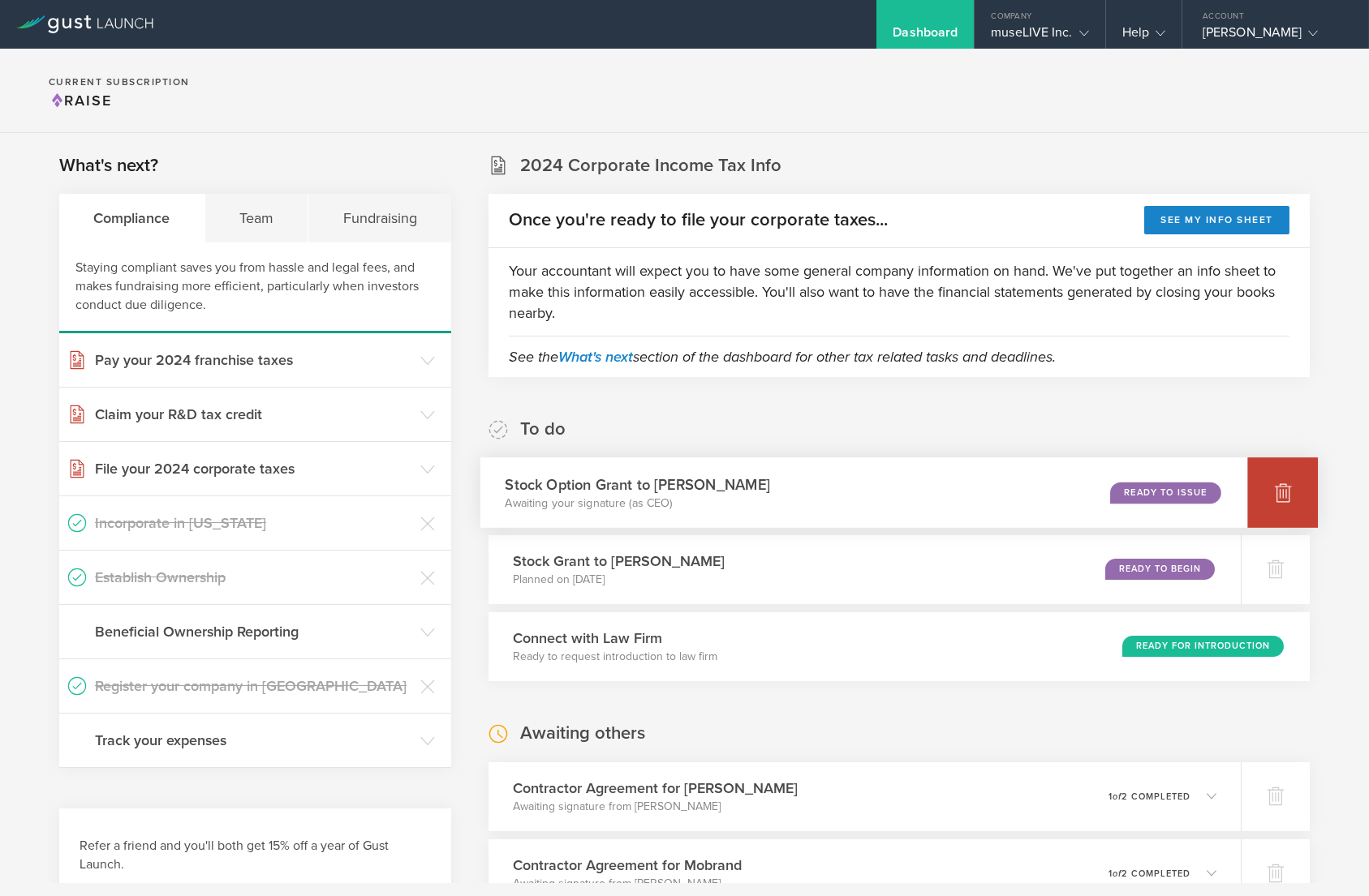
click at [1279, 493] on icon at bounding box center [1282, 493] width 17 height 15
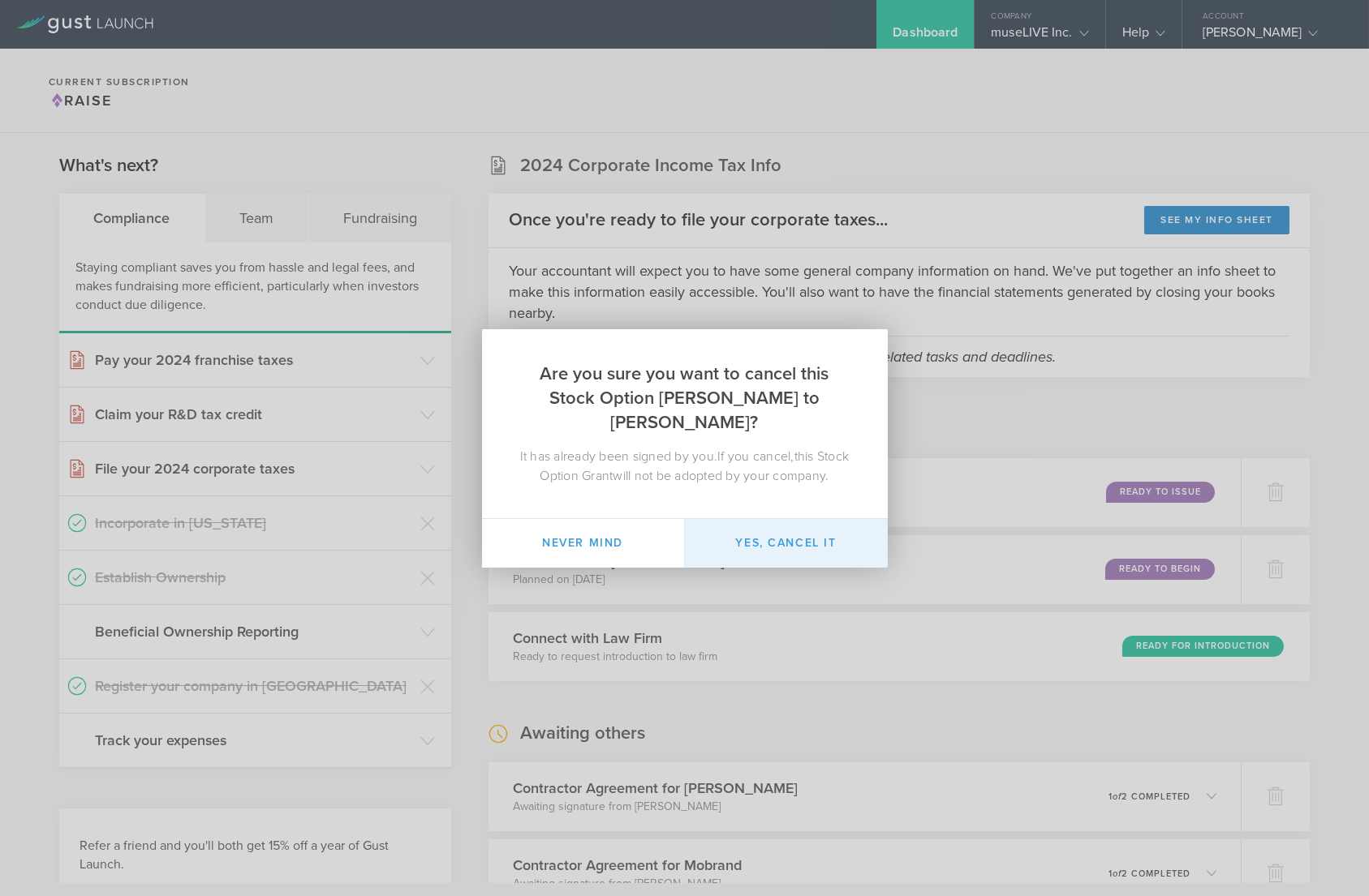
click at [787, 527] on button "Yes, cancel it" at bounding box center [785, 543] width 203 height 48
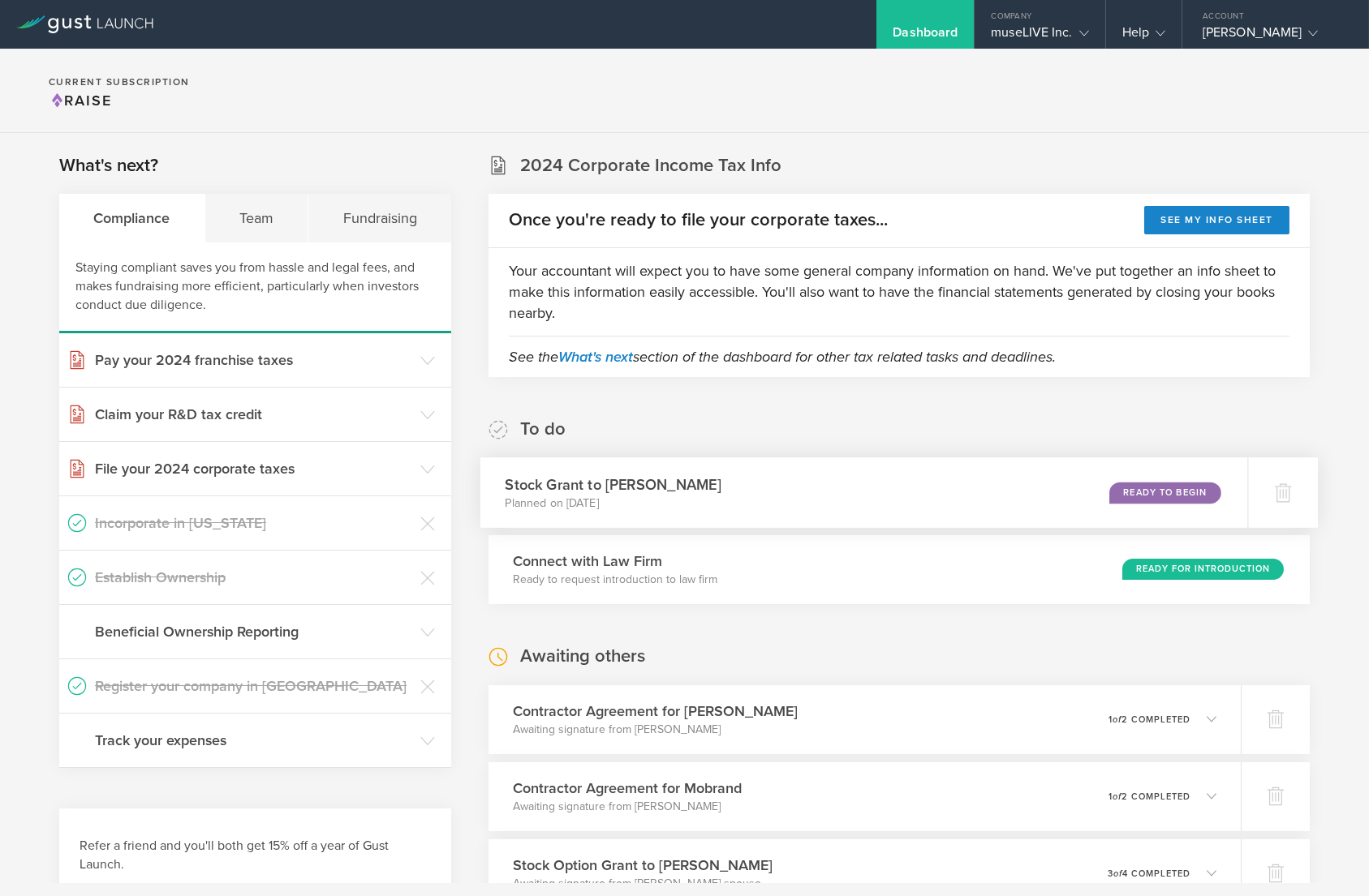
click at [818, 501] on div "Stock Grant to Kevin Taeho Lee Planned on Sep 14, 2025 Ready to Begin" at bounding box center [864, 492] width 768 height 71
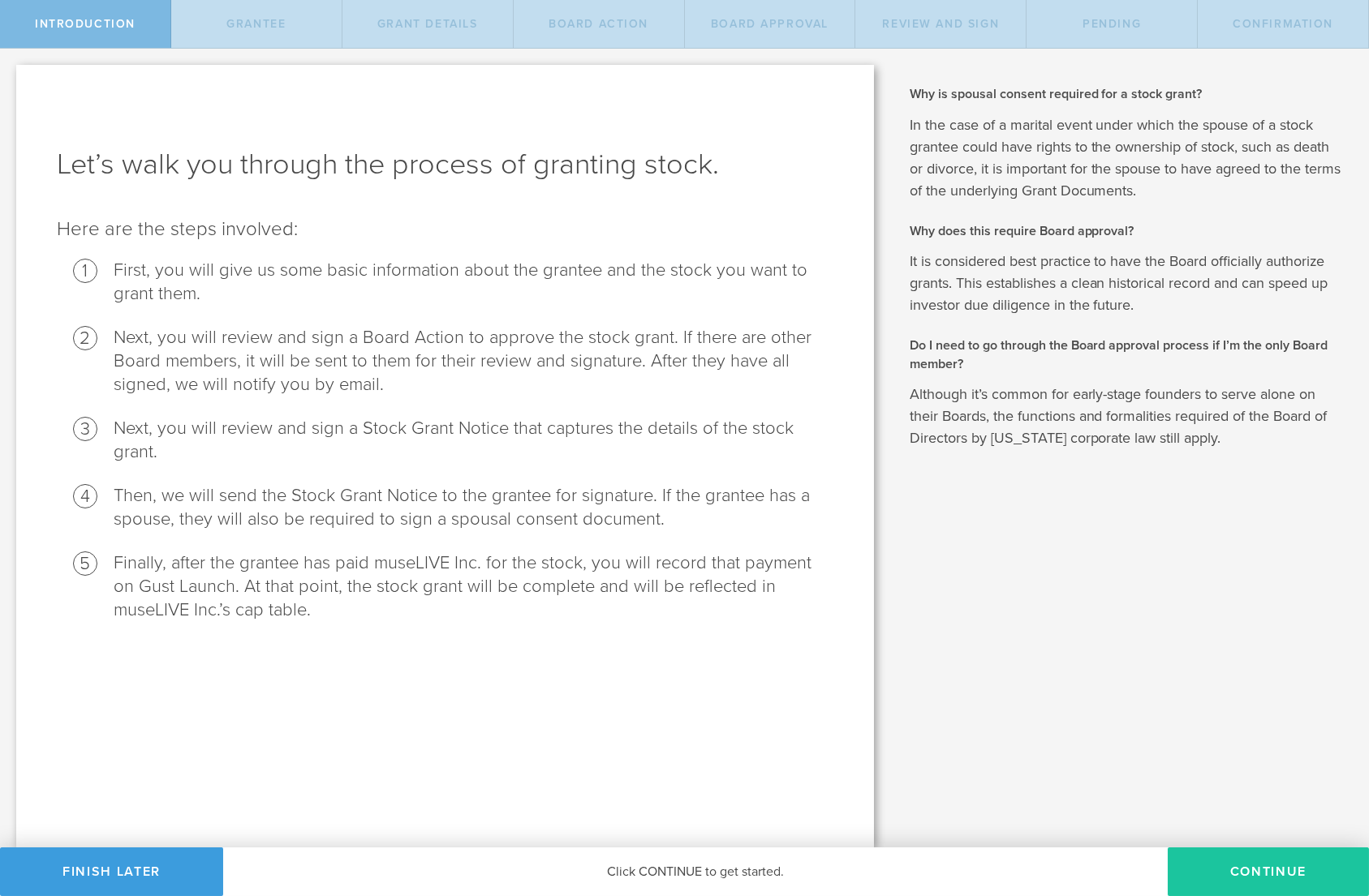
click at [1236, 860] on button "Continue" at bounding box center [1268, 872] width 201 height 48
radio input "true"
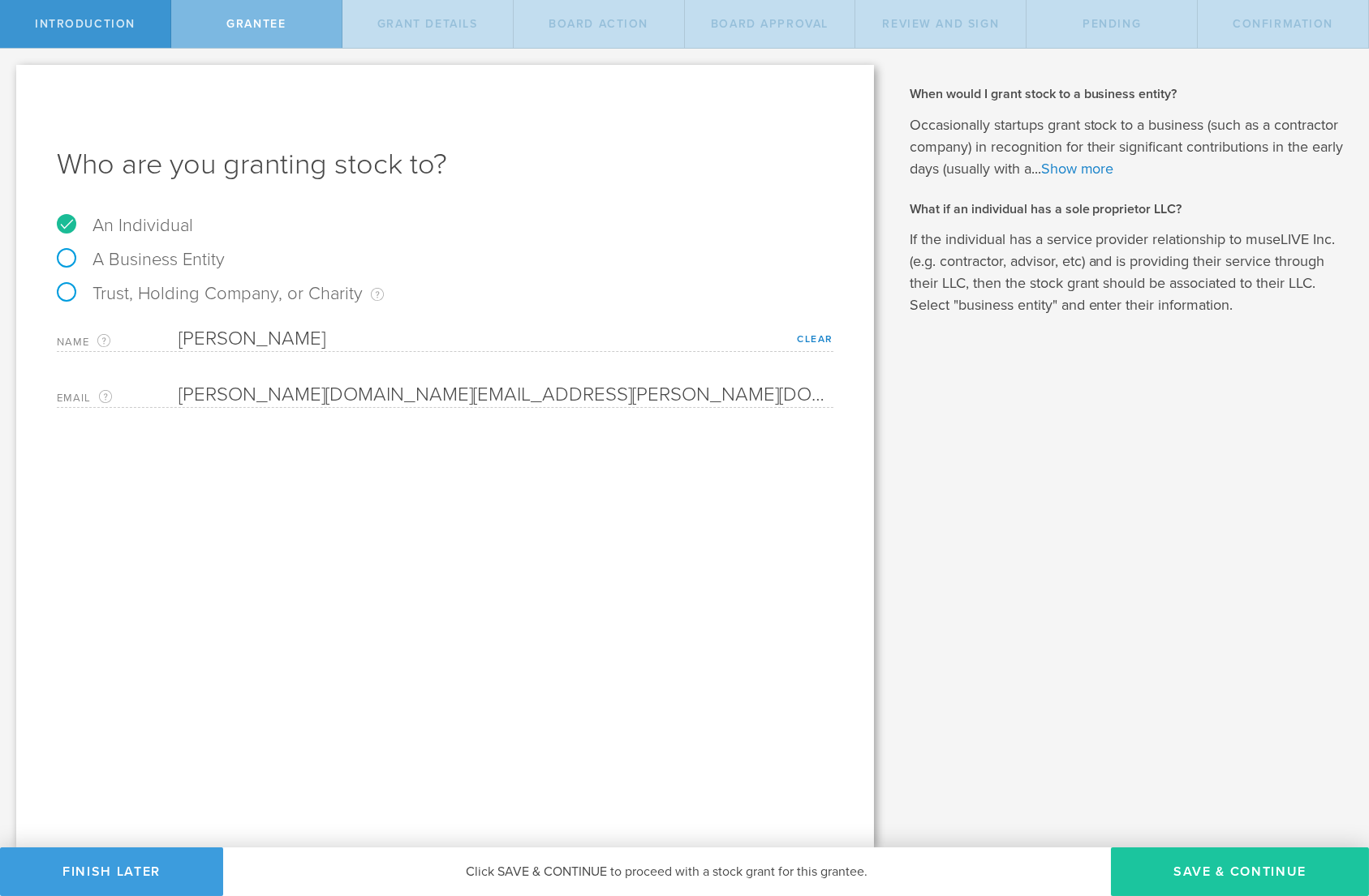
click at [1240, 869] on button "Save & Continue" at bounding box center [1239, 872] width 258 height 48
type input "48"
type input "12"
select select "none"
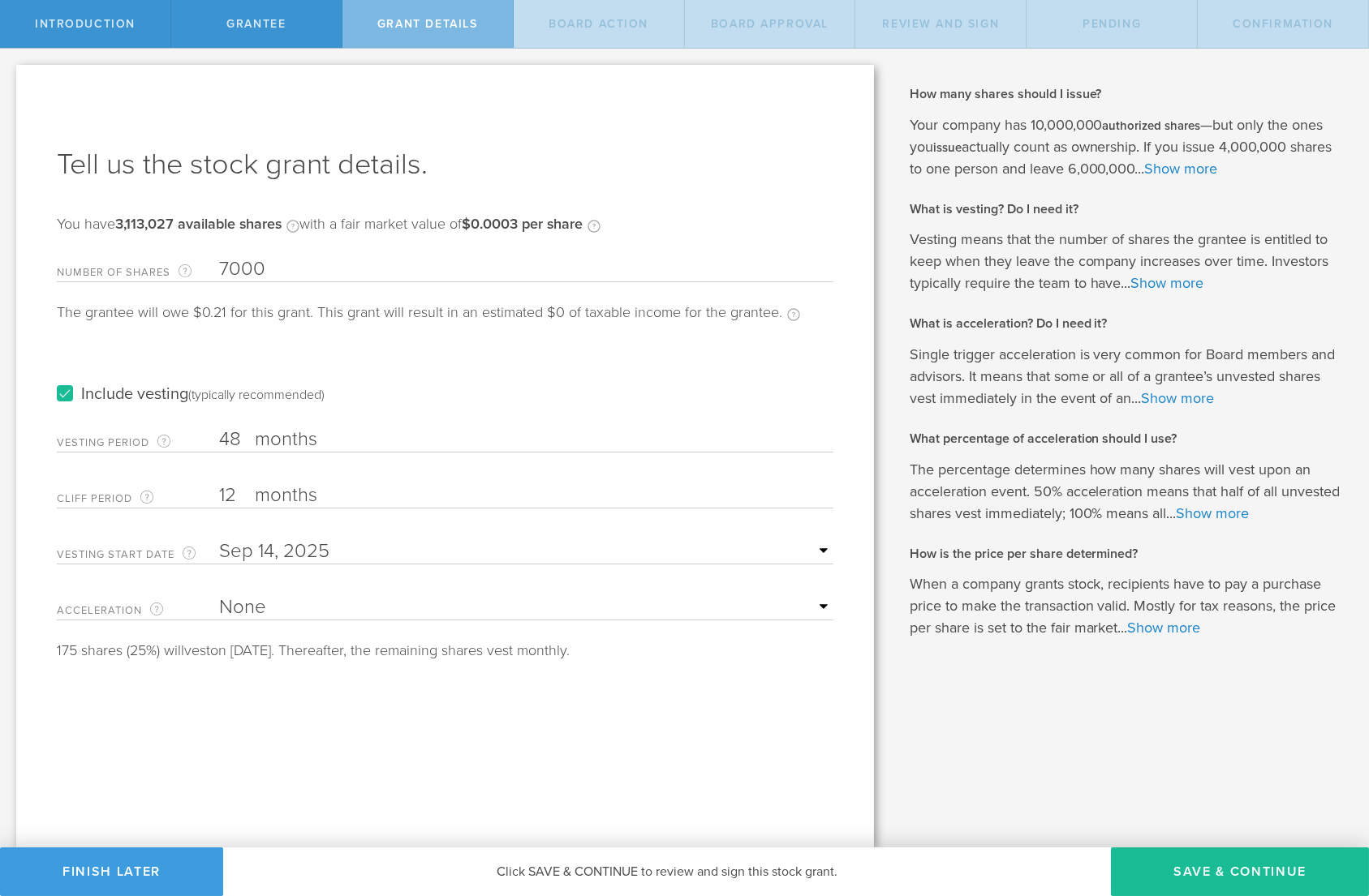
type input "7,000"
click at [580, 364] on div "Include vesting (typically recommended)" at bounding box center [445, 379] width 777 height 82
click at [172, 874] on button "Finish Later" at bounding box center [112, 872] width 223 height 48
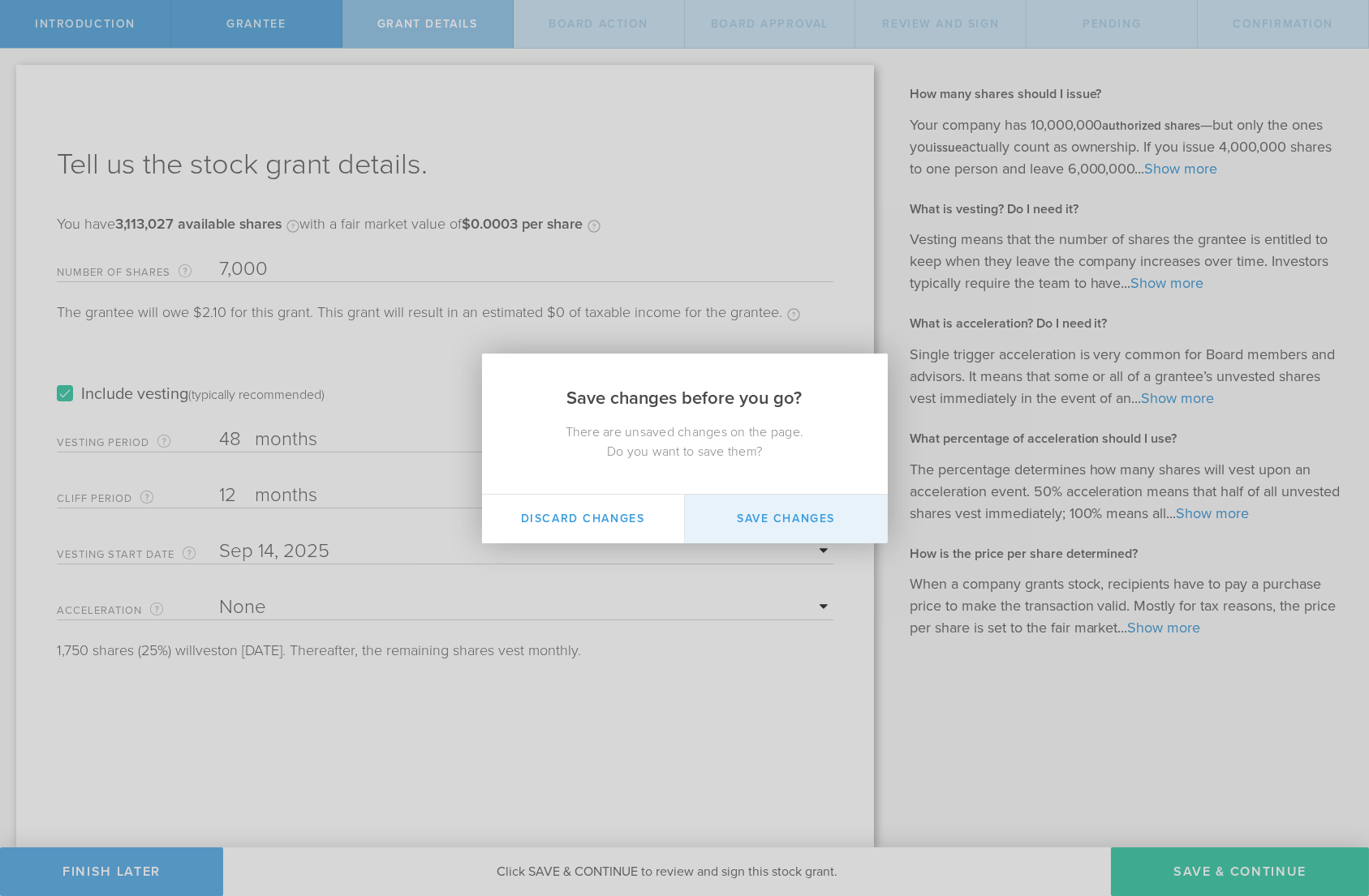
click at [801, 526] on button "Save Changes" at bounding box center [785, 519] width 203 height 48
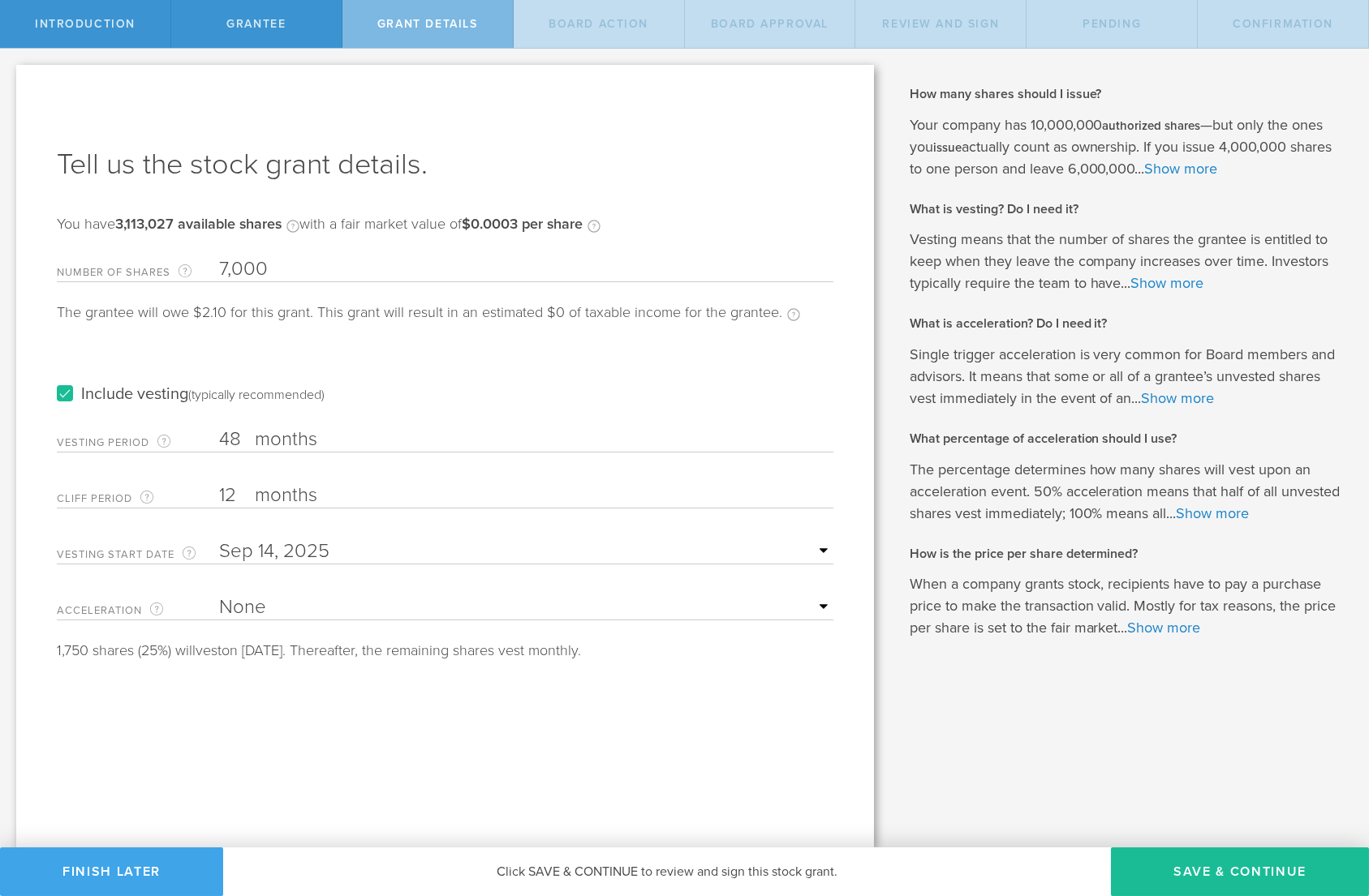
click at [136, 873] on button "Finish Later" at bounding box center [112, 872] width 223 height 48
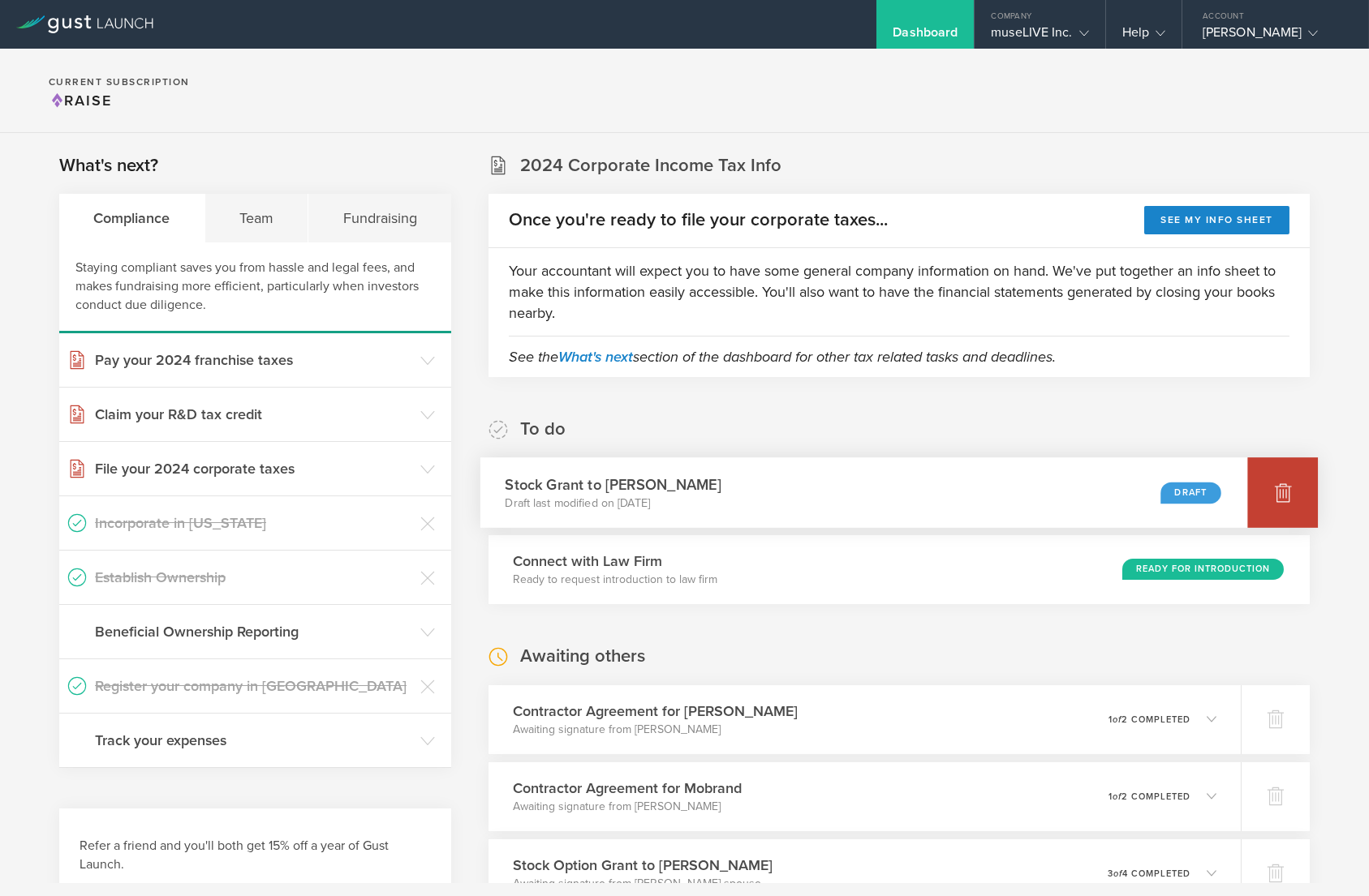
click at [1257, 505] on div at bounding box center [1282, 492] width 71 height 71
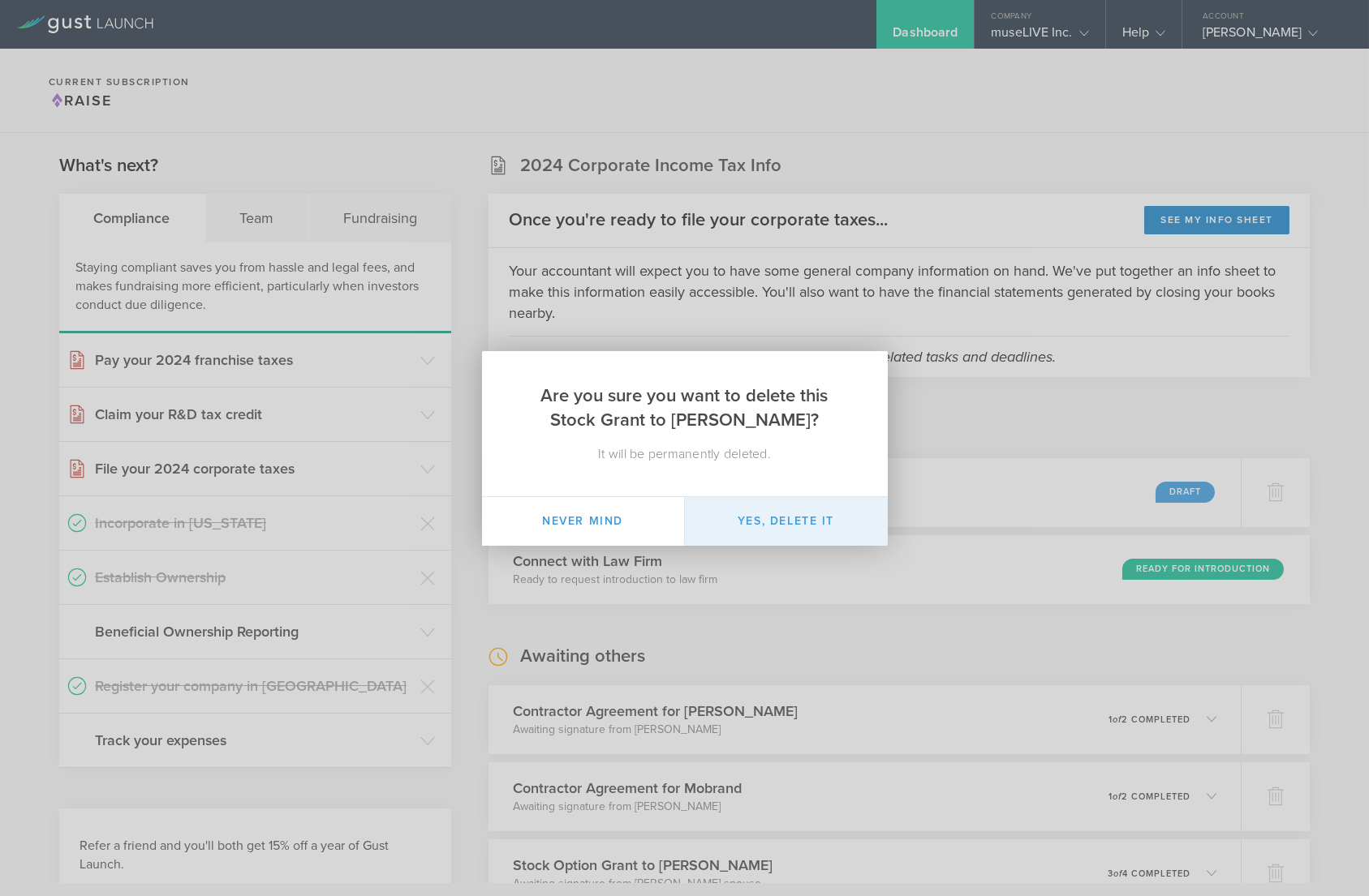
click at [809, 525] on button "Yes, delete it" at bounding box center [785, 522] width 203 height 48
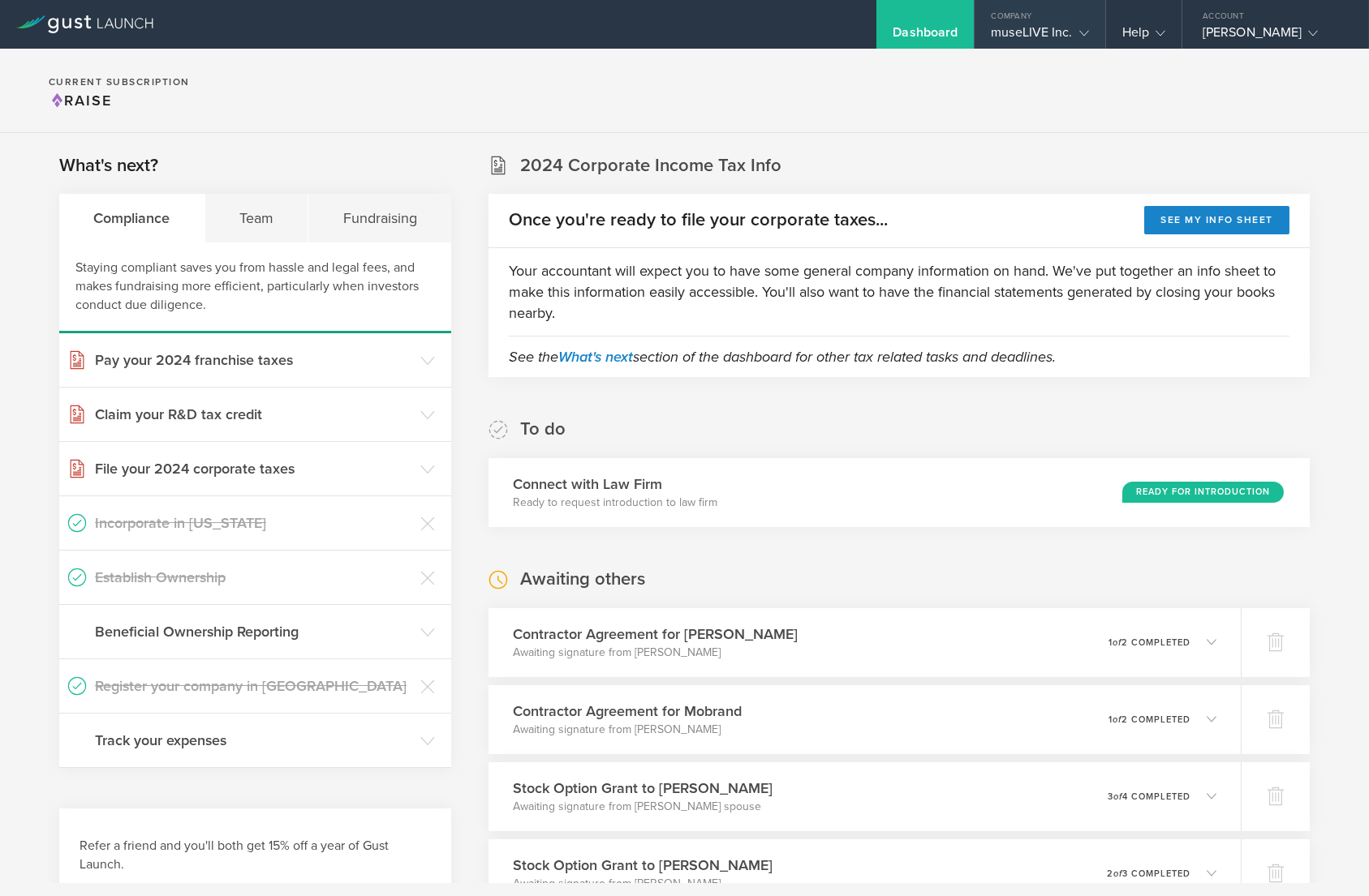
click at [1046, 30] on div "museLIVE Inc." at bounding box center [1039, 36] width 97 height 24
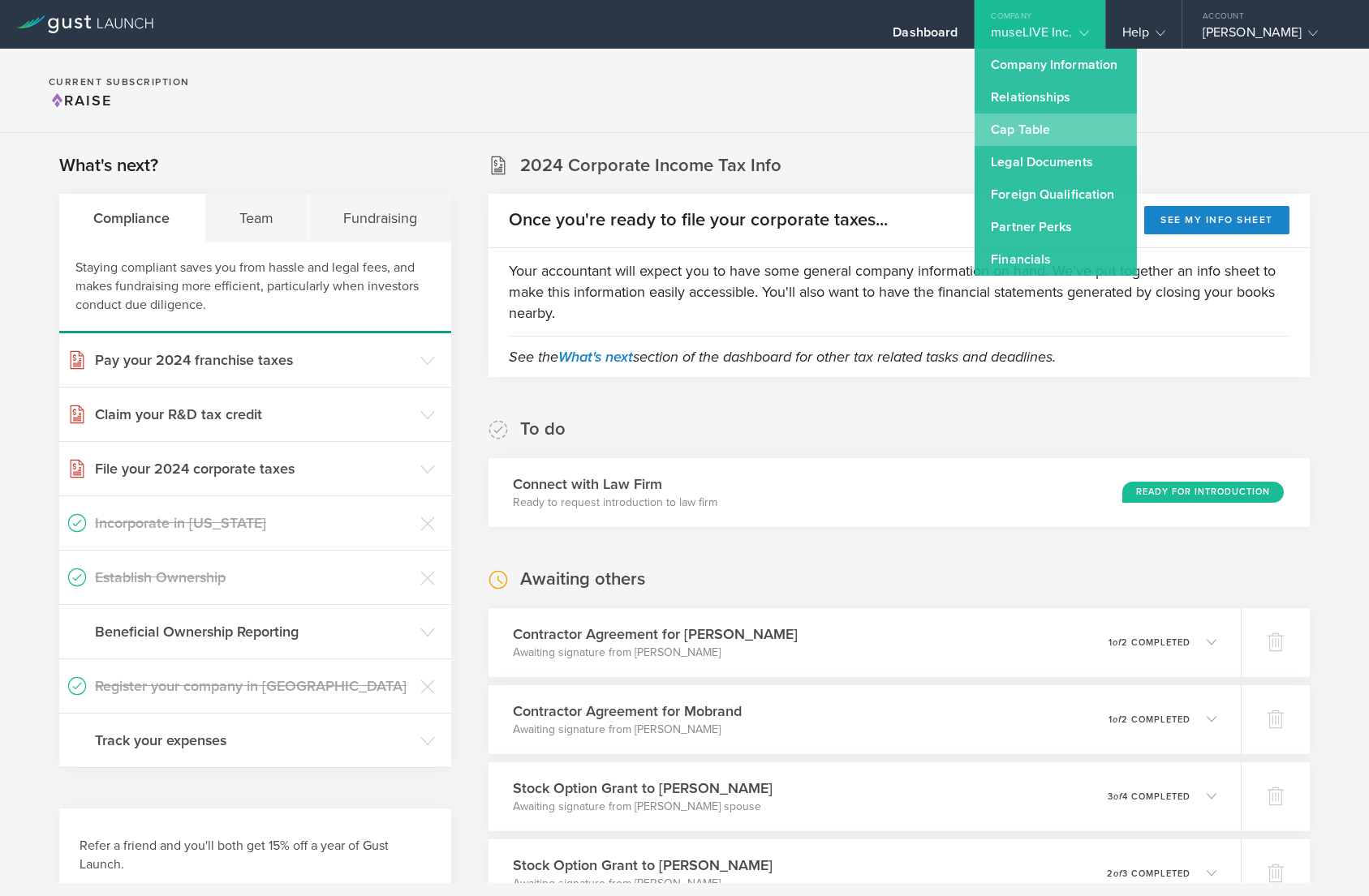
click at [1035, 123] on link "Cap Table" at bounding box center [1055, 130] width 163 height 32
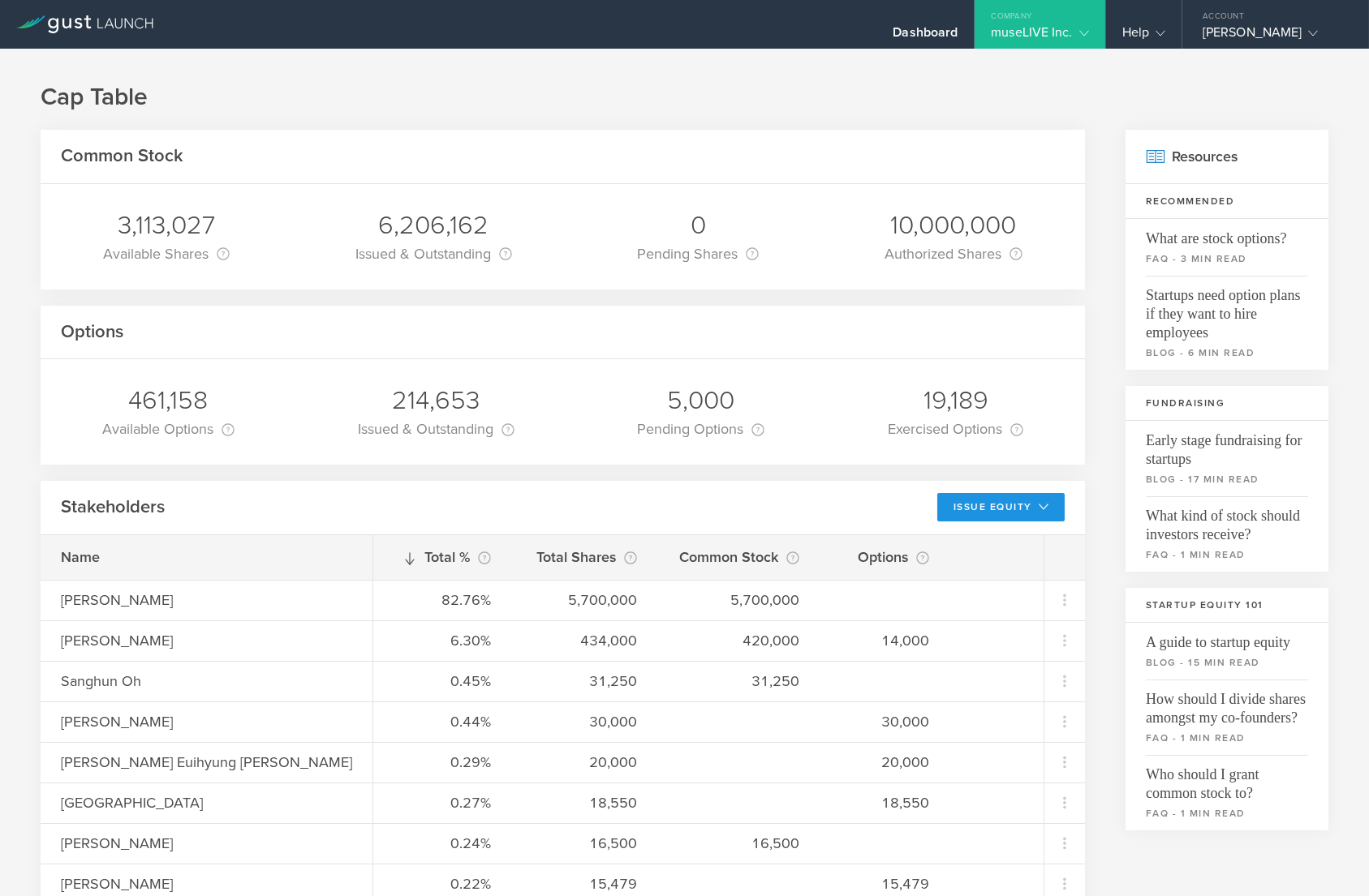
click at [1002, 507] on button "Issue Equity" at bounding box center [1001, 507] width 128 height 29
click at [1012, 533] on li "Grant Stock Options" at bounding box center [987, 543] width 140 height 31
click at [991, 512] on button "Issue Equity" at bounding box center [1001, 507] width 128 height 29
click at [985, 549] on li "Grant Stock Options" at bounding box center [987, 543] width 140 height 31
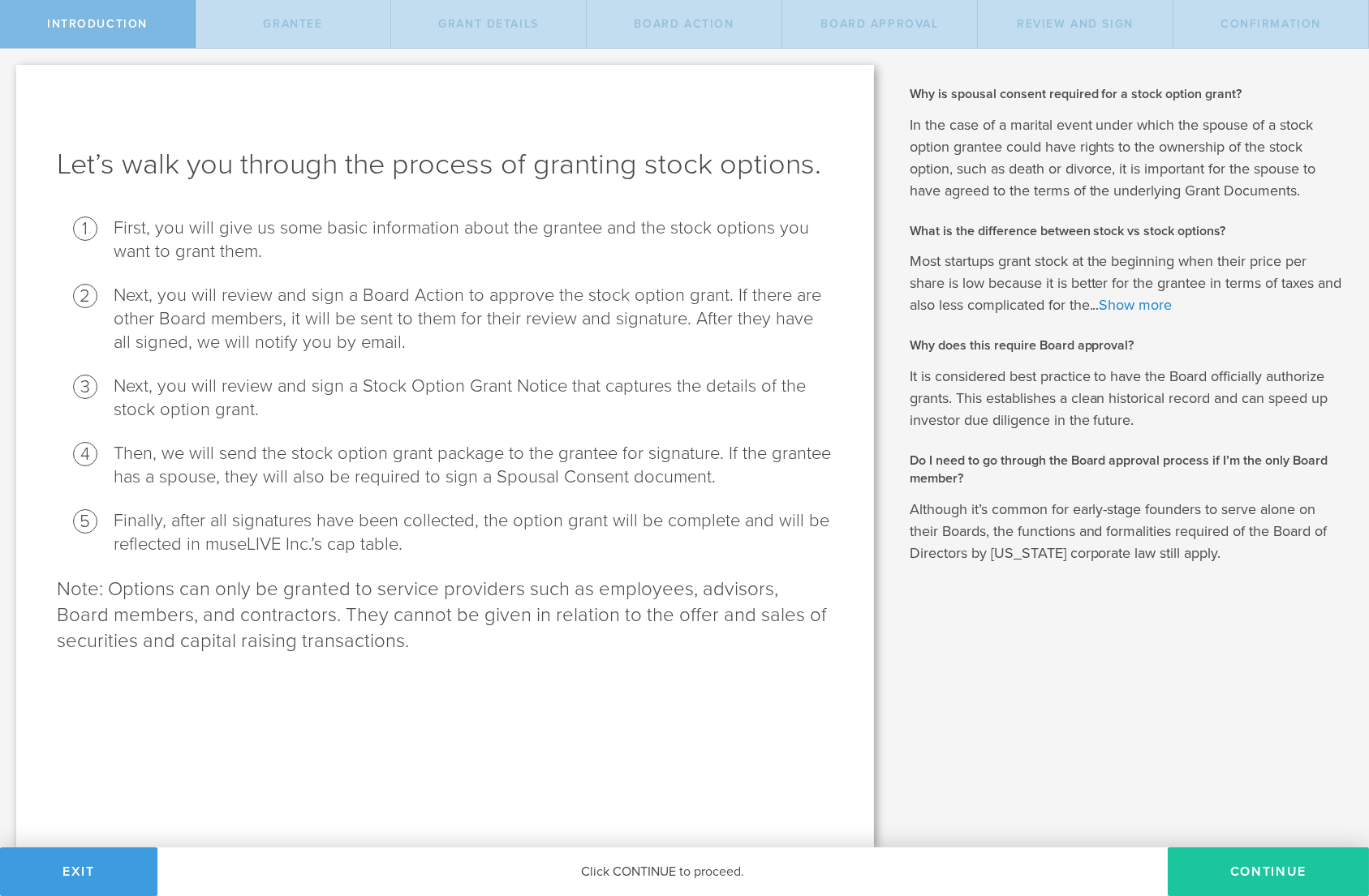
click at [1283, 863] on button "Continue" at bounding box center [1268, 872] width 201 height 48
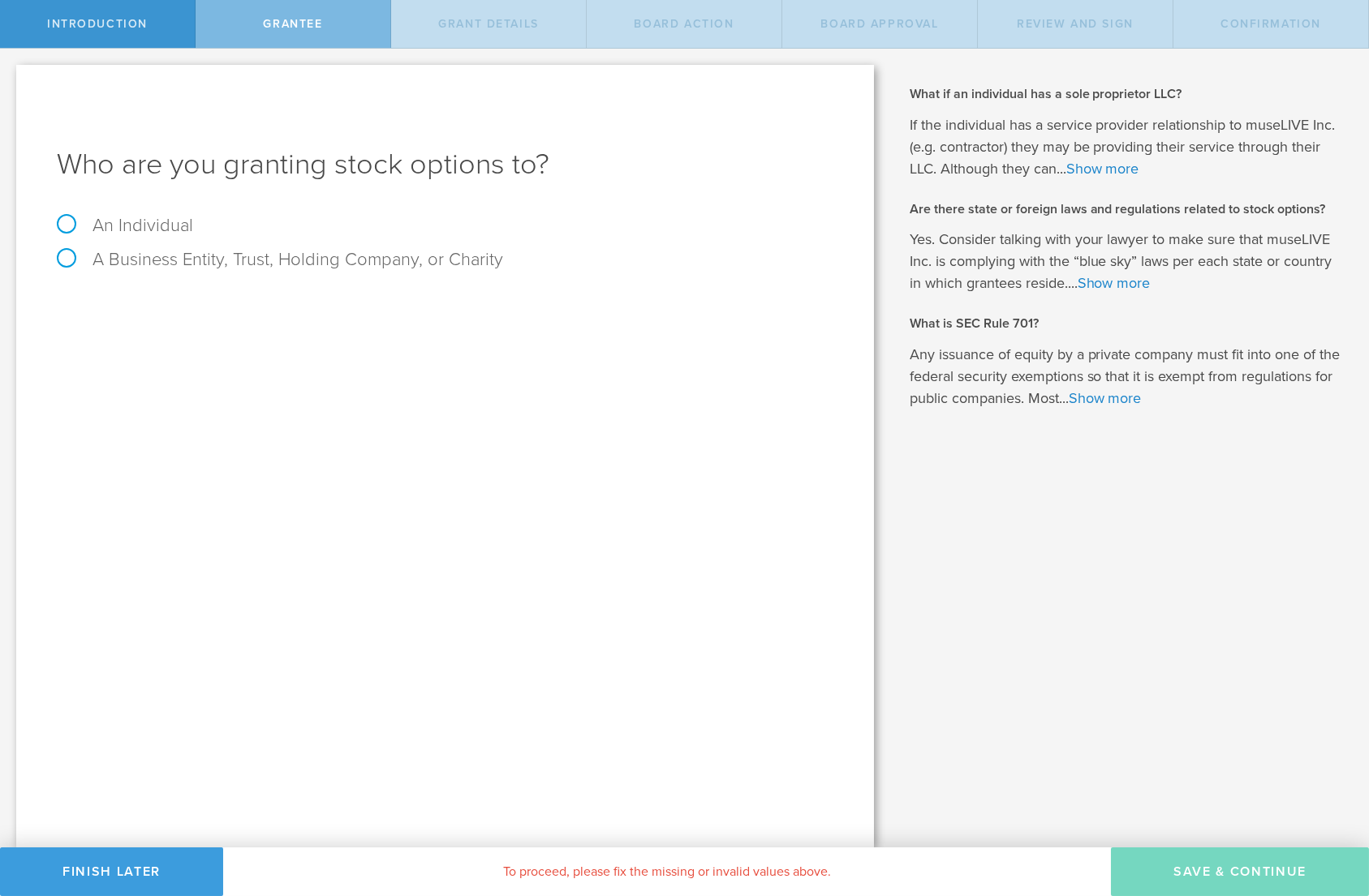
click at [163, 230] on label "An Individual" at bounding box center [125, 226] width 137 height 21
click at [11, 75] on input "An Individual" at bounding box center [5, 61] width 11 height 26
radio input "true"
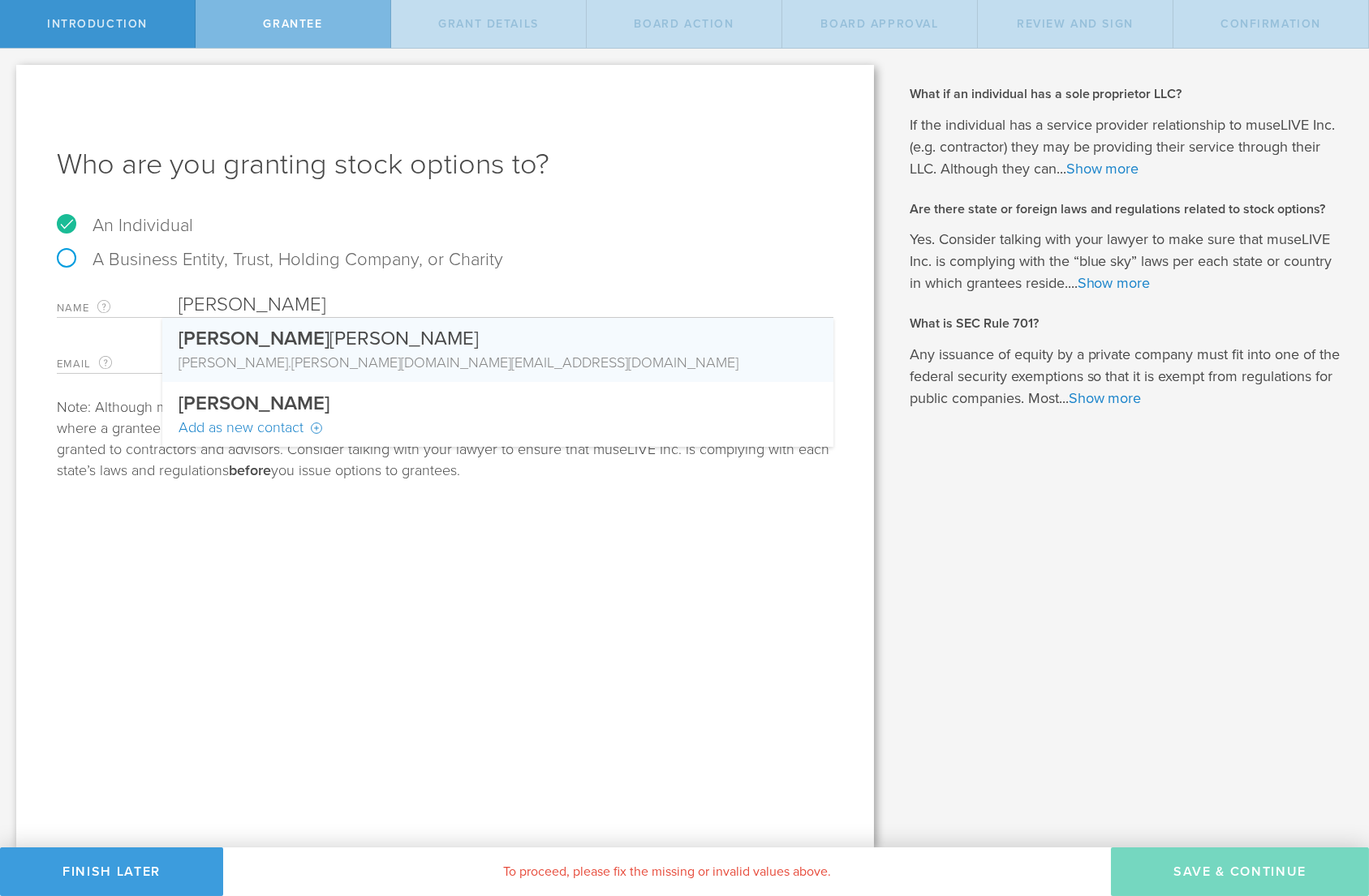
click at [429, 339] on div "Kevin Taeho Lee" at bounding box center [498, 335] width 639 height 34
type input "[PERSON_NAME]"
type input "[PERSON_NAME][DOMAIN_NAME][EMAIL_ADDRESS][PERSON_NAME][DOMAIN_NAME]"
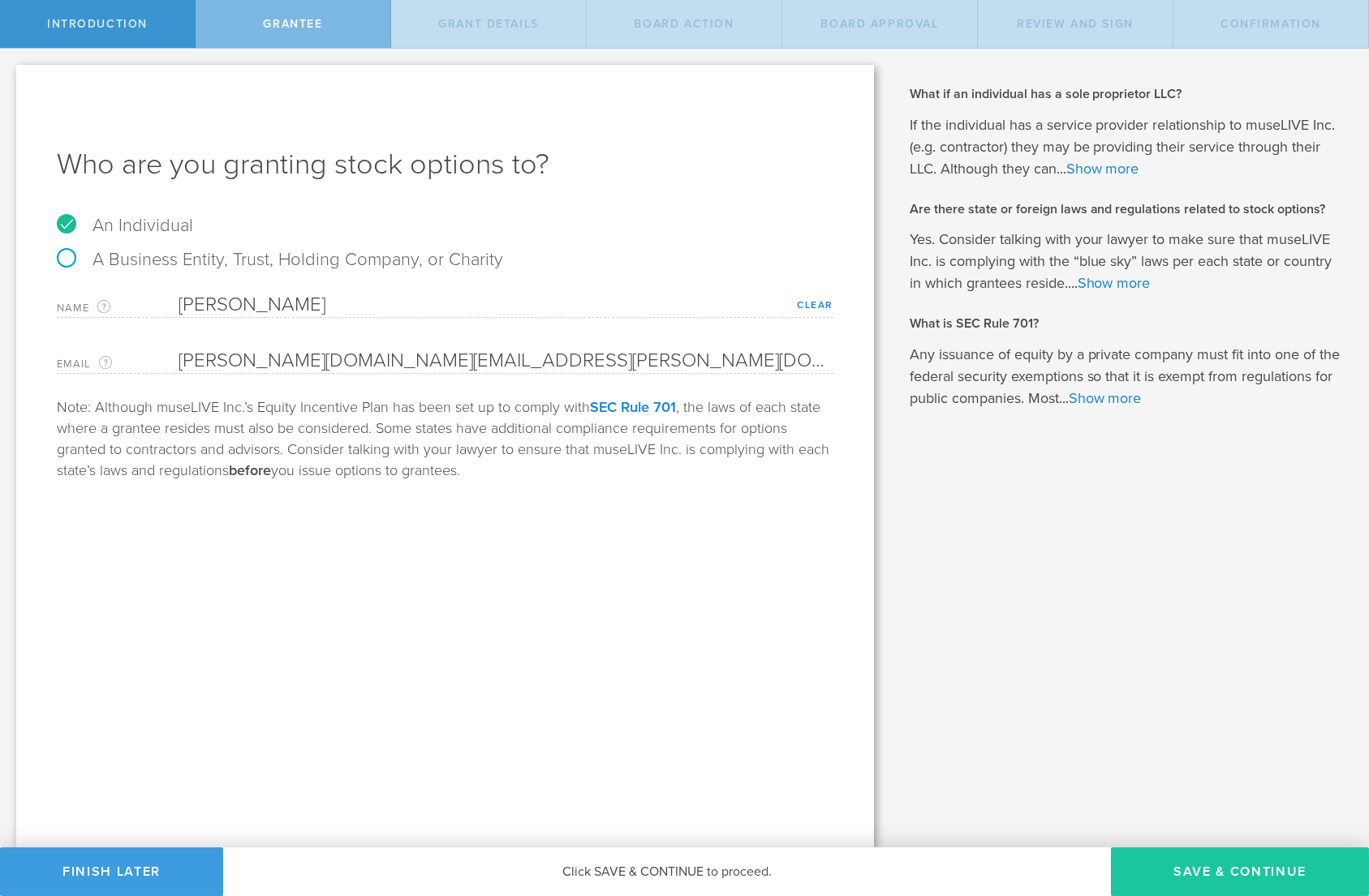
click at [1221, 883] on button "Save & Continue" at bounding box center [1239, 872] width 258 height 48
type input "48"
type input "12"
select select "none"
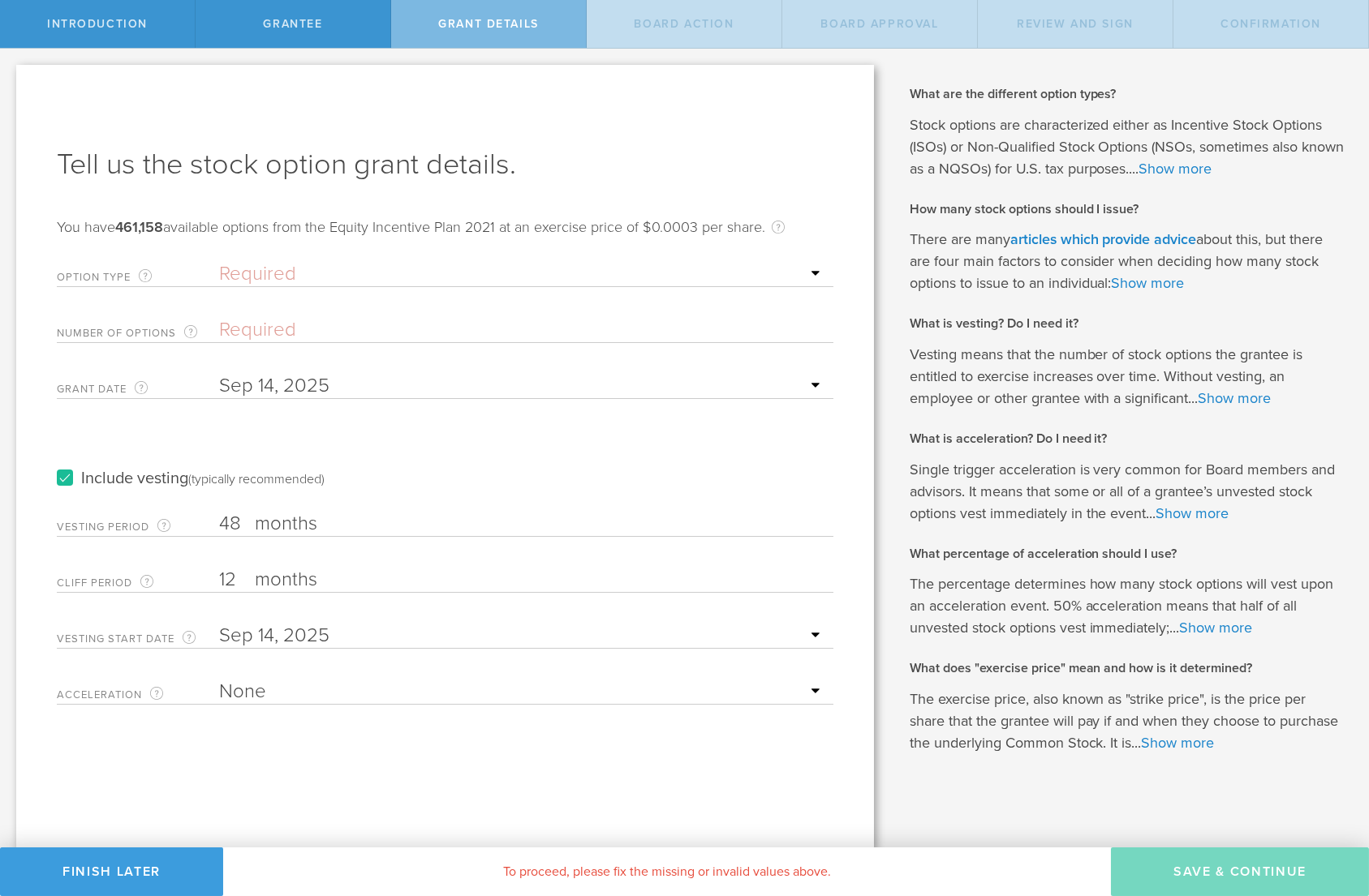
select select "nso"
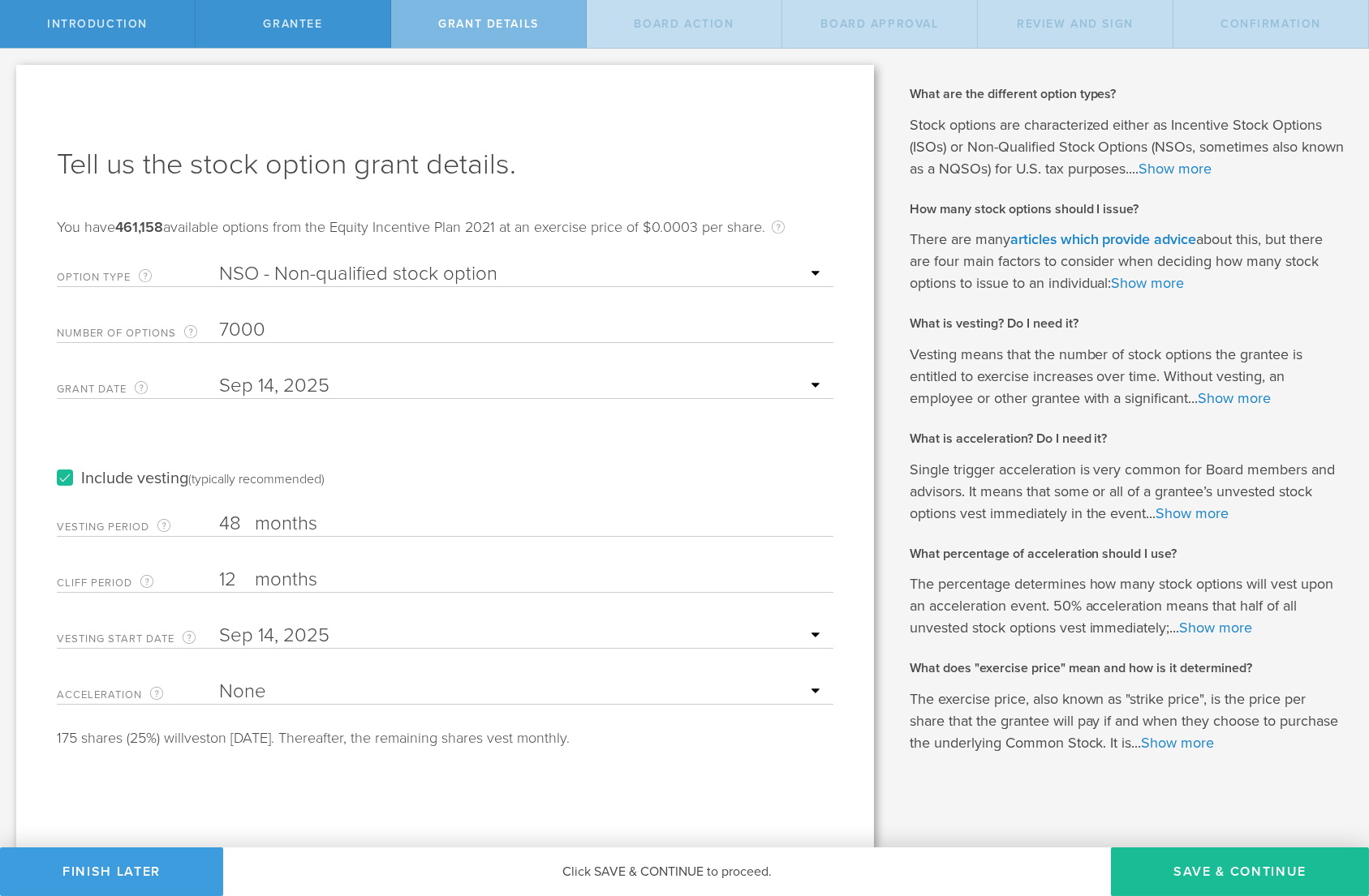
type input "7,000"
click at [494, 433] on div "Include vesting (typically recommended)" at bounding box center [445, 463] width 777 height 82
click at [1182, 866] on button "Save & Continue" at bounding box center [1239, 872] width 258 height 48
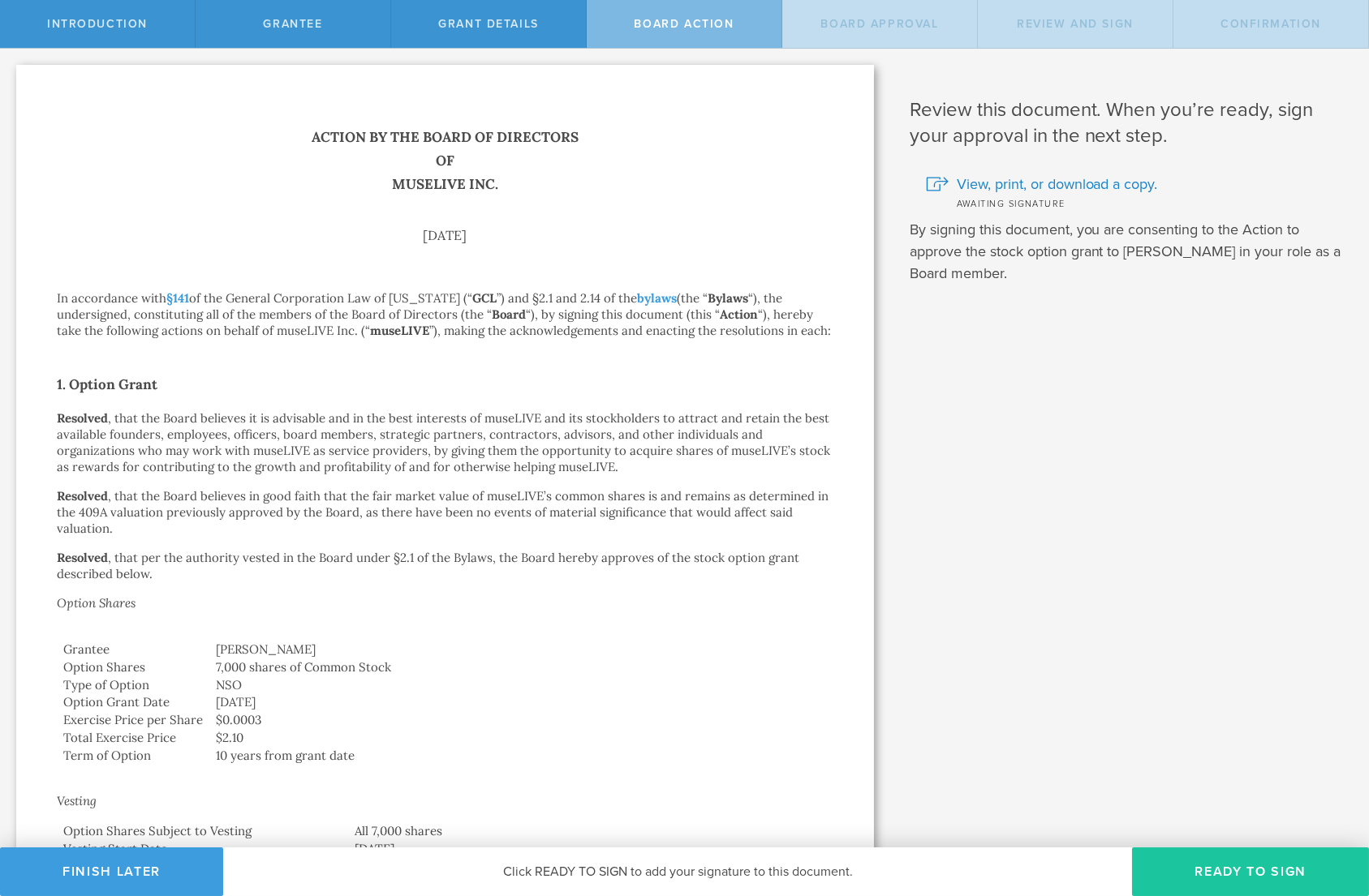
click at [1219, 878] on button "Ready to Sign" at bounding box center [1250, 872] width 237 height 48
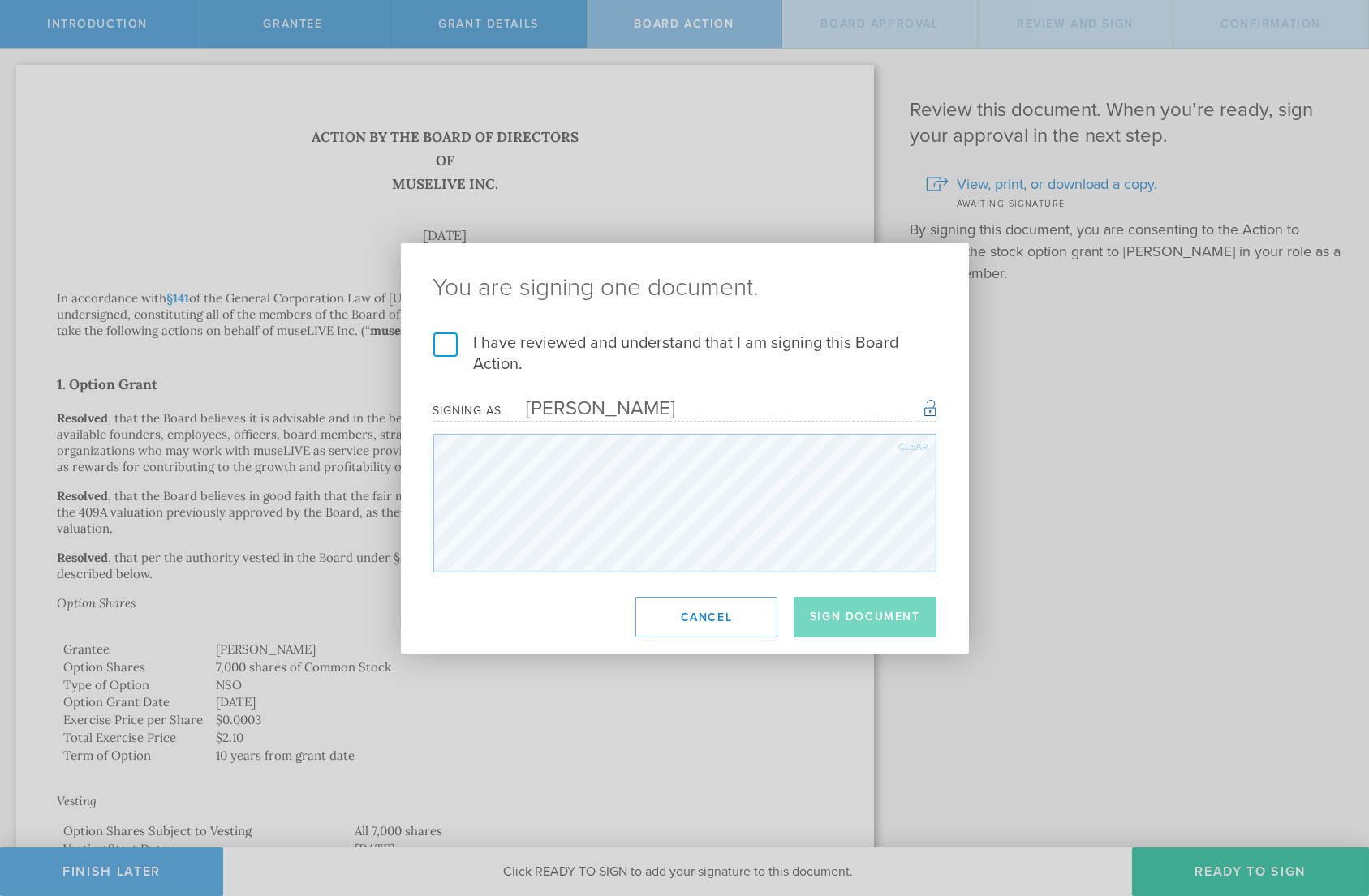
click at [434, 339] on label "I have reviewed and understand that I am signing this Board Action." at bounding box center [684, 353] width 503 height 42
click at [0, 0] on input "I have reviewed and understand that I am signing this Board Action." at bounding box center [0, 0] width 0 height 0
click at [851, 626] on button "Sign Document" at bounding box center [865, 616] width 143 height 40
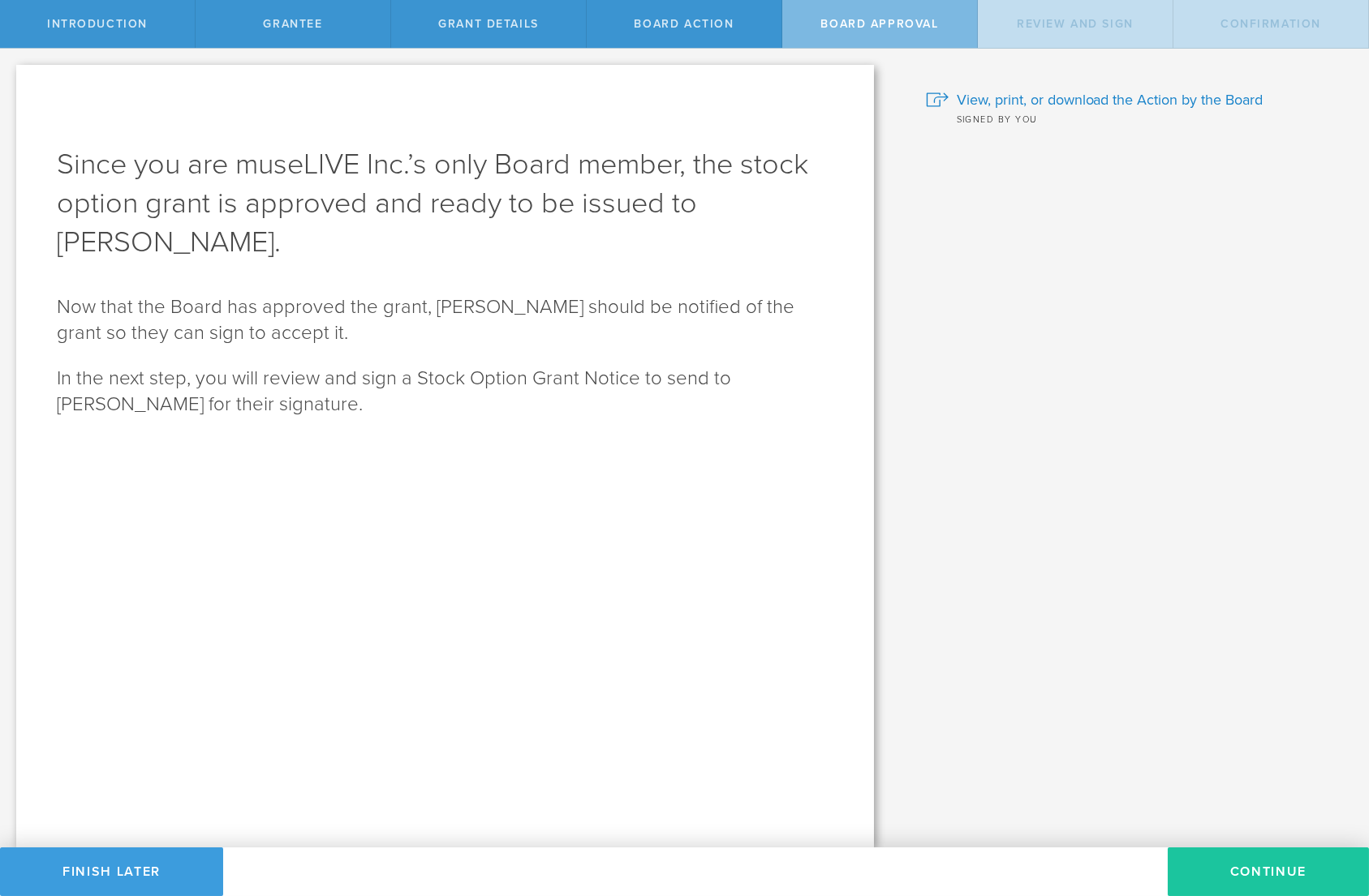
click at [1272, 860] on button "Continue" at bounding box center [1268, 872] width 201 height 48
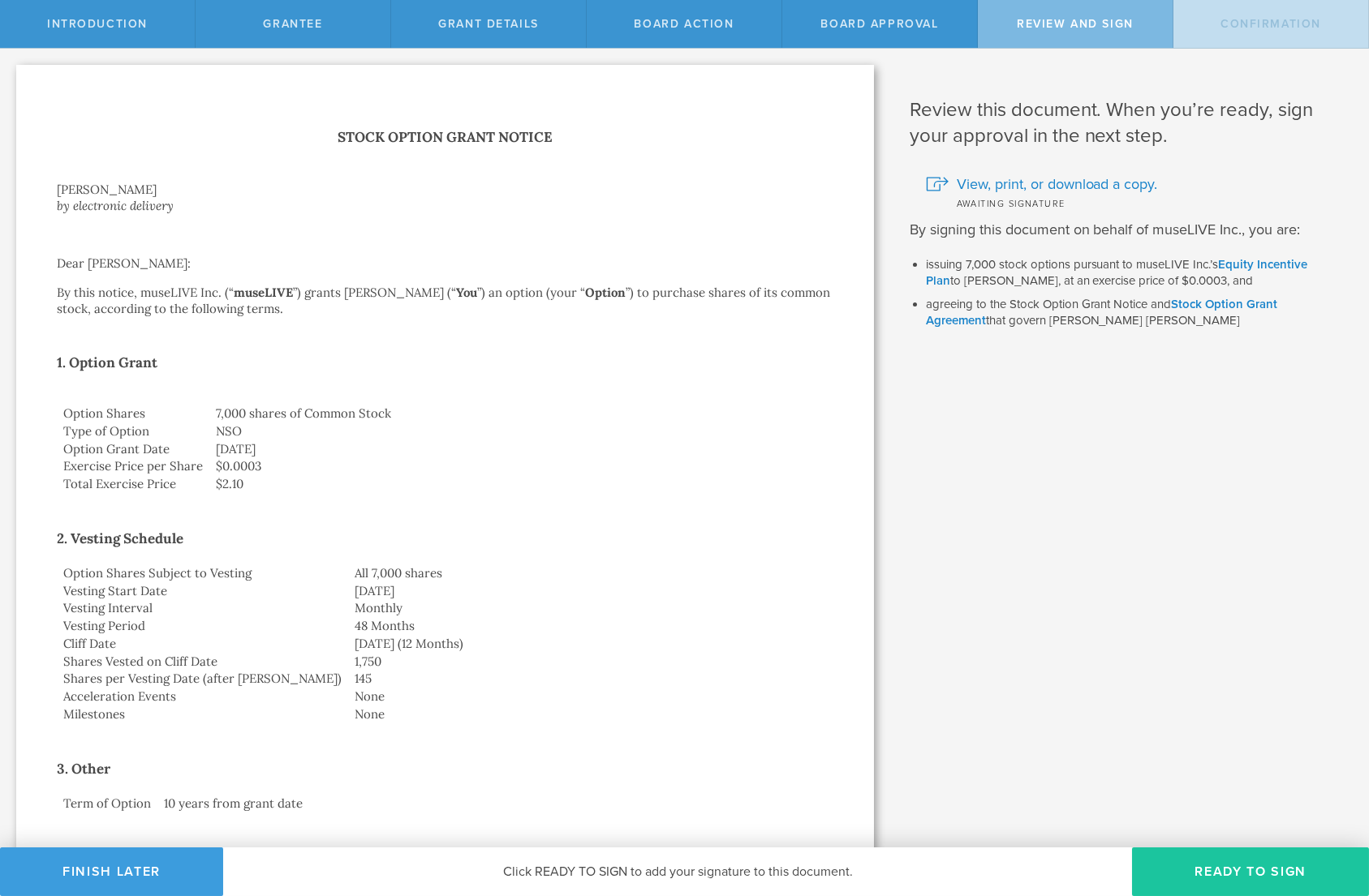
click at [1199, 872] on button "Ready to Sign" at bounding box center [1250, 872] width 237 height 48
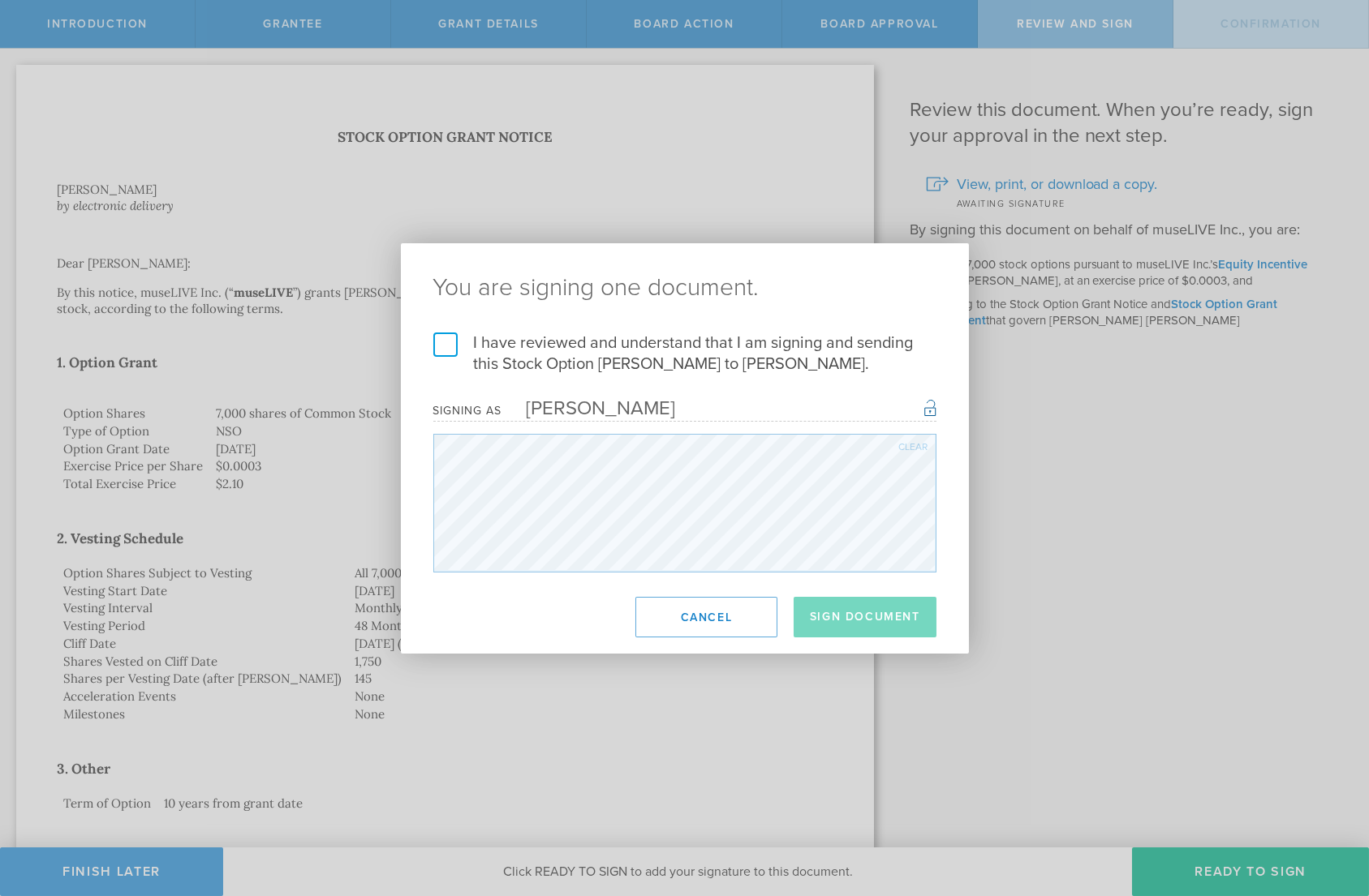
click at [451, 349] on label "I have reviewed and understand that I am signing and sending this Stock Option …" at bounding box center [684, 353] width 503 height 42
click at [0, 0] on input "I have reviewed and understand that I am signing and sending this Stock Option …" at bounding box center [0, 0] width 0 height 0
click at [885, 613] on button "Sign Document" at bounding box center [865, 616] width 143 height 40
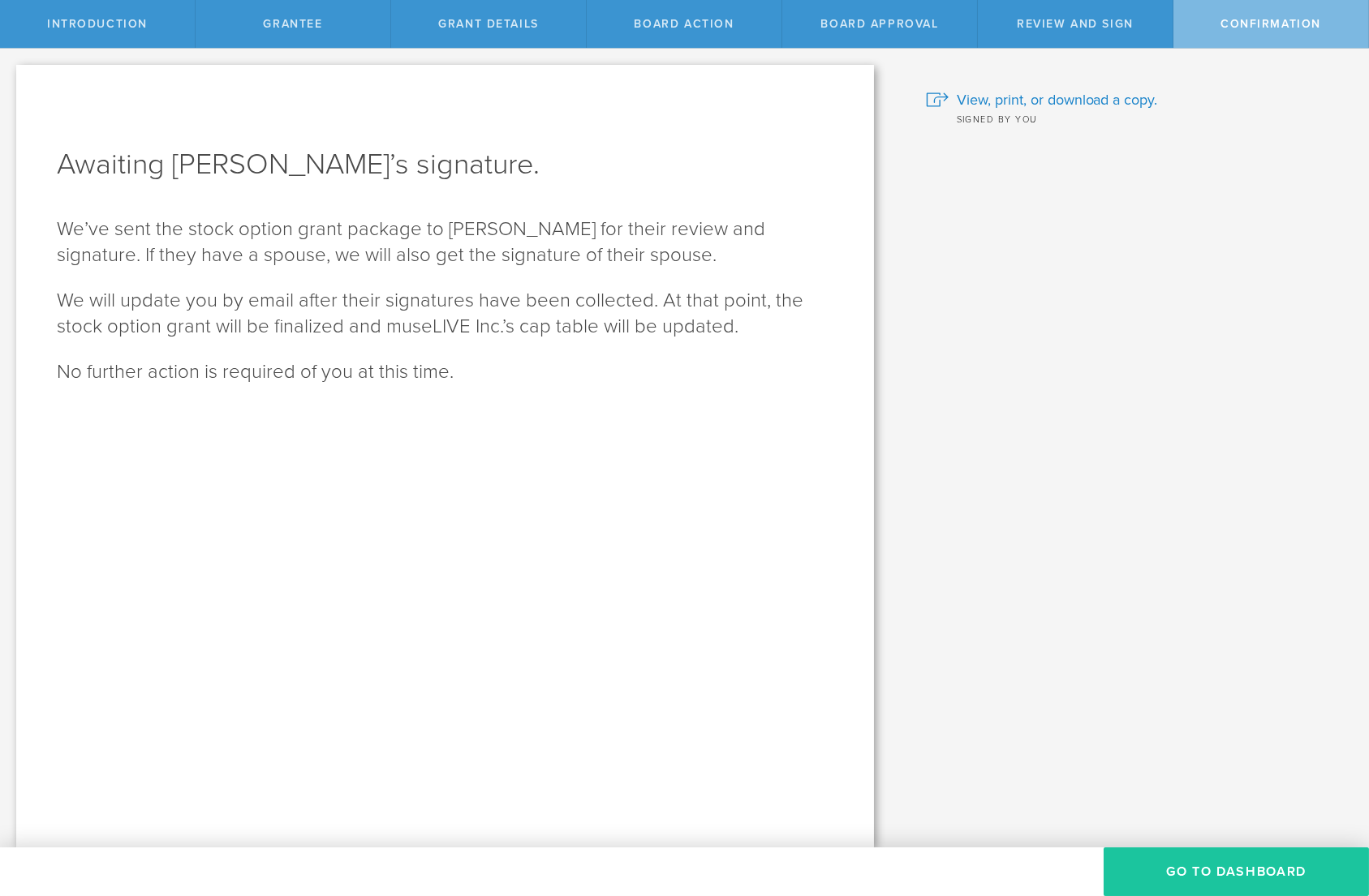
click at [1196, 863] on button "Go To Dashboard" at bounding box center [1236, 872] width 265 height 48
